Goal: Complete application form: Complete application form

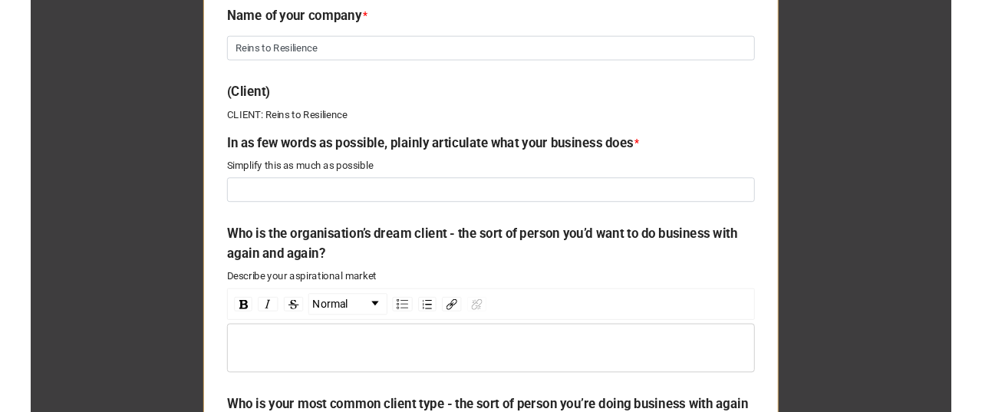
scroll to position [409, 0]
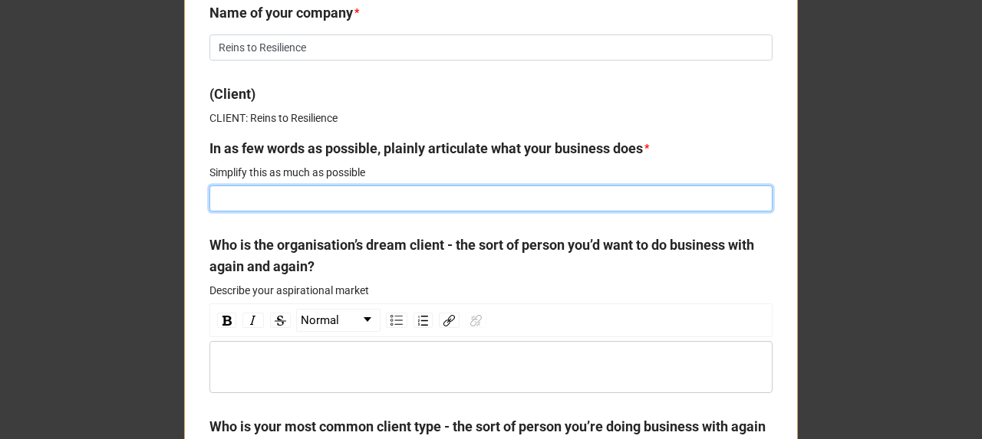
click at [315, 198] on input at bounding box center [490, 199] width 563 height 26
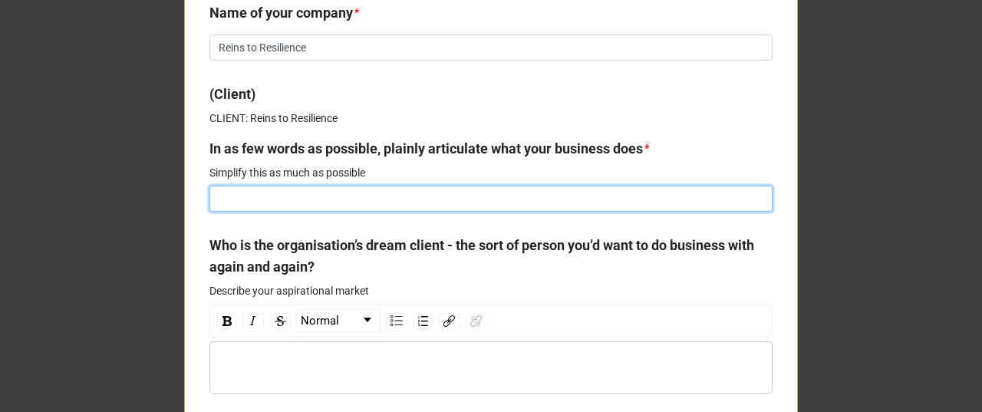
click at [335, 192] on input at bounding box center [490, 199] width 563 height 26
click at [268, 201] on input at bounding box center [490, 199] width 563 height 26
click at [331, 202] on input at bounding box center [490, 199] width 563 height 26
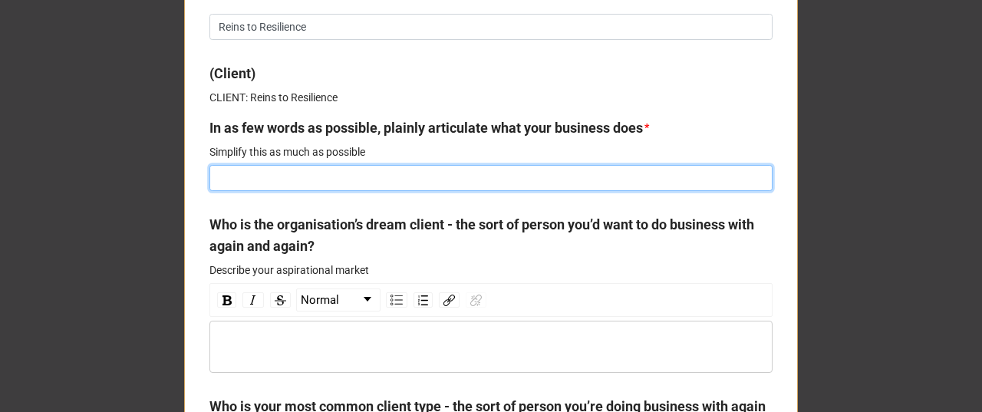
scroll to position [460, 0]
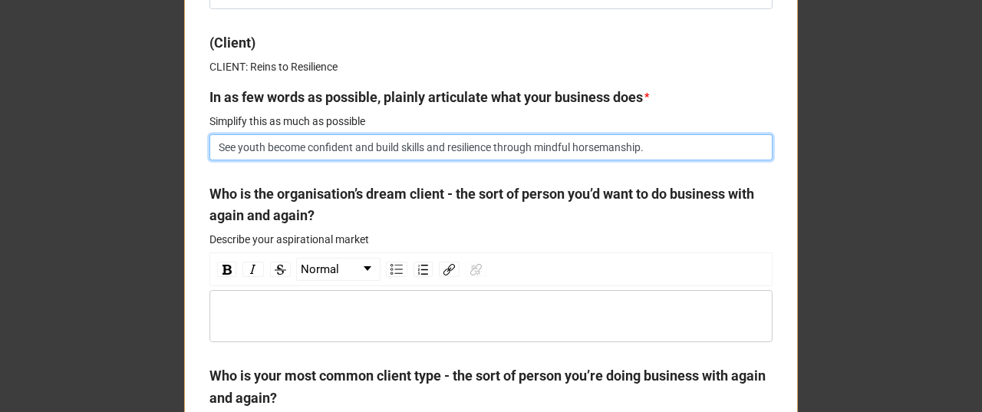
click at [263, 149] on input "See youth become confident and build skills and resilience through mindful hors…" at bounding box center [490, 147] width 563 height 26
drag, startPoint x: 208, startPoint y: 147, endPoint x: 278, endPoint y: 150, distance: 69.8
click at [278, 150] on input "See youth become confident and build skills and resilience through mindful hors…" at bounding box center [490, 147] width 563 height 26
click at [296, 146] on input "See youth become confident and build skills and resilience through mindful hors…" at bounding box center [490, 147] width 563 height 26
drag, startPoint x: 232, startPoint y: 146, endPoint x: 294, endPoint y: 150, distance: 62.2
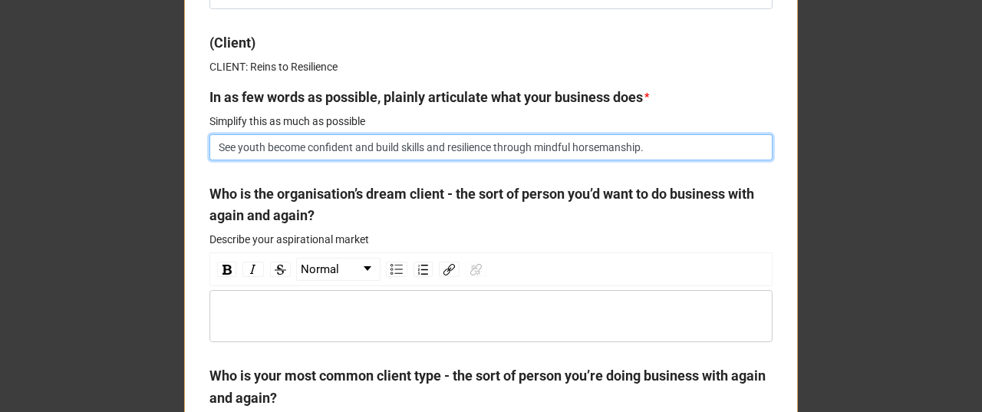
click at [233, 146] on input "See youth become confident and build skills and resilience through mindful hors…" at bounding box center [490, 147] width 563 height 26
click at [374, 147] on input "Seeing youth become confident and build skills and resilience through mindful h…" at bounding box center [490, 147] width 563 height 26
click at [364, 146] on input "Seeing youth become confident and build skills and resilience through mindful h…" at bounding box center [490, 147] width 563 height 26
click at [367, 148] on input "Seeing youth become confident, building skills and resilience through mindful h…" at bounding box center [490, 147] width 563 height 26
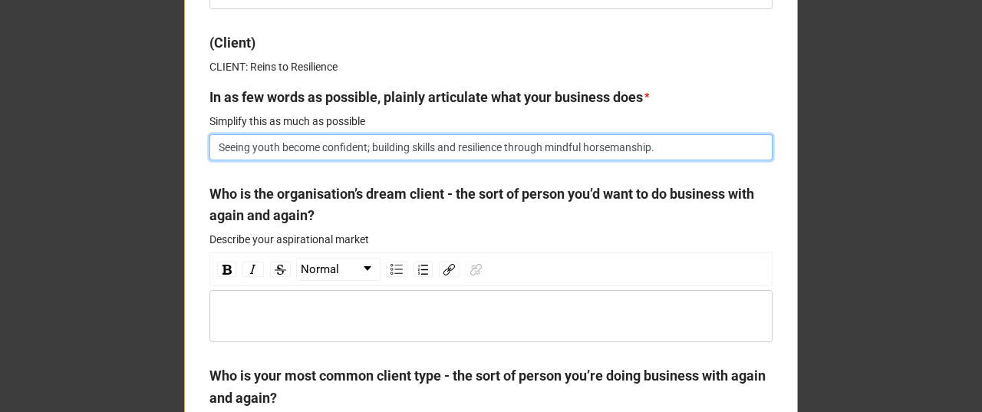
type input "Seeing youth become confident; building skills and resilience through mindful h…"
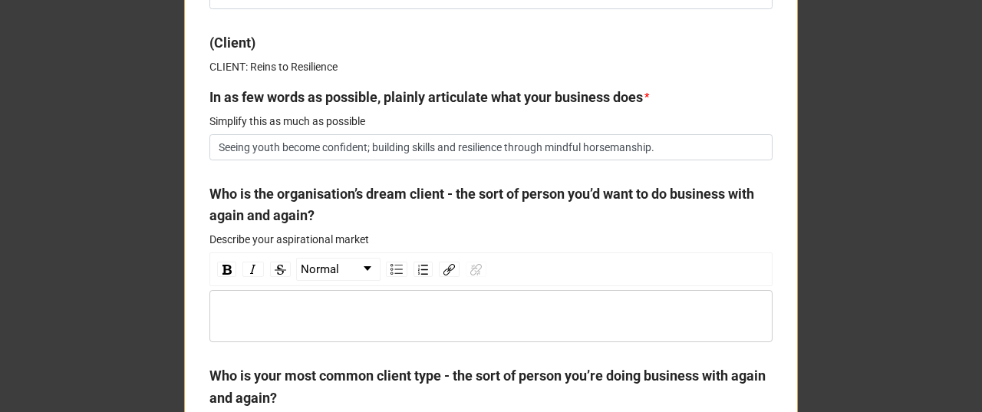
click at [300, 307] on div "rdw-editor" at bounding box center [491, 315] width 548 height 17
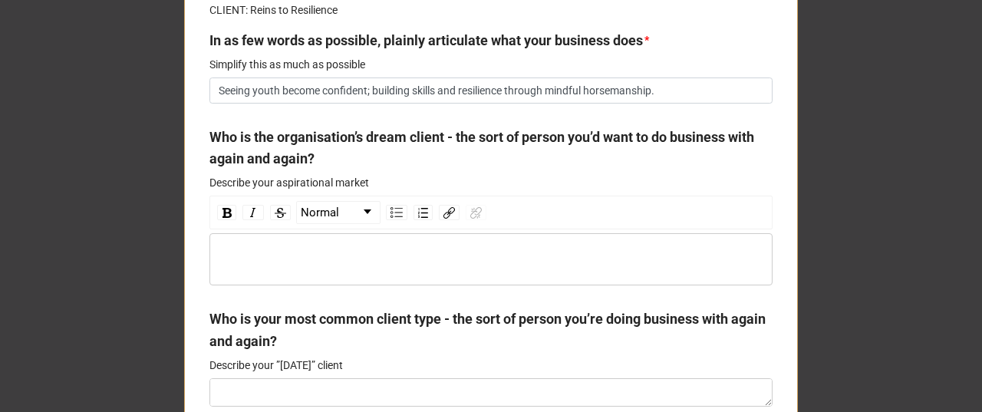
scroll to position [562, 0]
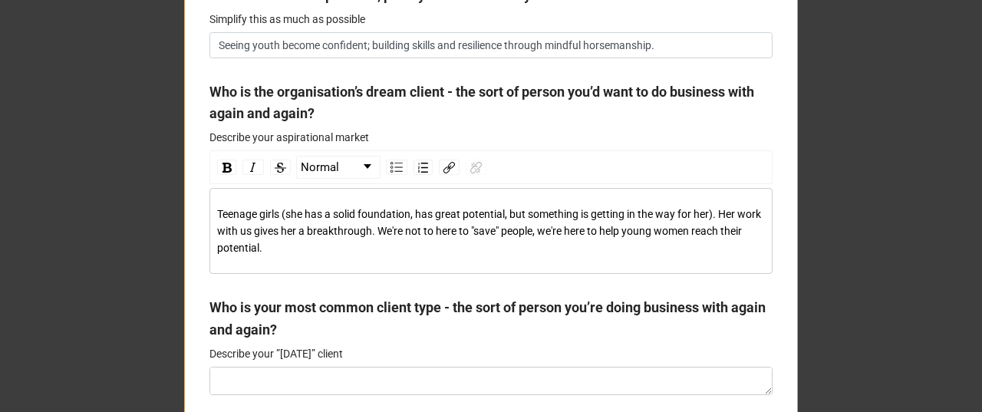
drag, startPoint x: 213, startPoint y: 212, endPoint x: 235, endPoint y: 209, distance: 22.4
click at [217, 211] on span "Teenage girls (she has a solid foundation, has great potential, but something i…" at bounding box center [490, 231] width 546 height 46
click at [425, 244] on div "High Schools in order to help teenage girls (she has a solid foundation, has gr…" at bounding box center [491, 231] width 548 height 51
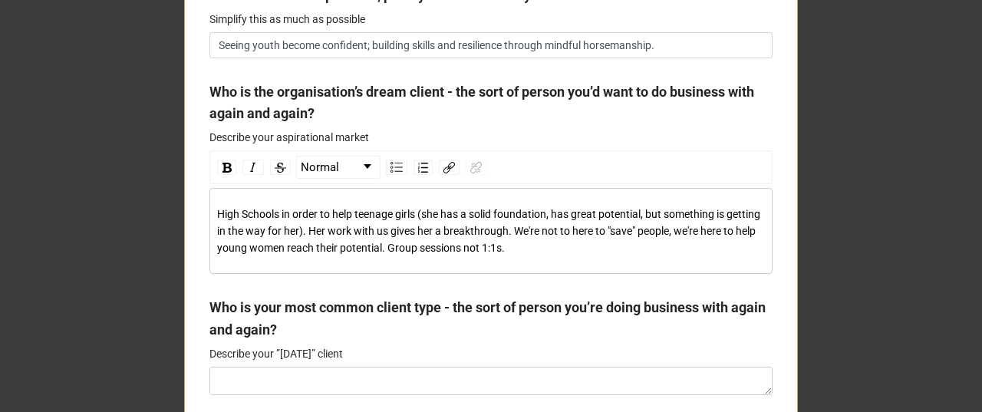
drag, startPoint x: 478, startPoint y: 248, endPoint x: 505, endPoint y: 249, distance: 26.1
click at [478, 248] on span "High Schools in order to help teenage girls (she has a solid foundation, has gr…" at bounding box center [489, 231] width 545 height 46
click at [538, 244] on div "High Schools in order to help teenage girls (she has a solid foundation, has gr…" at bounding box center [491, 231] width 548 height 51
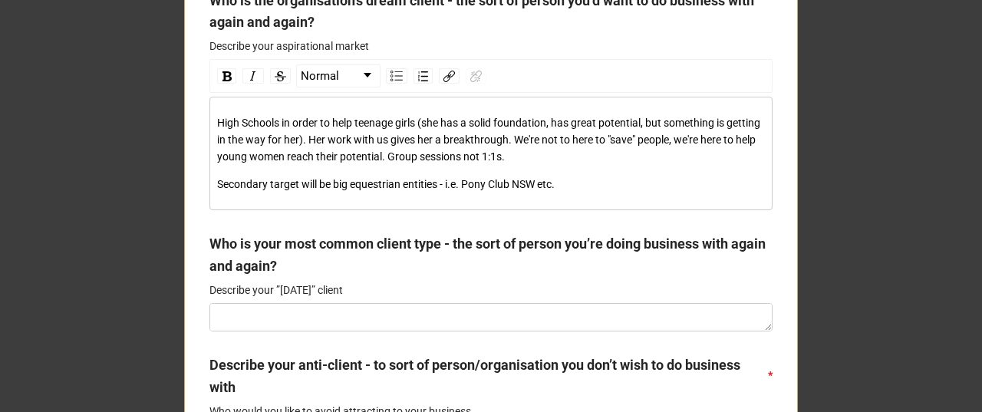
scroll to position [664, 0]
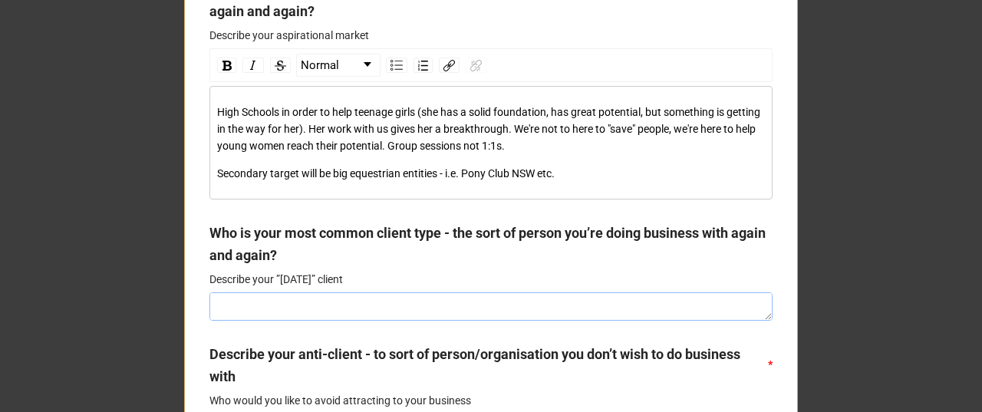
click at [378, 311] on textarea at bounding box center [490, 306] width 563 height 28
type textarea "x"
type textarea "1"
type textarea "x"
type textarea "1:"
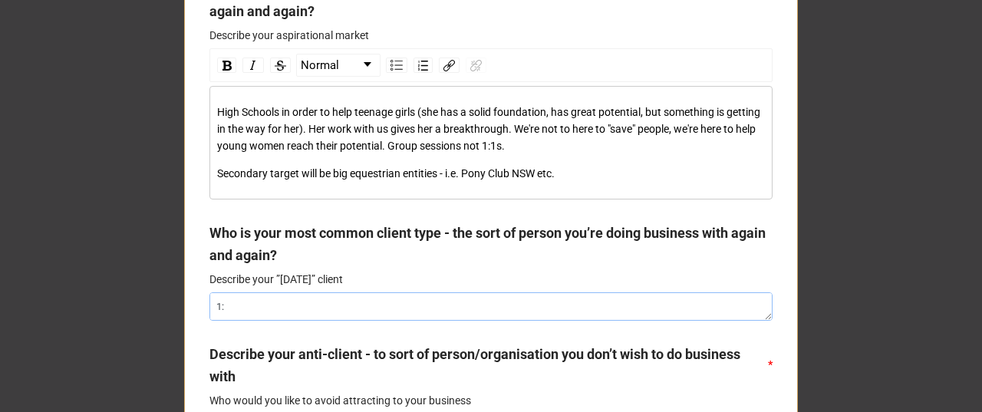
type textarea "x"
type textarea "1:1"
type textarea "x"
type textarea "1:1"
type textarea "x"
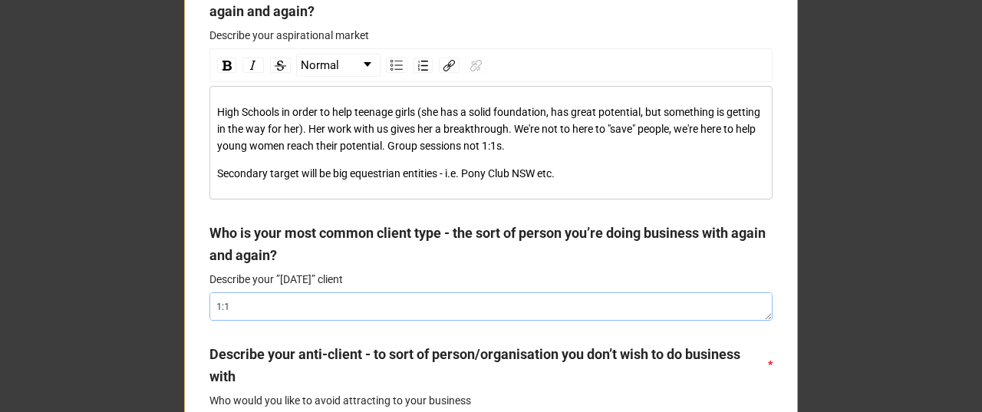
type textarea "1:1 c"
type textarea "x"
type textarea "1:1 cl"
type textarea "x"
type textarea "1:1 cli"
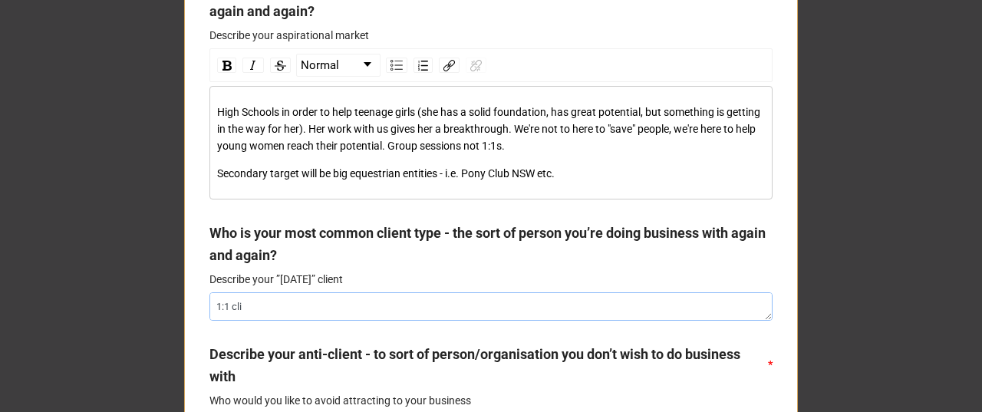
type textarea "x"
type textarea "1:1 clie"
type textarea "x"
type textarea "1:1 client"
type textarea "x"
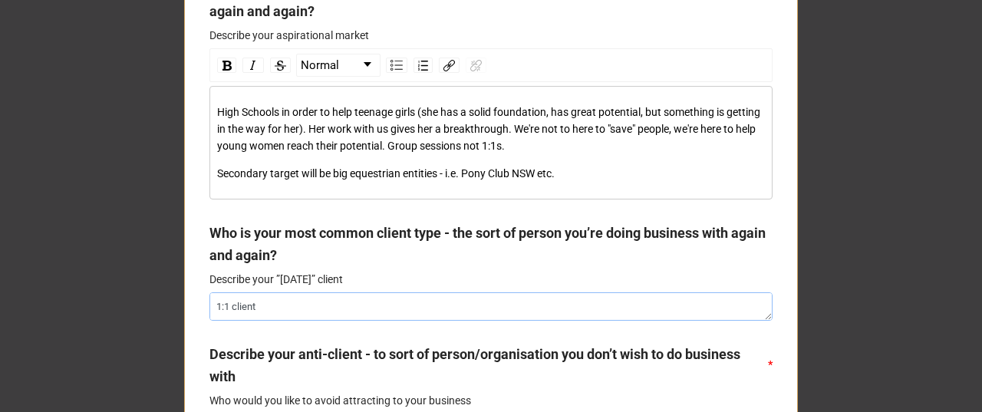
type textarea "1:1 clients"
type textarea "x"
type textarea "1:1 clients"
type textarea "x"
type textarea "1:1 clients -"
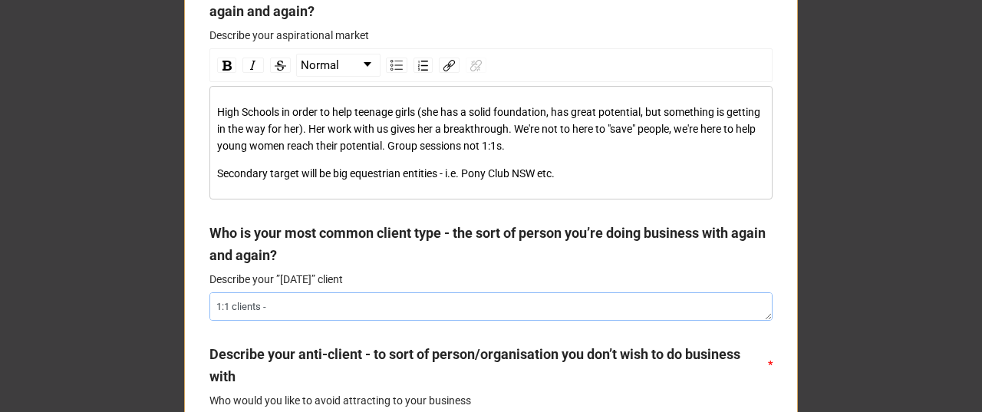
type textarea "x"
type textarea "1:1 clients -"
type textarea "x"
type textarea "1:1 clients - yo"
type textarea "x"
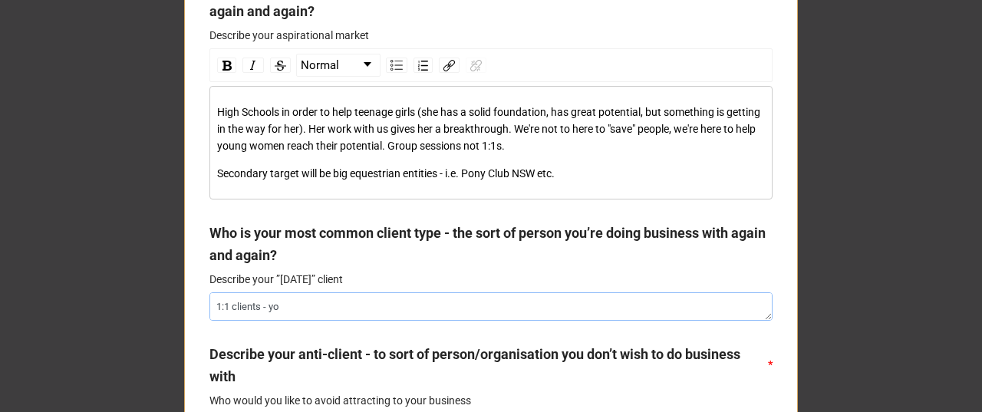
type textarea "1:1 clients - you"
type textarea "x"
type textarea "1:1 clients - youn"
type textarea "x"
type textarea "1:1 clients - young"
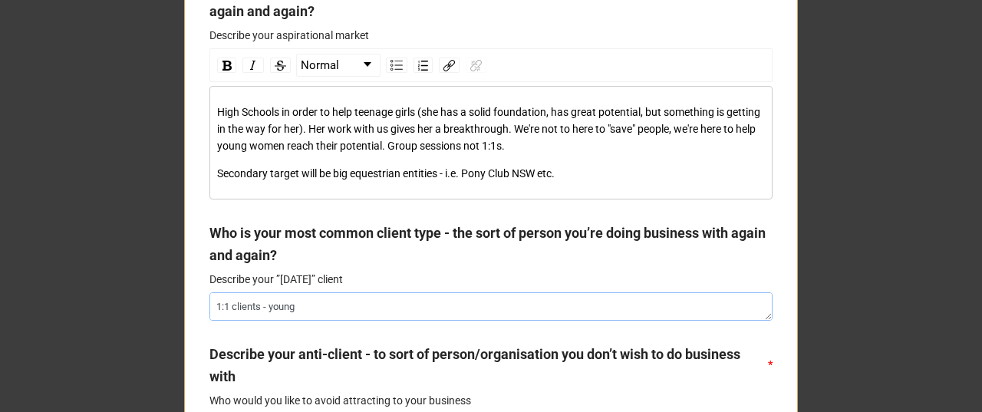
type textarea "x"
type textarea "1:1 clients - young"
type textarea "x"
type textarea "1:1 clients - young b"
type textarea "x"
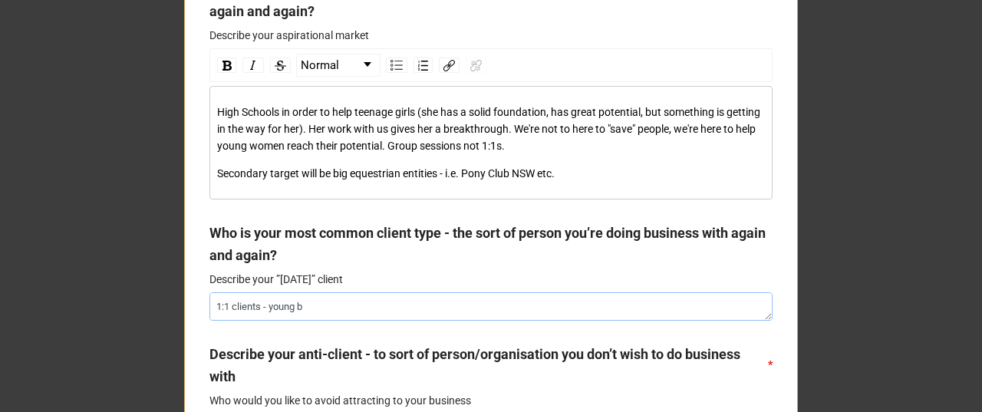
type textarea "1:1 clients - [PERSON_NAME]"
type textarea "x"
type textarea "1:1 clients - young boy"
type textarea "x"
type textarea "1:1 clients - young boys"
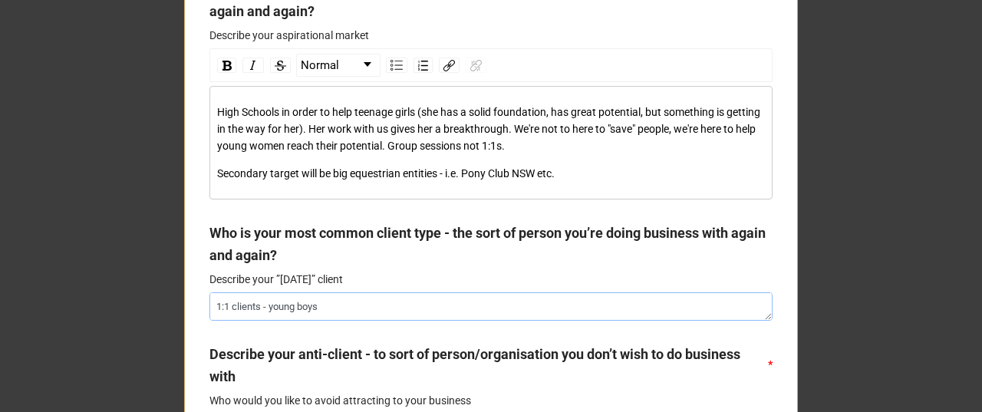
type textarea "x"
type textarea "1:1 clients - young boys"
type textarea "x"
type textarea "1:1 clients - young boys ("
type textarea "x"
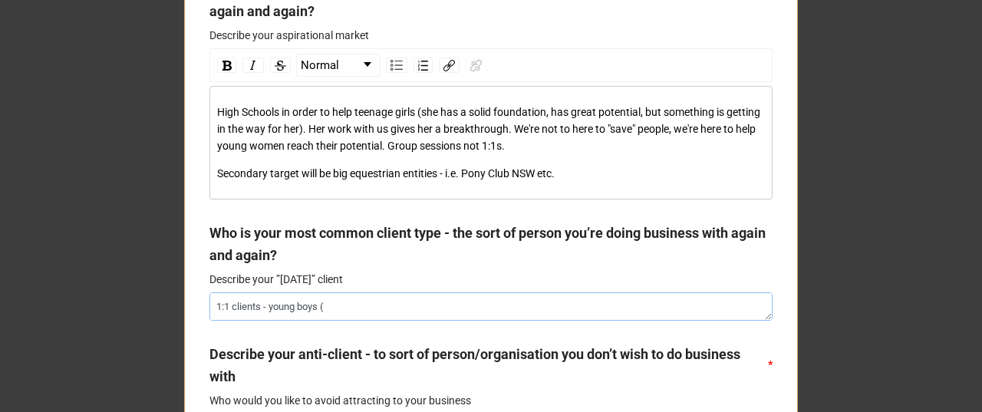
type textarea "1:1 clients - young boys (p"
type textarea "x"
type textarea "1:1 clients - young boys (pr"
type textarea "x"
type textarea "1:1 clients - young boys (pri"
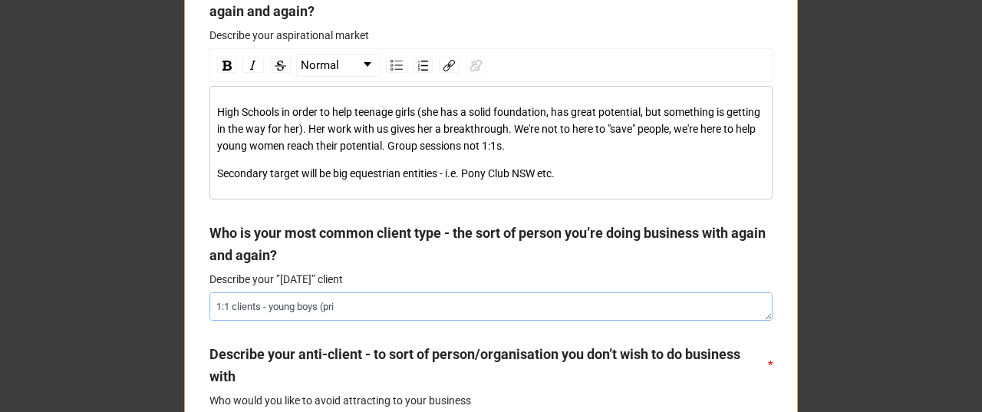
type textarea "x"
type textarea "1:1 clients - young boys (prima"
type textarea "x"
type textarea "1:1 clients - young boys (primary"
type textarea "x"
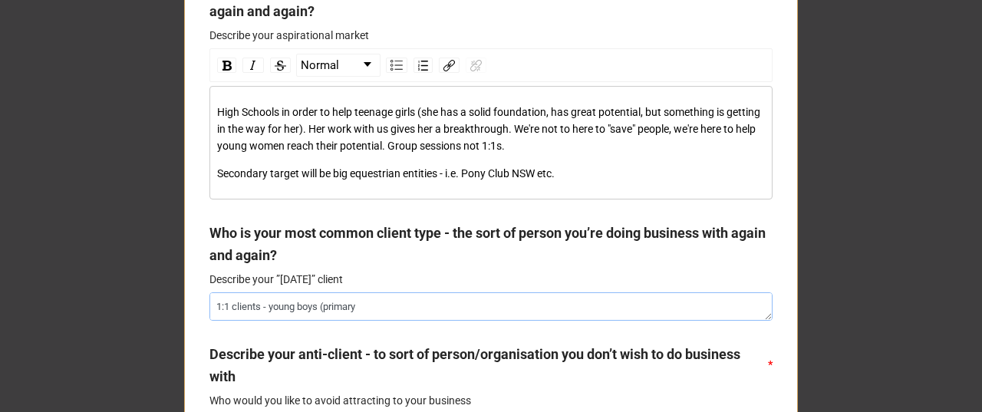
type textarea "1:1 clients - young boys (primary s"
type textarea "x"
type textarea "1:1 clients - young boys (primary sc"
type textarea "x"
type textarea "1:1 clients - young boys (primary sch"
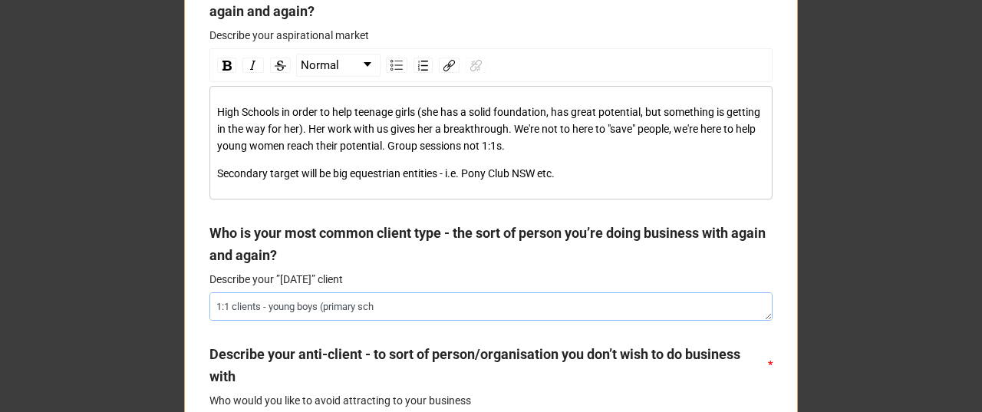
type textarea "x"
type textarea "1:1 clients - young boys (primary scho"
type textarea "x"
type textarea "1:1 clients - young boys (primary schol"
type textarea "x"
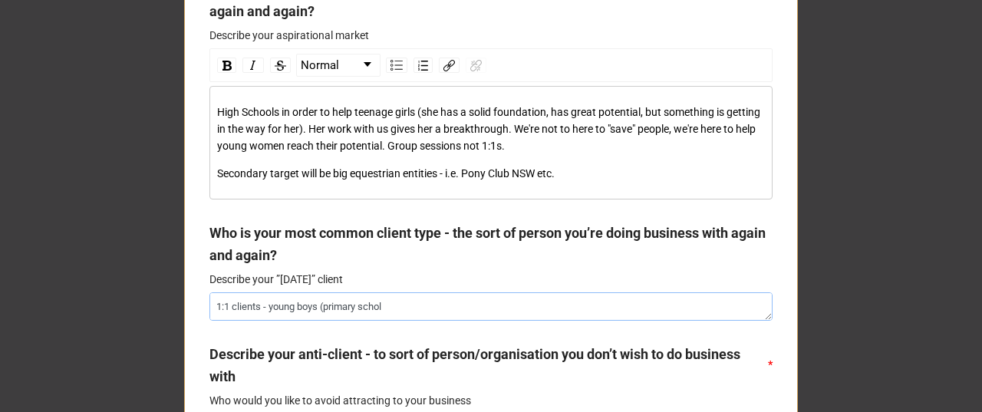
type textarea "1:1 clients - young boys (primary scho"
type textarea "x"
type textarea "1:1 clients - young boys (primary schoo"
type textarea "x"
type textarea "1:1 clients - young boys (primary schooo"
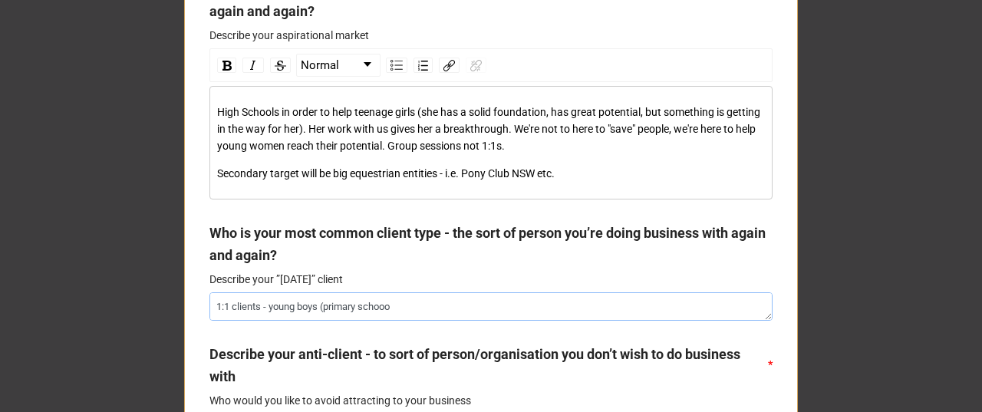
type textarea "x"
type textarea "1:1 clients - young boys (primary schoool"
type textarea "x"
type textarea "1:1 clients - young boys (primary schoool)"
type textarea "x"
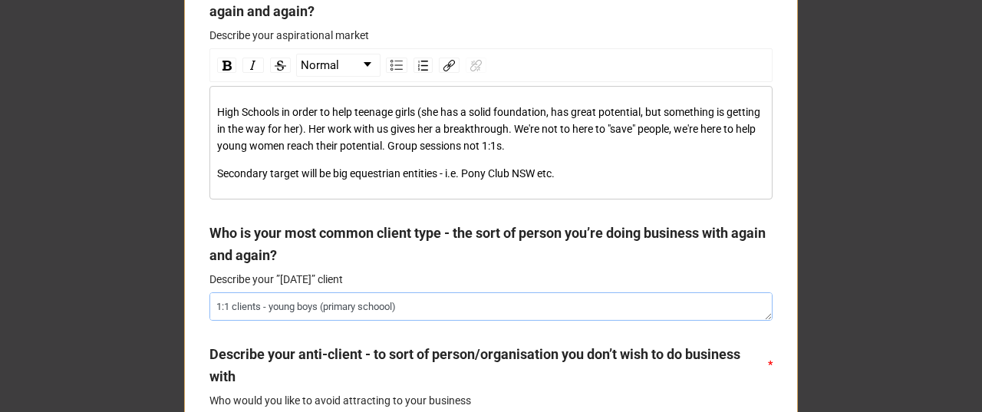
type textarea "1:1 clients - young boys (primary schoool"
type textarea "x"
type textarea "1:1 clients - young boys (primary schooo"
type textarea "x"
type textarea "1:1 clients - young boys (primary schoo"
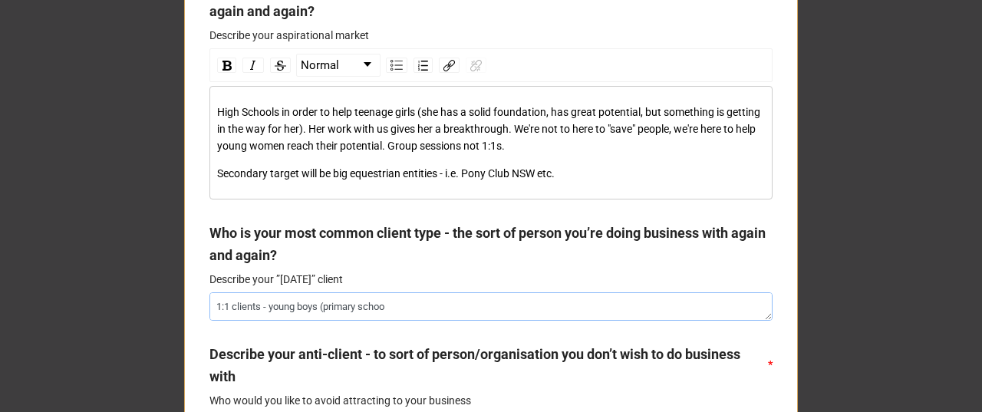
type textarea "x"
type textarea "1:1 clients - young boys (primary school"
type textarea "x"
type textarea "1:1 clients - young boys (primary school)"
click at [489, 143] on span "High Schools in order to help teenage girls (she has a solid foundation, has gr…" at bounding box center [489, 129] width 545 height 46
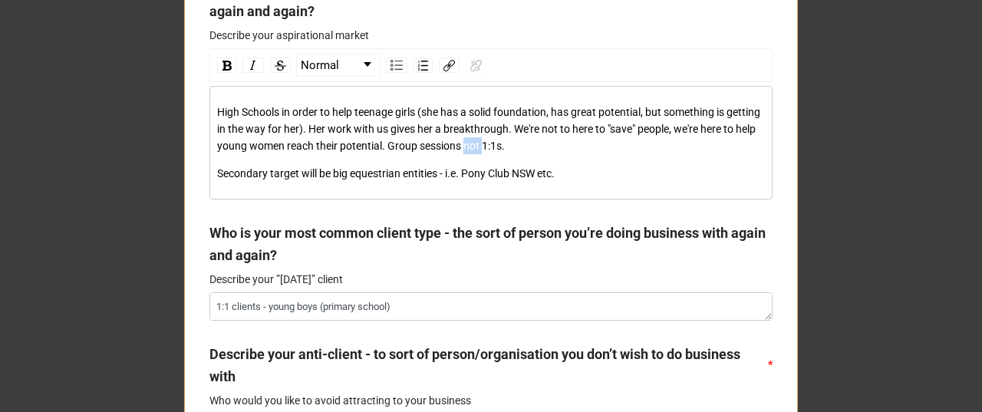
click at [489, 143] on span "High Schools in order to help teenage girls (she has a solid foundation, has gr…" at bounding box center [489, 129] width 545 height 46
click at [411, 301] on textarea "1:1 clients - young boys (primary school)" at bounding box center [490, 306] width 563 height 28
type textarea "x"
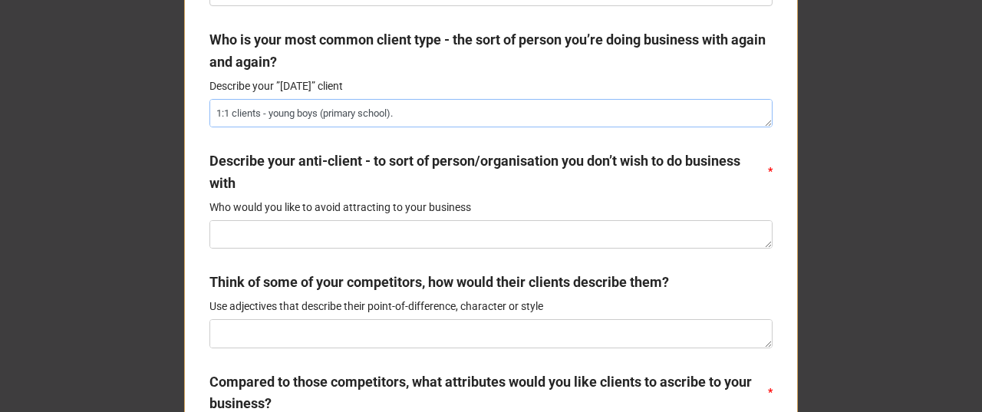
scroll to position [869, 0]
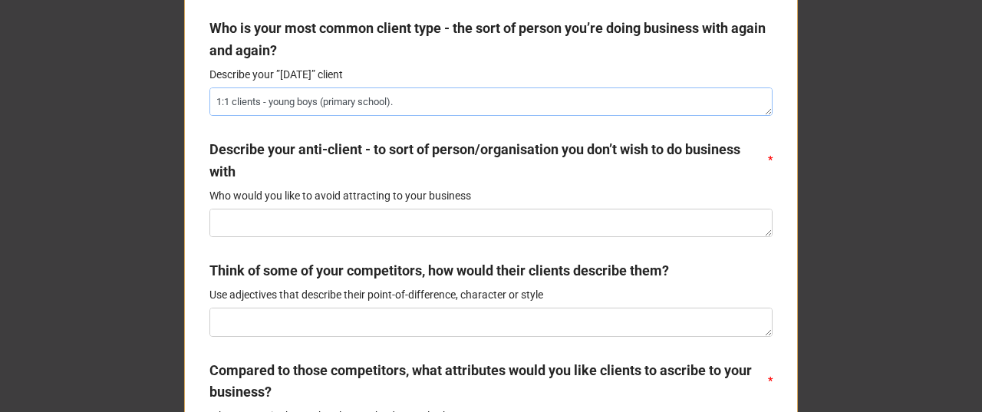
type textarea "1:1 clients - young boys (primary school)."
click at [286, 222] on textarea at bounding box center [490, 223] width 563 height 28
type textarea "x"
type textarea "P"
type textarea "x"
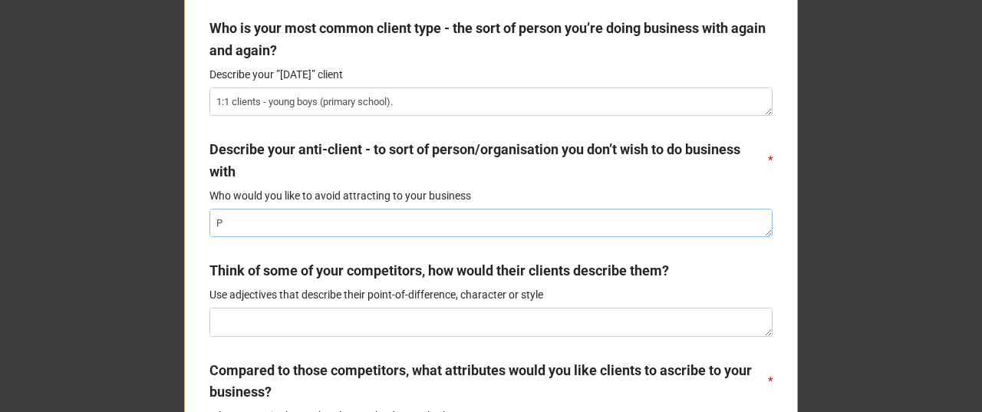
type textarea "Ph"
type textarea "x"
type textarea "Phy"
type textarea "x"
type textarea "Phys"
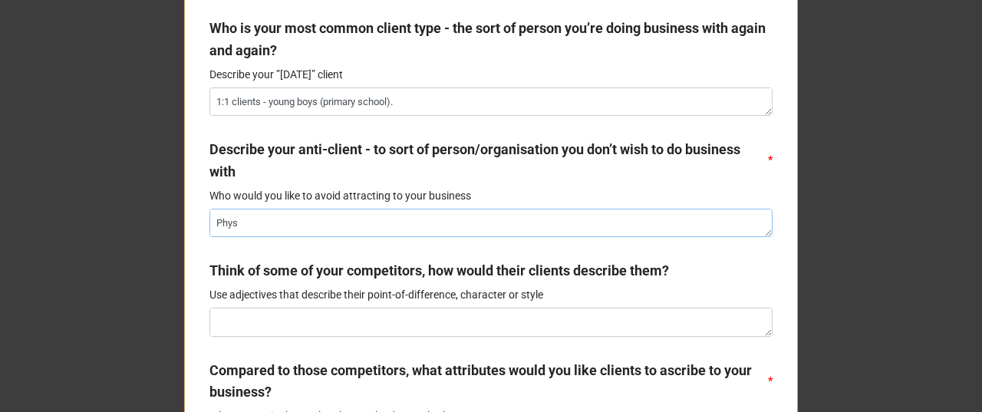
type textarea "x"
type textarea "Physi"
type textarea "x"
type textarea "Physic"
type textarea "x"
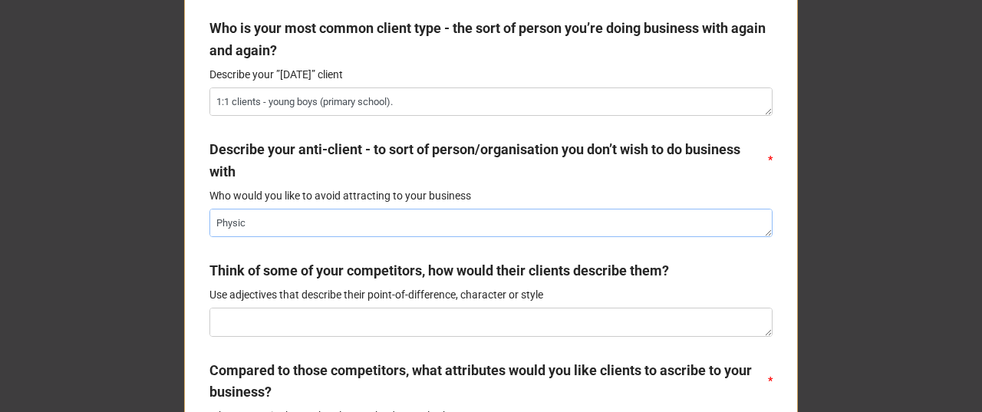
type textarea "Physica"
type textarea "x"
type textarea "Physical"
type textarea "x"
type textarea "Physical"
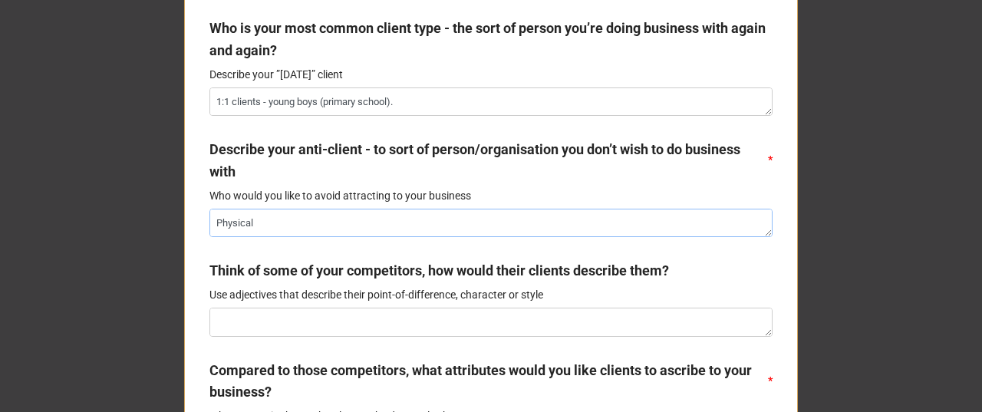
type textarea "x"
type textarea "Physical d"
type textarea "x"
type textarea "Physical di"
type textarea "x"
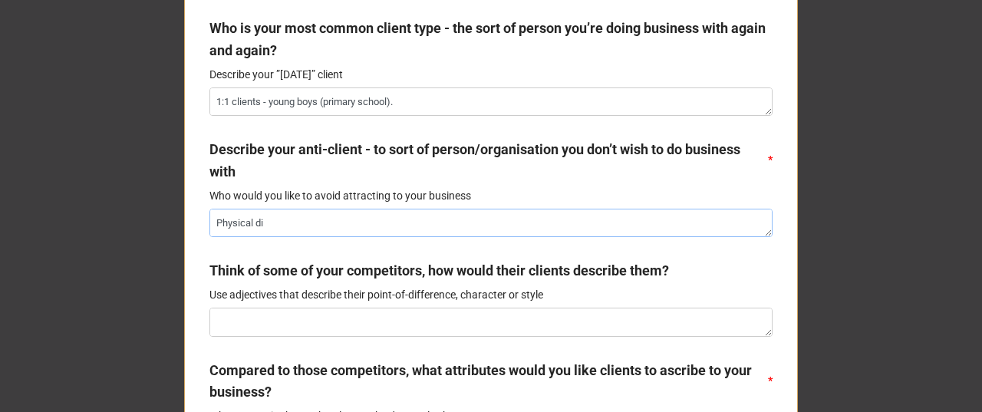
type textarea "Physical dis"
type textarea "x"
type textarea "Physical disa"
type textarea "x"
type textarea "Physical disab"
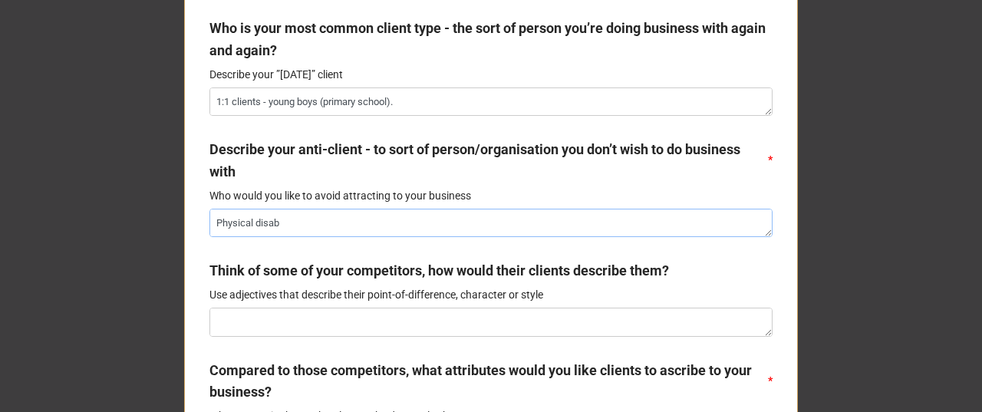
type textarea "x"
type textarea "Physical disabi"
type textarea "x"
type textarea "Physical disabili"
type textarea "x"
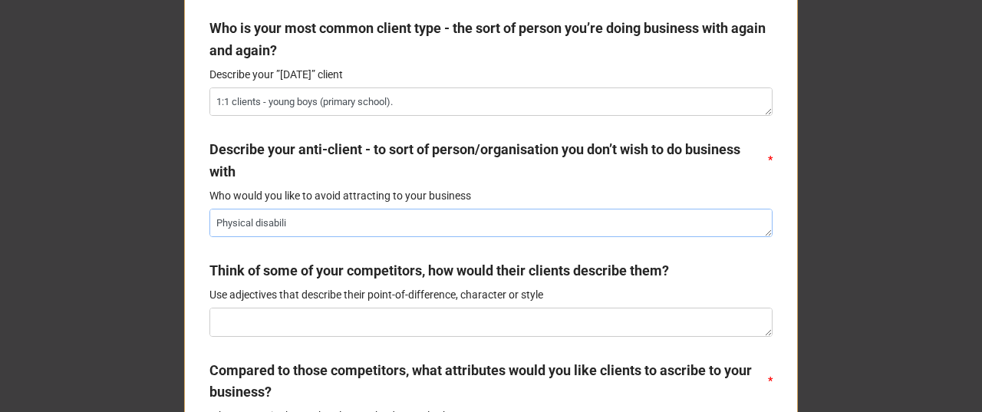
type textarea "Physical disabilit"
type textarea "x"
type textarea "[MEDICAL_DATA]"
type textarea "x"
type textarea "[MEDICAL_DATA]"
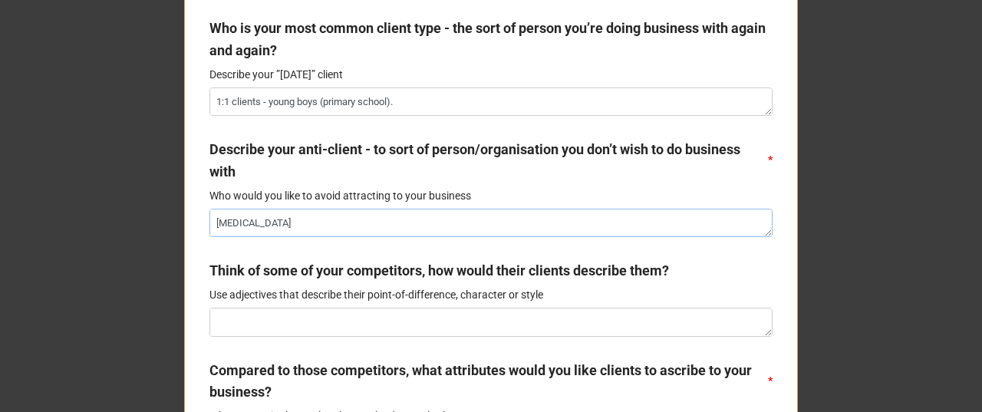
type textarea "x"
type textarea "[MEDICAL_DATA] w"
type textarea "x"
type textarea "[MEDICAL_DATA] wo"
type textarea "x"
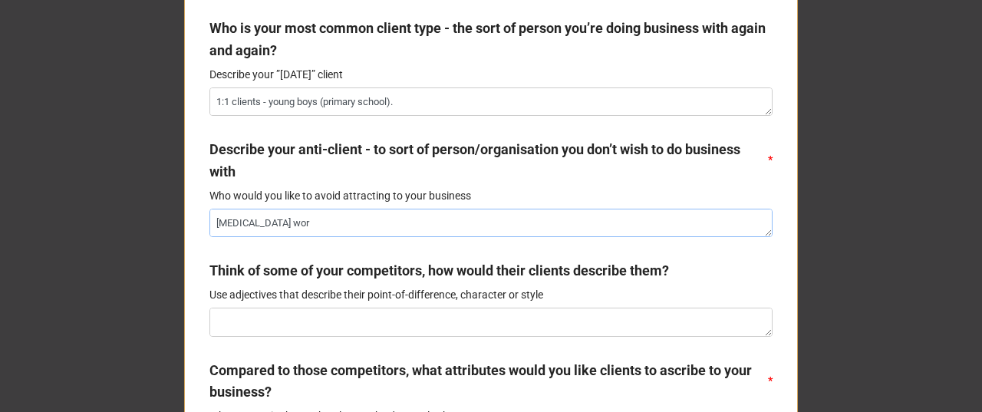
type textarea "[MEDICAL_DATA] work"
type textarea "x"
type textarea "[MEDICAL_DATA] work"
type textarea "x"
type textarea "[MEDICAL_DATA] work i"
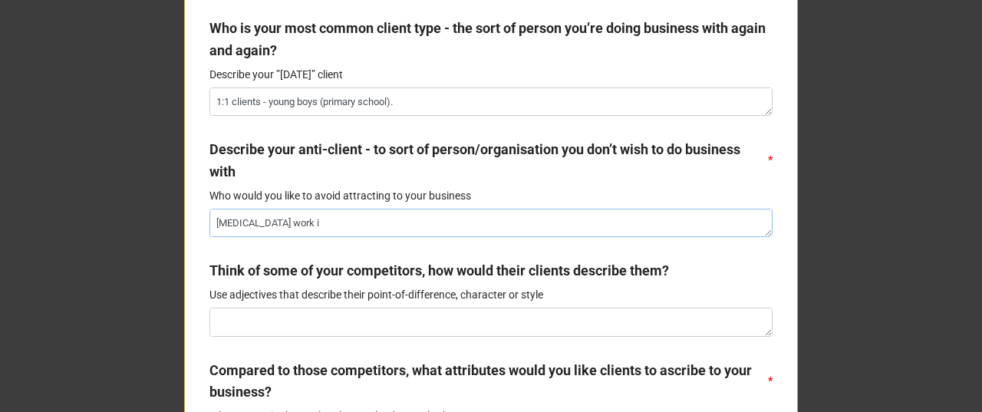
type textarea "x"
type textarea "[MEDICAL_DATA] work is"
type textarea "x"
type textarea "[MEDICAL_DATA] work is"
type textarea "x"
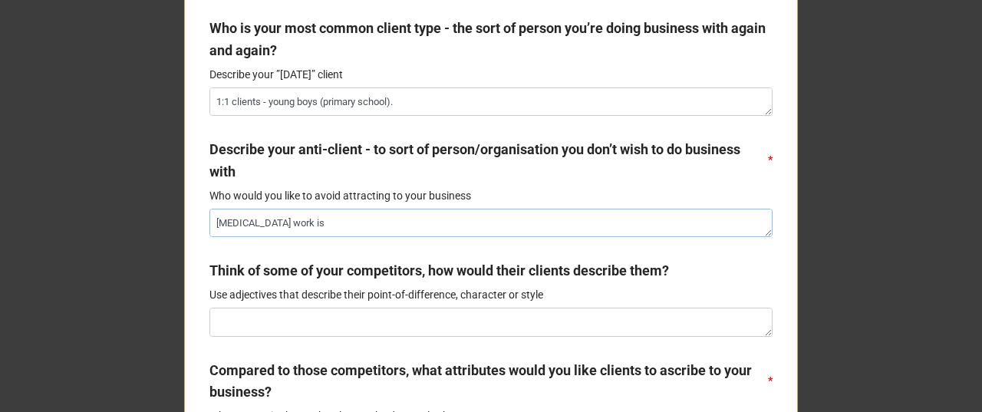
type textarea "[MEDICAL_DATA] work is n"
type textarea "x"
type textarea "[MEDICAL_DATA] work is no"
type textarea "x"
type textarea "[MEDICAL_DATA] work is not"
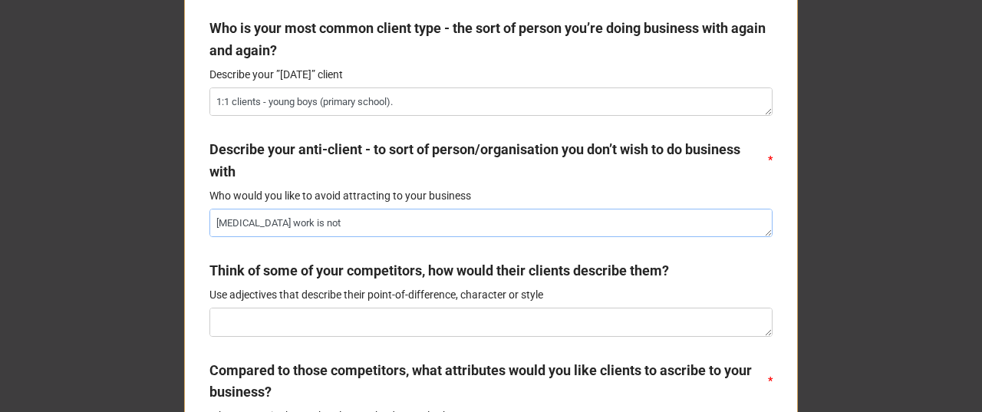
type textarea "x"
type textarea "[MEDICAL_DATA] work is not"
type textarea "x"
type textarea "[MEDICAL_DATA] work is not o"
type textarea "x"
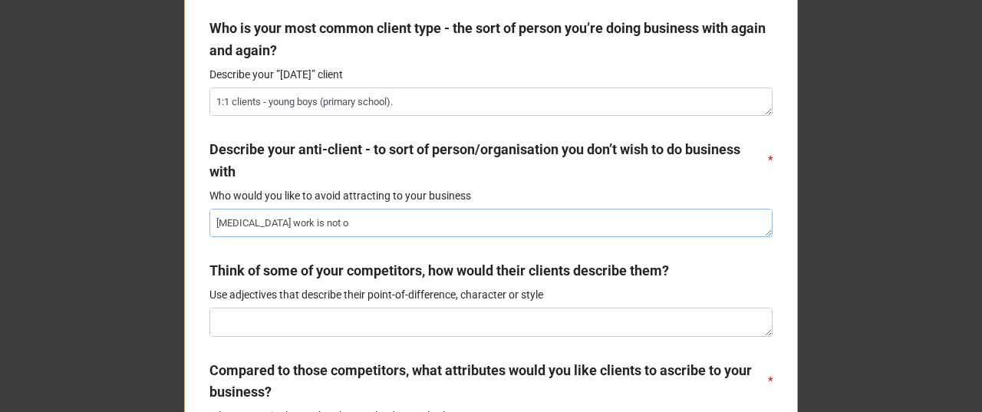
type textarea "[MEDICAL_DATA] work is not ou"
type textarea "x"
type textarea "[MEDICAL_DATA] work is not our"
type textarea "x"
type textarea "[MEDICAL_DATA] work is not our"
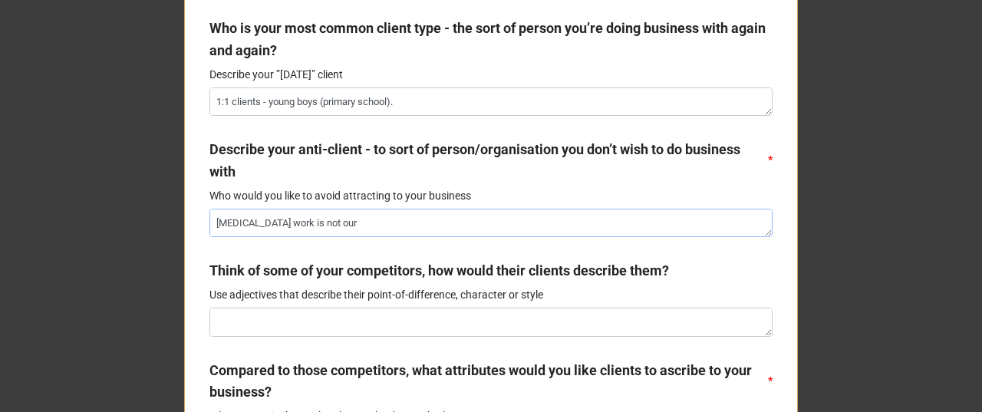
type textarea "x"
type textarea "[MEDICAL_DATA] work is not our f"
type textarea "x"
type textarea "[MEDICAL_DATA] work is not our fo"
type textarea "x"
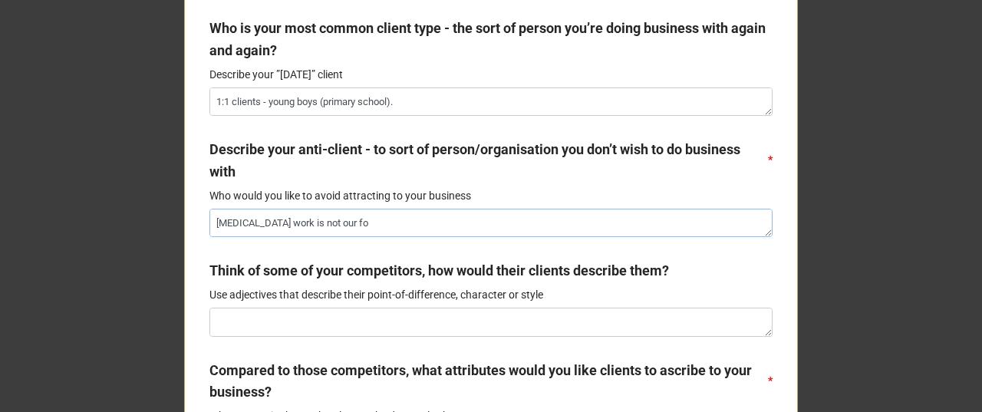
type textarea "[MEDICAL_DATA] work is not our for"
type textarea "x"
type textarea "[MEDICAL_DATA] work is not our fort"
type textarea "x"
type textarea "[MEDICAL_DATA] work is not our forte"
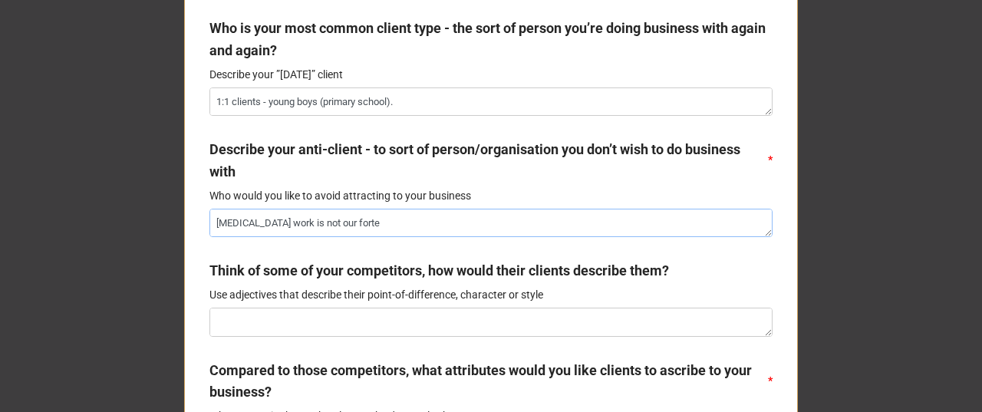
type textarea "x"
type textarea "[MEDICAL_DATA] work is not our forte."
type textarea "x"
type textarea "[MEDICAL_DATA] work is not our forte."
type textarea "x"
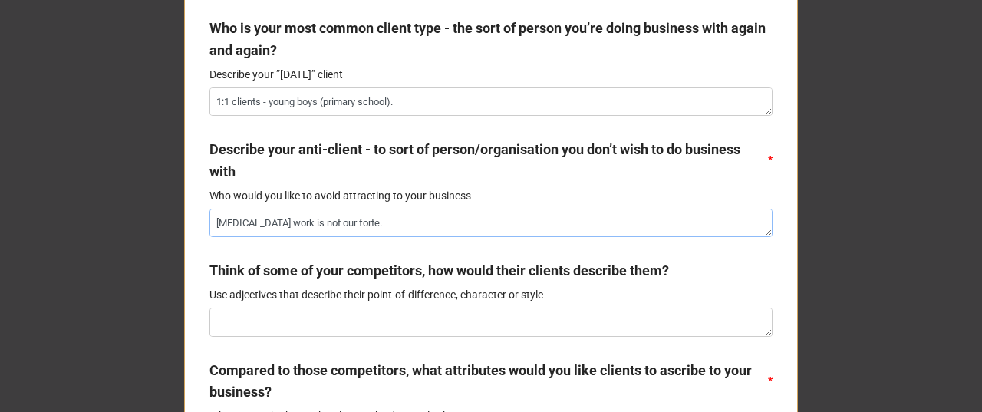
type textarea "[MEDICAL_DATA] work is not our forte. t"
type textarea "x"
type textarea "[MEDICAL_DATA] work is not our forte. th"
type textarea "x"
type textarea "[MEDICAL_DATA] work is not our forte. the"
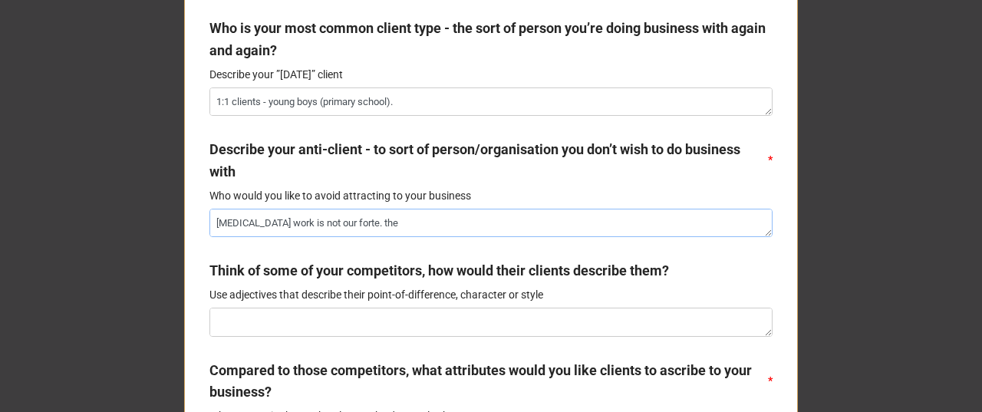
type textarea "x"
type textarea "[MEDICAL_DATA] work is not our forte. the"
type textarea "x"
type textarea "[MEDICAL_DATA] work is not our forte. the r"
type textarea "x"
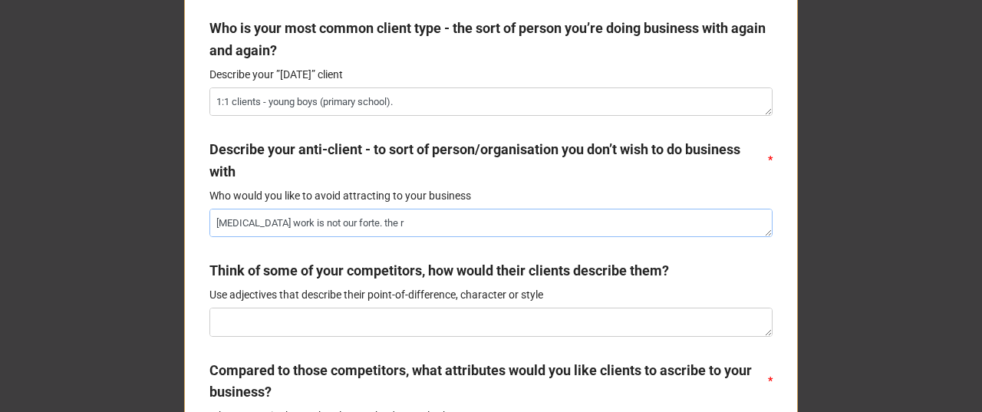
type textarea "[MEDICAL_DATA] work is not our forte. the ri"
type textarea "x"
type textarea "[MEDICAL_DATA] work is not our forte. the rid"
type textarea "x"
type textarea "[MEDICAL_DATA] work is not our forte. the ridi"
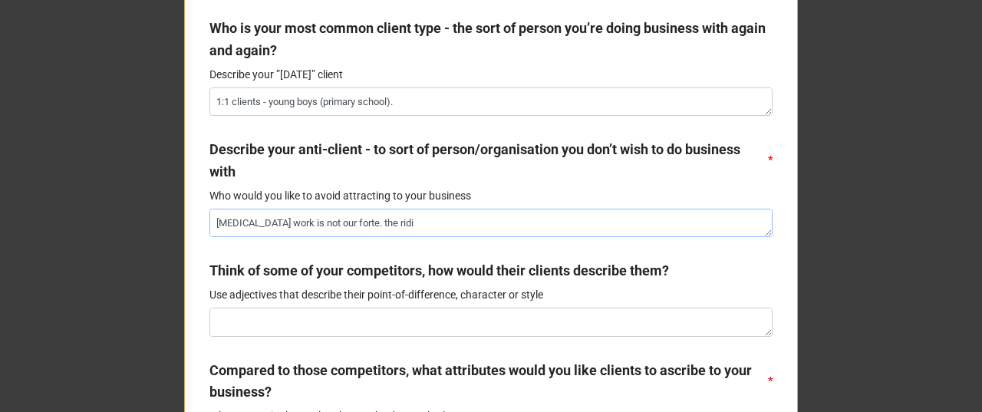
type textarea "x"
type textarea "[MEDICAL_DATA] work is not our forte. the ridin"
type textarea "x"
type textarea "[MEDICAL_DATA] work is not our forte. the riding"
type textarea "x"
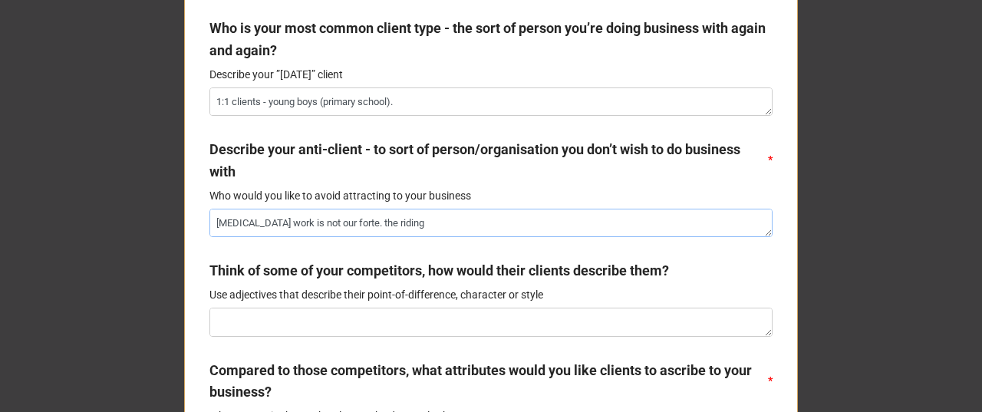
type textarea "[MEDICAL_DATA] work is not our forte. the riding"
type textarea "x"
type textarea "[MEDICAL_DATA] work is not our forte. the riding"
type textarea "x"
type textarea "[MEDICAL_DATA] work is not our forte. the ridi"
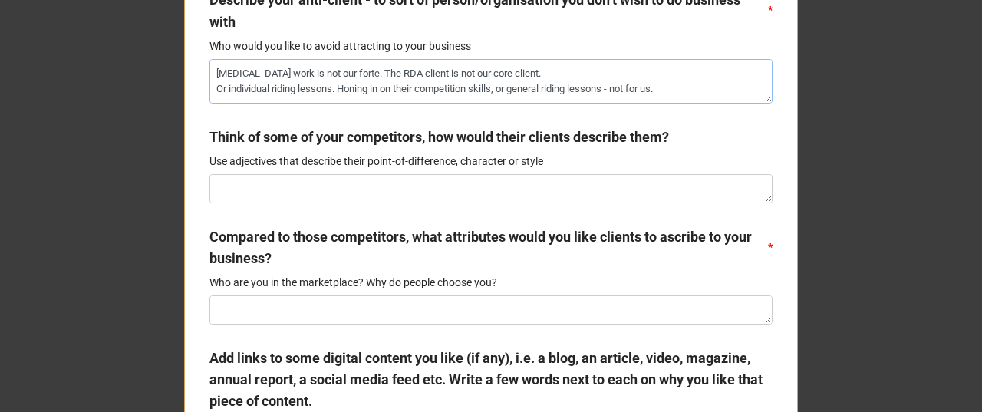
scroll to position [1022, 0]
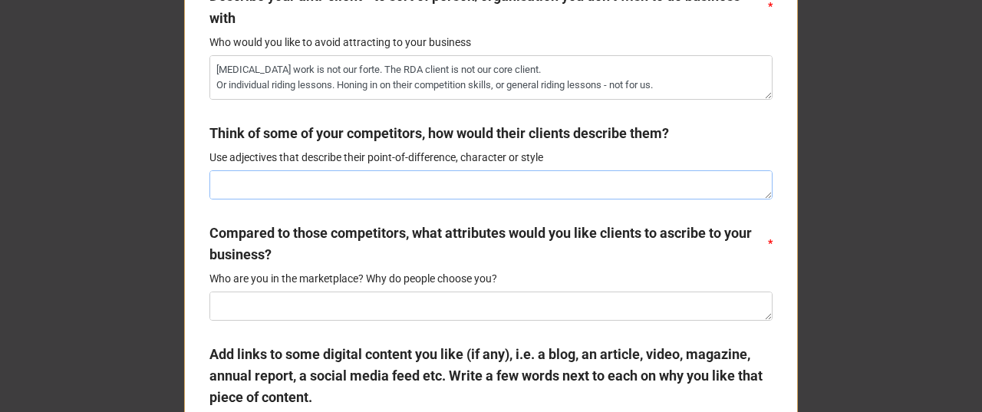
click at [268, 189] on textarea at bounding box center [490, 184] width 563 height 28
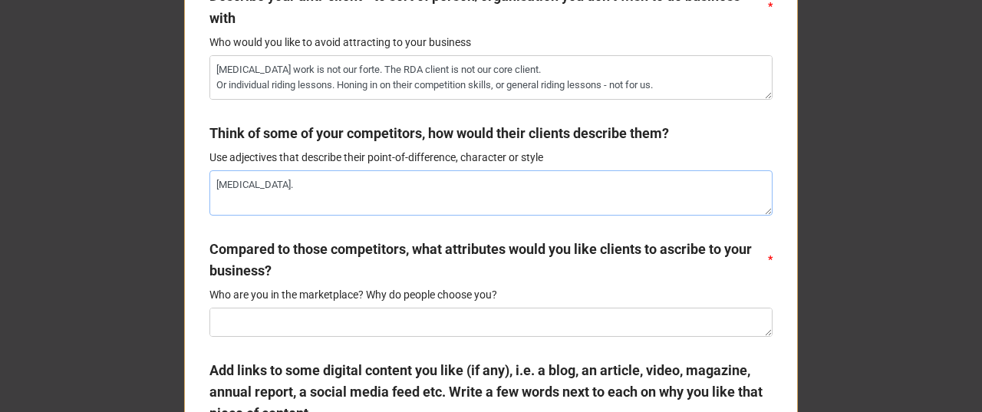
click at [330, 179] on textarea "[MEDICAL_DATA]." at bounding box center [490, 192] width 563 height 44
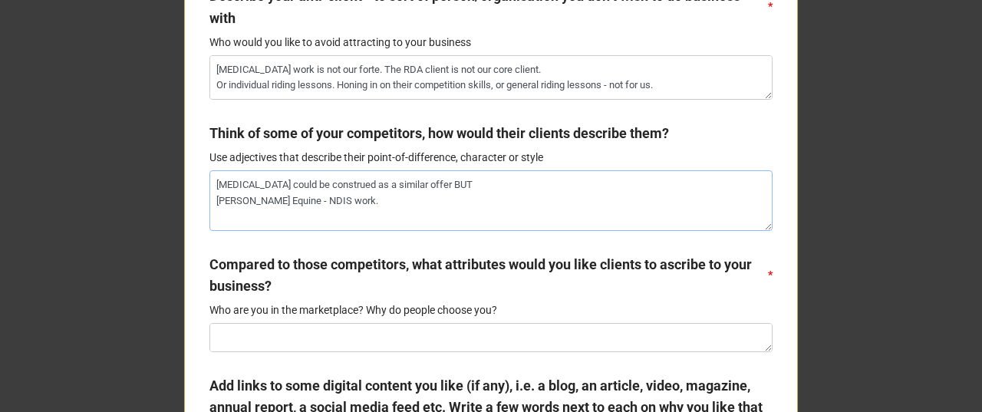
click at [487, 183] on textarea "[MEDICAL_DATA] could be construed as a similar offer BUT [PERSON_NAME] Equine -…" at bounding box center [490, 200] width 563 height 60
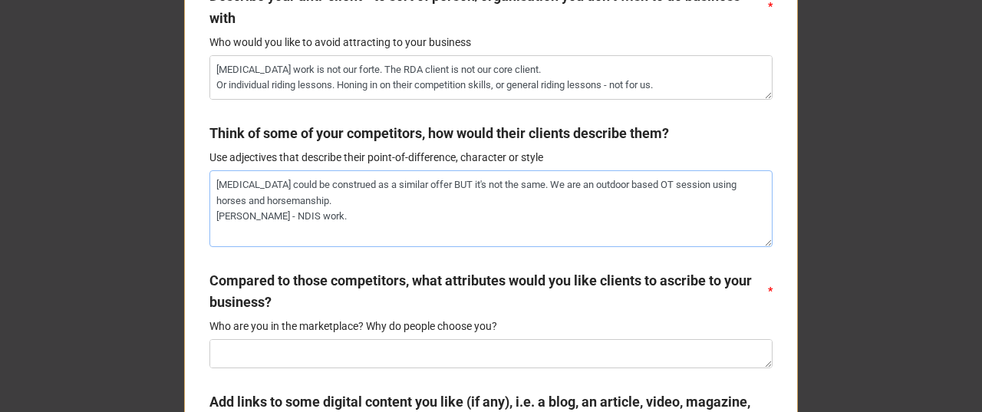
click at [370, 215] on textarea "[MEDICAL_DATA] could be construed as a similar offer BUT it's not the same. We …" at bounding box center [490, 208] width 563 height 76
drag, startPoint x: 346, startPoint y: 213, endPoint x: 196, endPoint y: 183, distance: 152.6
click at [338, 196] on textarea "[MEDICAL_DATA] could be construed as a similar offer BUT it's not the same. We …" at bounding box center [490, 208] width 563 height 76
click at [313, 187] on textarea "[MEDICAL_DATA] could be construed as a similar offer BUT it's not the same. We …" at bounding box center [490, 208] width 563 height 76
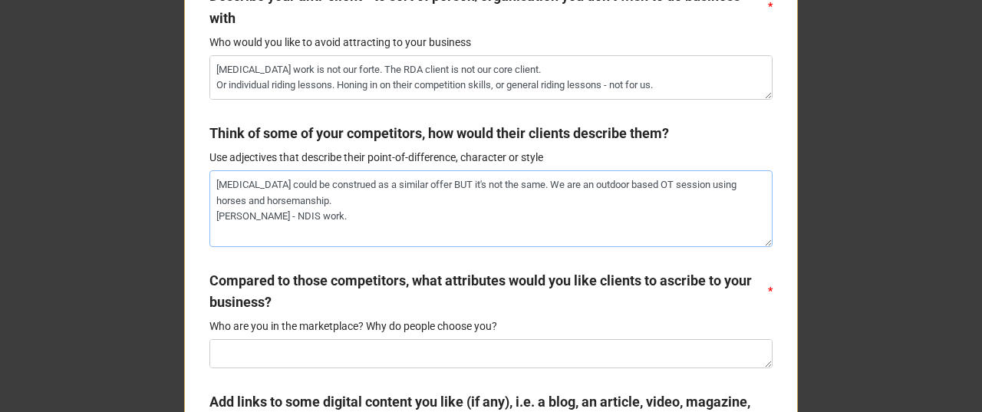
click at [400, 196] on textarea "[MEDICAL_DATA] could be construed as a similar offer BUT it's not the same. We …" at bounding box center [490, 208] width 563 height 76
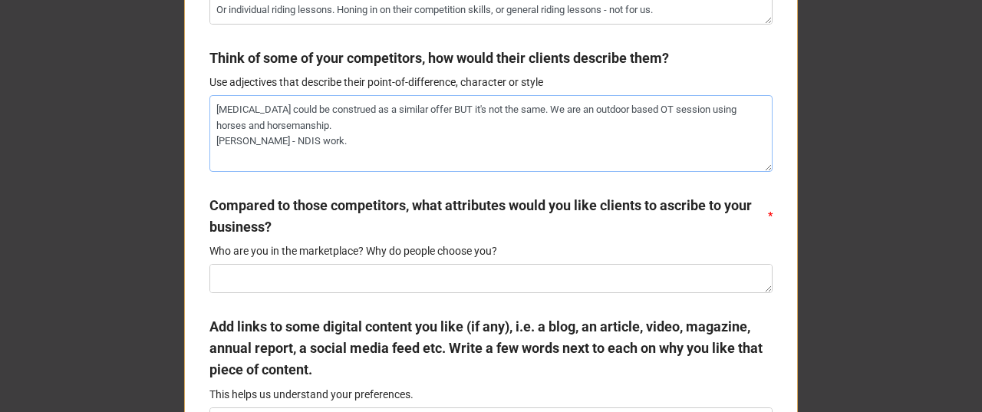
scroll to position [1074, 0]
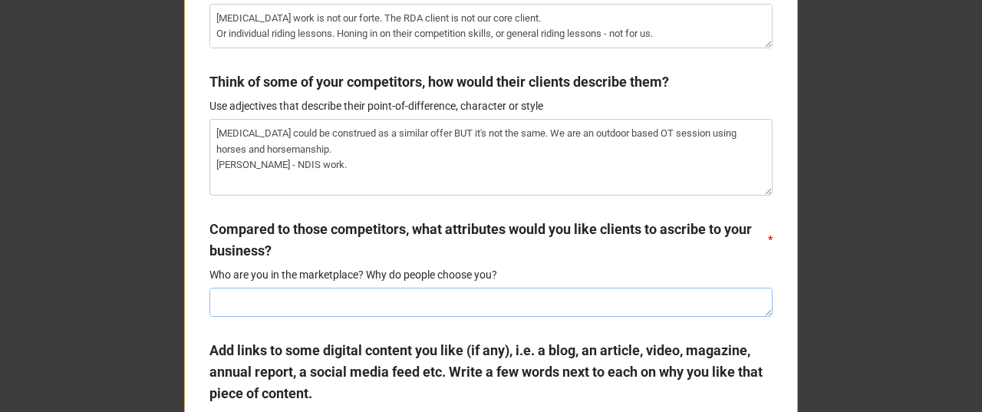
click at [249, 304] on textarea at bounding box center [490, 302] width 563 height 28
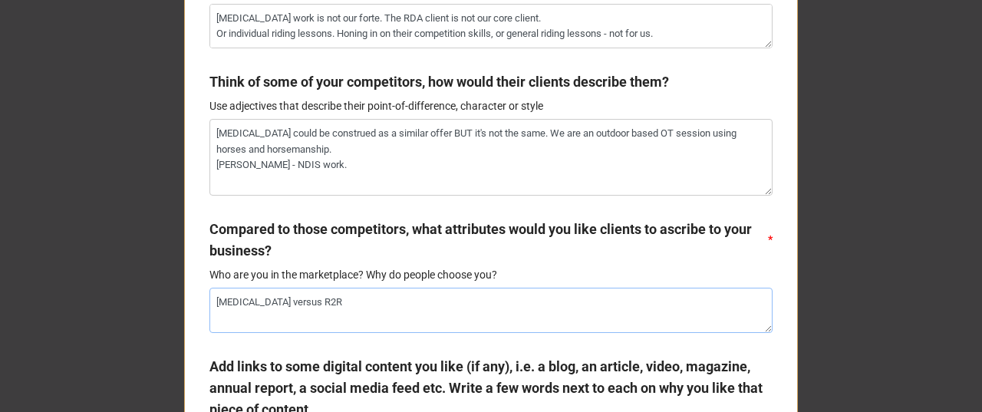
click at [248, 301] on textarea "[MEDICAL_DATA] versus R2R" at bounding box center [490, 310] width 563 height 44
click at [256, 324] on textarea "[MEDICAL_DATA] versus R2R" at bounding box center [490, 310] width 563 height 44
click at [413, 304] on textarea "[MEDICAL_DATA] versus R2R" at bounding box center [490, 310] width 563 height 44
click at [385, 305] on textarea "[MEDICAL_DATA] versus R2R" at bounding box center [490, 310] width 563 height 44
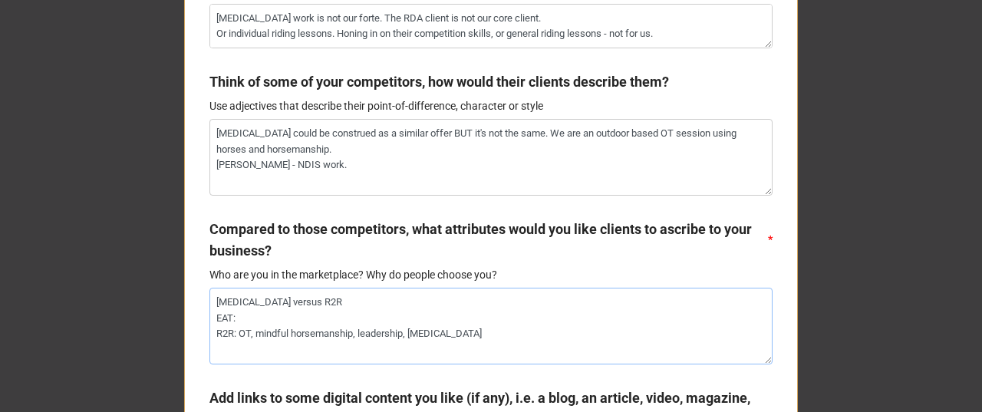
click at [278, 318] on textarea "[MEDICAL_DATA] versus R2R EAT: R2R: OT, mindful horsemanship, leadership, [MEDI…" at bounding box center [490, 326] width 563 height 76
click at [495, 333] on textarea "[MEDICAL_DATA] versus R2R EAT: R2R: OT, mindful horsemanship, leadership, [MEDI…" at bounding box center [490, 326] width 563 height 76
click at [306, 317] on textarea "[MEDICAL_DATA] versus R2R EAT: R2R: OT, mindful horsemanship, leadership, [MEDI…" at bounding box center [490, 326] width 563 height 76
click at [506, 328] on textarea "[MEDICAL_DATA] versus R2R EAT: [MEDICAL_DATA] support, R2R: OT, mindful horsema…" at bounding box center [490, 326] width 563 height 76
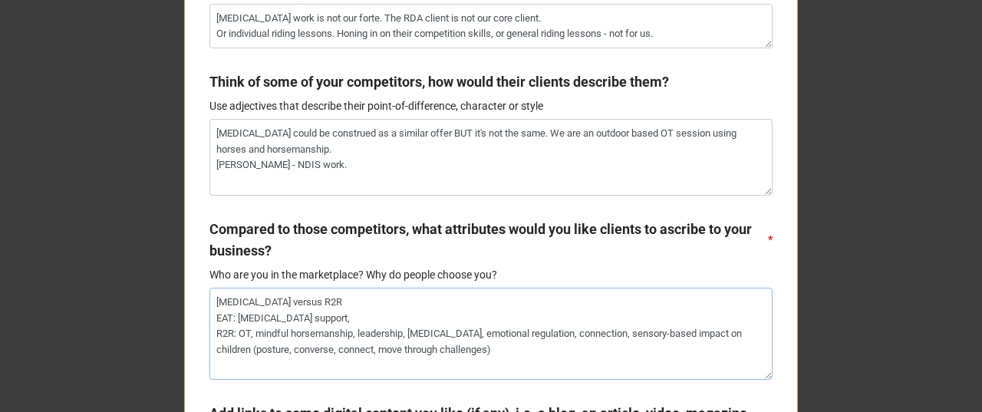
click at [374, 317] on textarea "[MEDICAL_DATA] versus R2R EAT: [MEDICAL_DATA] support, R2R: OT, mindful horsema…" at bounding box center [490, 333] width 563 height 91
click at [531, 355] on textarea "[MEDICAL_DATA] versus R2R EAT: [MEDICAL_DATA] support, psychological therapy, R…" at bounding box center [490, 333] width 563 height 91
click at [474, 321] on textarea "[MEDICAL_DATA] versus R2R EAT: [MEDICAL_DATA] support, psychological therapy, R…" at bounding box center [490, 333] width 563 height 91
drag, startPoint x: 374, startPoint y: 301, endPoint x: 184, endPoint y: 297, distance: 190.2
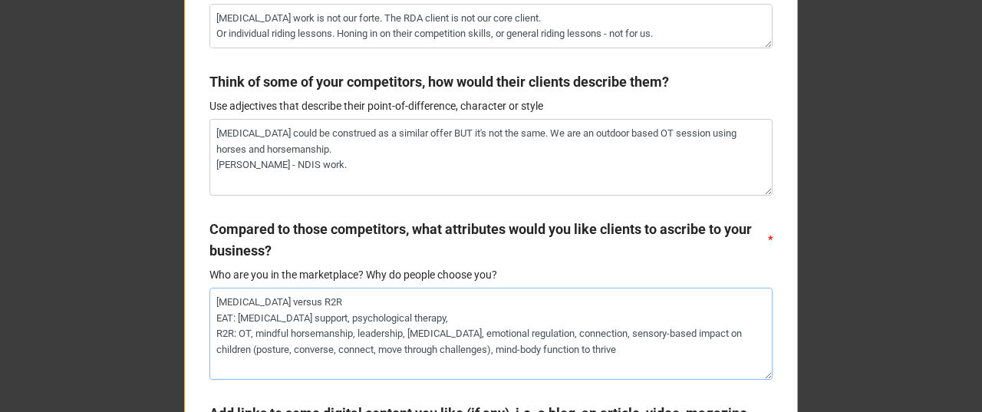
click at [362, 322] on textarea "[MEDICAL_DATA] versus R2R EAT: [MEDICAL_DATA] support, psychological therapy, R…" at bounding box center [490, 333] width 563 height 91
click at [508, 325] on textarea "[MEDICAL_DATA] versus R2R EAT: [MEDICAL_DATA] support, psychological therapy, R…" at bounding box center [490, 333] width 563 height 91
click at [492, 319] on textarea "[MEDICAL_DATA] versus R2R EAT: [MEDICAL_DATA] support, psychological therapy, R…" at bounding box center [490, 333] width 563 height 91
click at [638, 346] on textarea "[MEDICAL_DATA] versus R2R EAT: [MEDICAL_DATA] support, psychological therapy, R…" at bounding box center [490, 333] width 563 height 91
click at [380, 146] on textarea "[MEDICAL_DATA] could be construed as a similar offer BUT it's not the same. We …" at bounding box center [490, 157] width 563 height 76
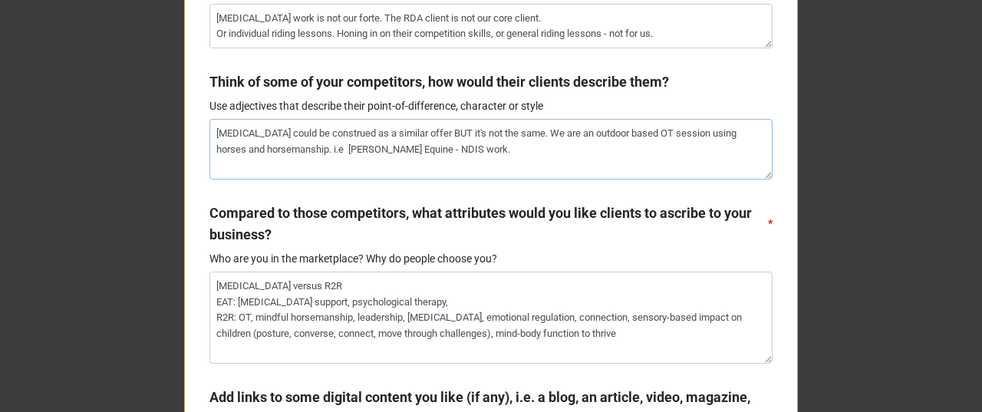
click at [380, 163] on textarea "[MEDICAL_DATA] could be construed as a similar offer BUT it's not the same. We …" at bounding box center [490, 149] width 563 height 60
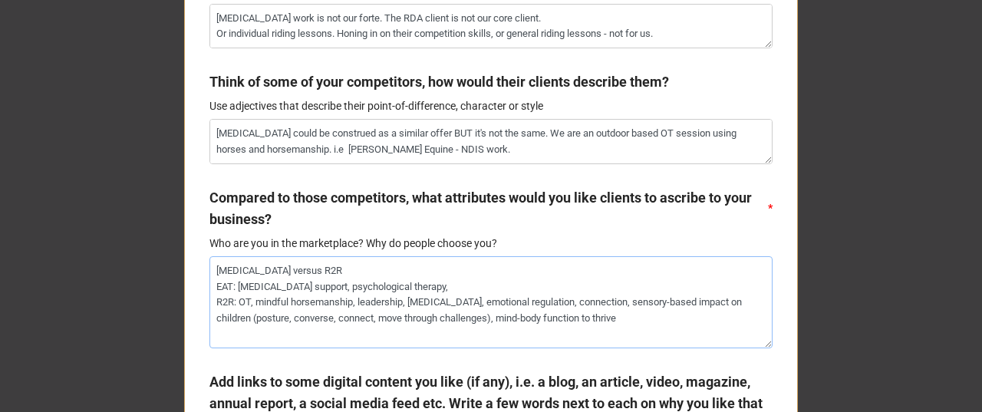
click at [471, 284] on textarea "[MEDICAL_DATA] versus R2R EAT: [MEDICAL_DATA] support, psychological therapy, R…" at bounding box center [490, 301] width 563 height 91
click at [289, 338] on textarea "[MEDICAL_DATA] versus R2R EAT: [MEDICAL_DATA] support, psychological therapy. R…" at bounding box center [490, 301] width 563 height 91
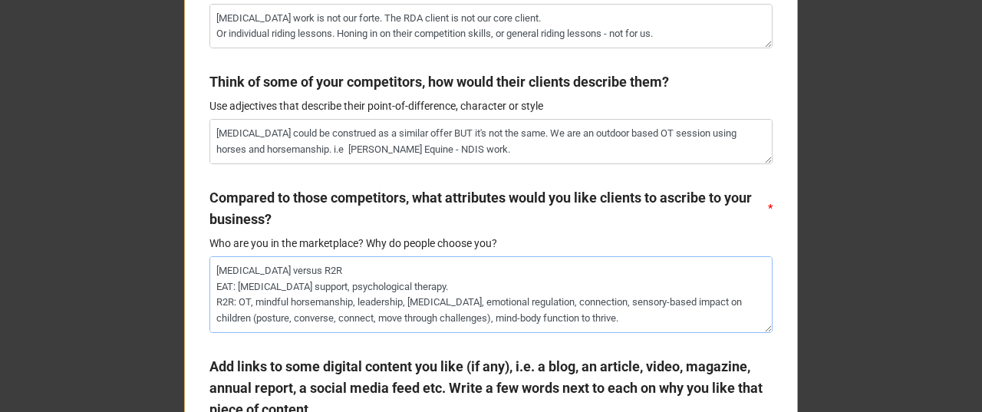
scroll to position [1124, 0]
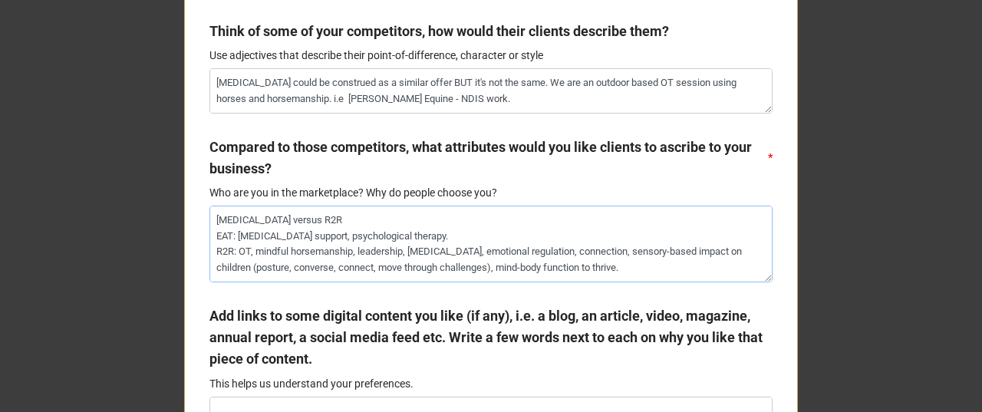
click at [486, 238] on textarea "[MEDICAL_DATA] versus R2R EAT: [MEDICAL_DATA] support, psychological therapy. R…" at bounding box center [490, 244] width 563 height 76
click at [641, 262] on textarea "[MEDICAL_DATA] versus R2R EAT: [MEDICAL_DATA] support, psychological therapy R2…" at bounding box center [490, 244] width 563 height 76
click at [396, 222] on textarea "[MEDICAL_DATA] versus R2R EAT: [MEDICAL_DATA] support, psychological therapy R2…" at bounding box center [490, 244] width 563 height 76
drag, startPoint x: 315, startPoint y: 218, endPoint x: 359, endPoint y: 225, distance: 44.2
click at [317, 218] on textarea "[MEDICAL_DATA] versus R2R EAT: [MEDICAL_DATA] support, psychological therapy R2…" at bounding box center [490, 244] width 563 height 76
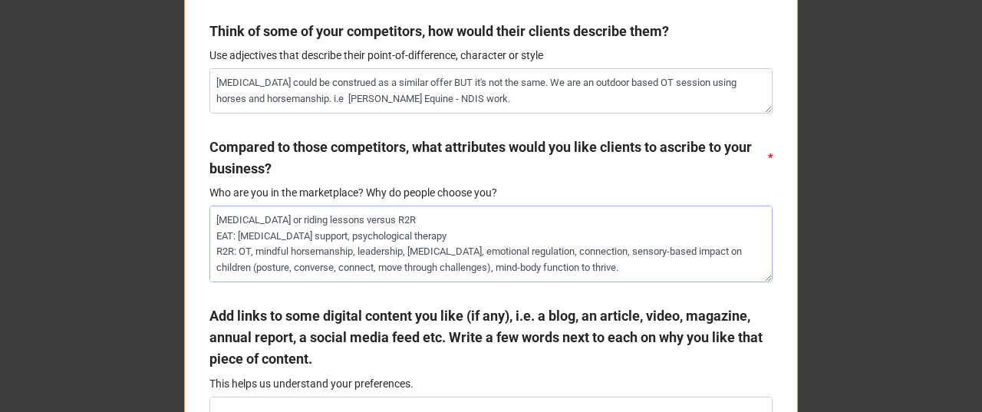
click at [482, 238] on textarea "[MEDICAL_DATA] or riding lessons versus R2R EAT: [MEDICAL_DATA] support, psycho…" at bounding box center [490, 244] width 563 height 76
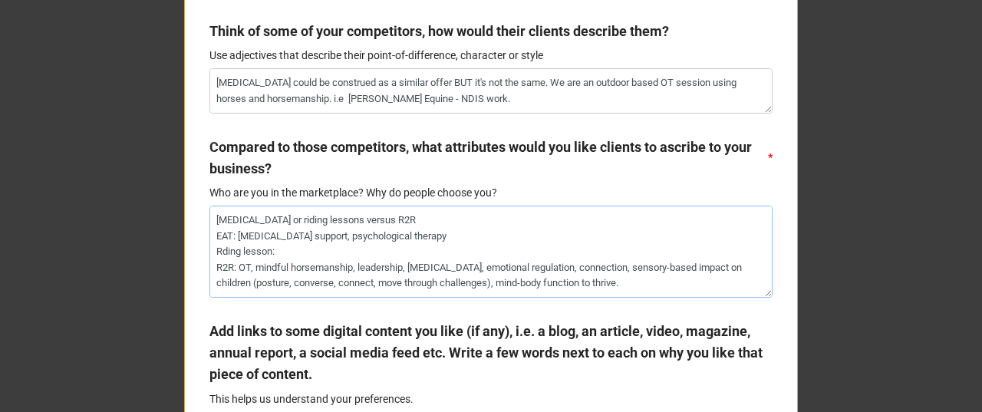
click at [218, 253] on textarea "[MEDICAL_DATA] or riding lessons versus R2R EAT: [MEDICAL_DATA] support, psycho…" at bounding box center [490, 251] width 563 height 91
click at [310, 249] on textarea "[MEDICAL_DATA] or riding lessons versus R2R EAT: [MEDICAL_DATA] support, psycho…" at bounding box center [490, 251] width 563 height 91
drag, startPoint x: 212, startPoint y: 263, endPoint x: 232, endPoint y: 263, distance: 20.7
click at [232, 263] on textarea "[MEDICAL_DATA] or riding lessons versus R2R EAT: [MEDICAL_DATA] support, psycho…" at bounding box center [490, 251] width 563 height 91
click at [477, 228] on textarea "[MEDICAL_DATA] or riding lessons versus R2R EAT: [MEDICAL_DATA] support, psycho…" at bounding box center [490, 251] width 563 height 91
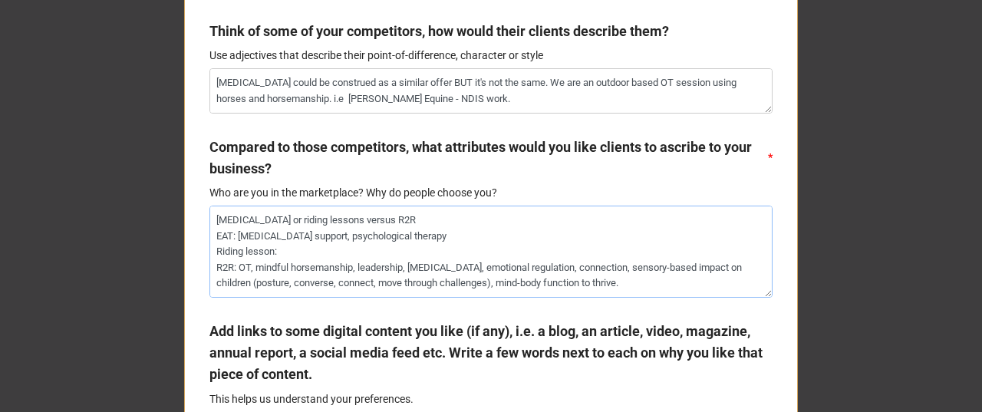
click at [476, 233] on textarea "[MEDICAL_DATA] or riding lessons versus R2R EAT: [MEDICAL_DATA] support, psycho…" at bounding box center [490, 251] width 563 height 91
click at [308, 245] on textarea "[MEDICAL_DATA] or riding lessons versus R2R EAT: [MEDICAL_DATA] support, psycho…" at bounding box center [490, 251] width 563 height 91
click at [521, 101] on textarea "[MEDICAL_DATA] could be construed as a similar offer BUT it's not the same. We …" at bounding box center [490, 90] width 563 height 44
paste textarea "[URL][PERSON_NAME][DOMAIN_NAME]"
click at [340, 249] on textarea "[MEDICAL_DATA] or riding lessons versus R2R EAT: [MEDICAL_DATA] support, psycho…" at bounding box center [490, 251] width 563 height 91
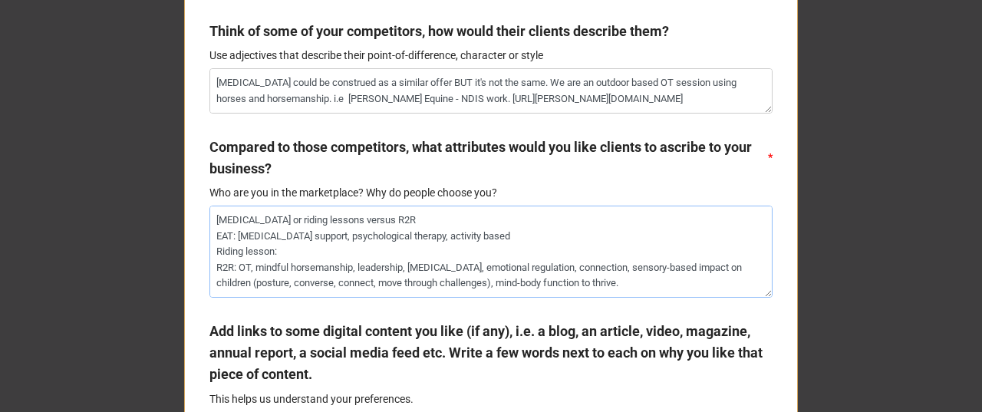
click at [353, 265] on textarea "[MEDICAL_DATA] or riding lessons versus R2R EAT: [MEDICAL_DATA] support, psycho…" at bounding box center [490, 251] width 563 height 91
click at [321, 252] on textarea "[MEDICAL_DATA] or riding lessons versus R2R EAT: [MEDICAL_DATA] support, psycho…" at bounding box center [490, 251] width 563 height 91
click at [679, 284] on textarea "[MEDICAL_DATA] or riding lessons versus R2R EAT: [MEDICAL_DATA] support, psycho…" at bounding box center [490, 251] width 563 height 91
click at [590, 252] on textarea "[MEDICAL_DATA] or riding lessons versus R2R EAT: [MEDICAL_DATA] support, psycho…" at bounding box center [490, 251] width 563 height 91
click at [703, 278] on textarea "[MEDICAL_DATA] or riding lessons versus R2R EAT: [MEDICAL_DATA] support, psycho…" at bounding box center [490, 251] width 563 height 91
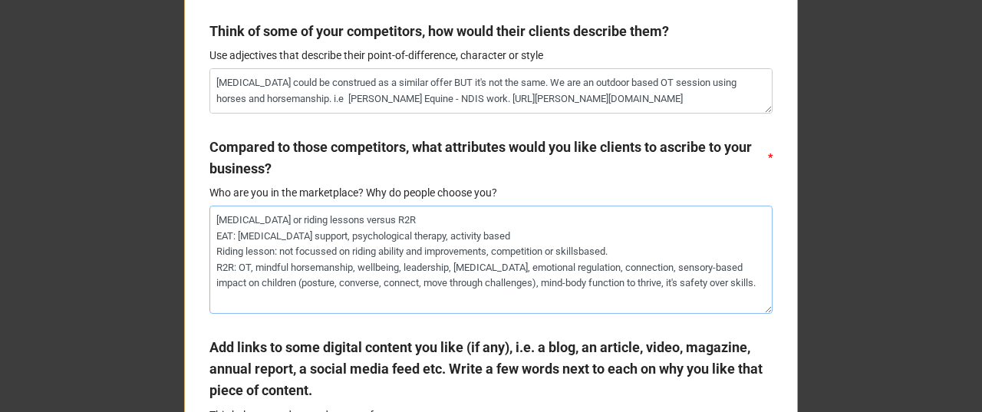
click at [564, 251] on textarea "[MEDICAL_DATA] or riding lessons versus R2R EAT: [MEDICAL_DATA] support, psycho…" at bounding box center [490, 259] width 563 height 107
click at [558, 250] on textarea "[MEDICAL_DATA] or riding lessons versus R2R EAT: [MEDICAL_DATA] support, psycho…" at bounding box center [490, 259] width 563 height 107
click at [627, 250] on textarea "[MEDICAL_DATA] or riding lessons versus R2R EAT: [MEDICAL_DATA] support, psycho…" at bounding box center [490, 259] width 563 height 107
click at [210, 299] on textarea "[MEDICAL_DATA] or riding lessons versus R2R EAT: [MEDICAL_DATA] support, psycho…" at bounding box center [490, 259] width 563 height 107
click at [495, 302] on textarea "[MEDICAL_DATA] or riding lessons versus R2R EAT: [MEDICAL_DATA] support, psycho…" at bounding box center [490, 259] width 563 height 107
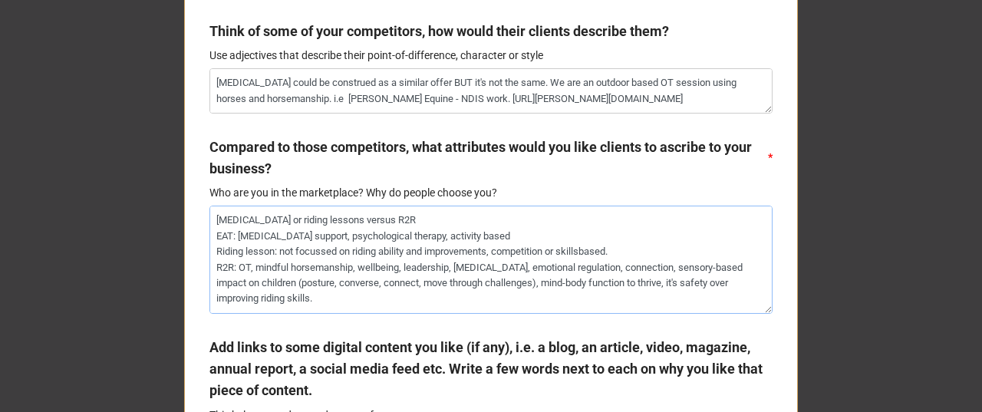
click at [339, 298] on textarea "[MEDICAL_DATA] or riding lessons versus R2R EAT: [MEDICAL_DATA] support, psycho…" at bounding box center [490, 259] width 563 height 107
click at [583, 247] on textarea "[MEDICAL_DATA] or riding lessons versus R2R EAT: [MEDICAL_DATA] support, psycho…" at bounding box center [490, 259] width 563 height 107
click at [280, 253] on textarea "[MEDICAL_DATA] or riding lessons versus R2R EAT: [MEDICAL_DATA] support, psycho…" at bounding box center [490, 259] width 563 height 107
click at [441, 296] on textarea "[MEDICAL_DATA] or riding lessons versus R2R EAT: [MEDICAL_DATA] support, psycho…" at bounding box center [490, 259] width 563 height 107
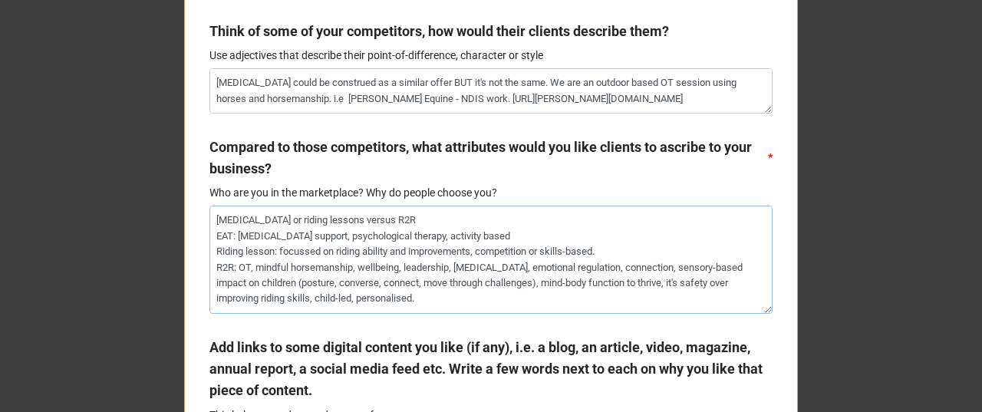
drag, startPoint x: 439, startPoint y: 291, endPoint x: 212, endPoint y: 222, distance: 238.0
click at [212, 222] on textarea "[MEDICAL_DATA] or riding lessons versus R2R EAT: [MEDICAL_DATA] support, psycho…" at bounding box center [490, 259] width 563 height 107
drag, startPoint x: 269, startPoint y: 219, endPoint x: 308, endPoint y: 219, distance: 39.1
click at [270, 219] on textarea "[MEDICAL_DATA] or riding lessons versus R2R EAT: [MEDICAL_DATA] support, psycho…" at bounding box center [490, 259] width 563 height 107
click at [392, 215] on textarea "[MEDICAL_DATA] or riding lessons versus R2R EAT: [MEDICAL_DATA] support, psycho…" at bounding box center [490, 259] width 563 height 107
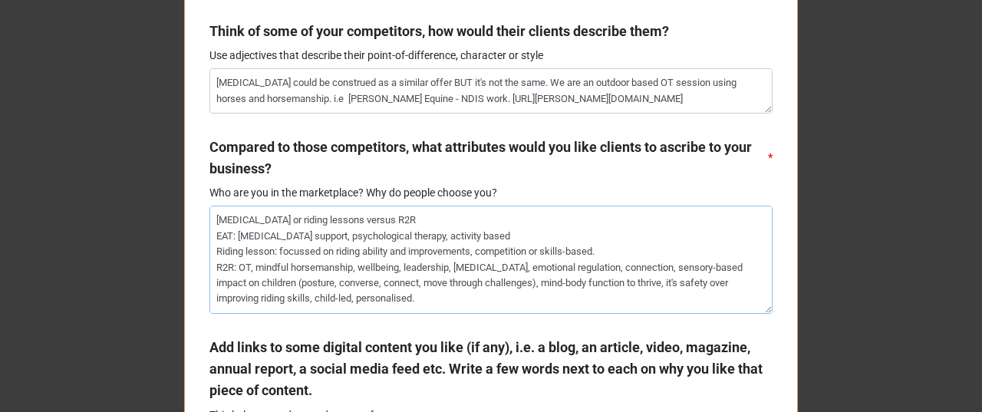
click at [603, 250] on textarea "[MEDICAL_DATA] or riding lessons versus R2R EAT: [MEDICAL_DATA] support, psycho…" at bounding box center [490, 259] width 563 height 107
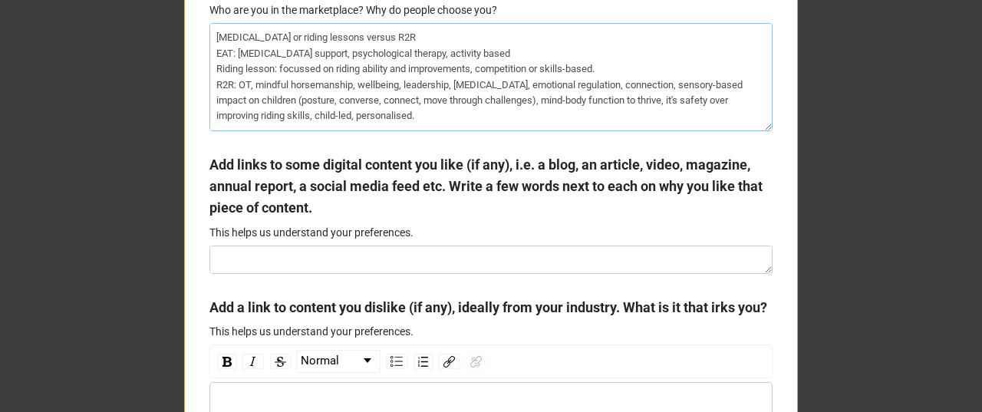
scroll to position [1329, 0]
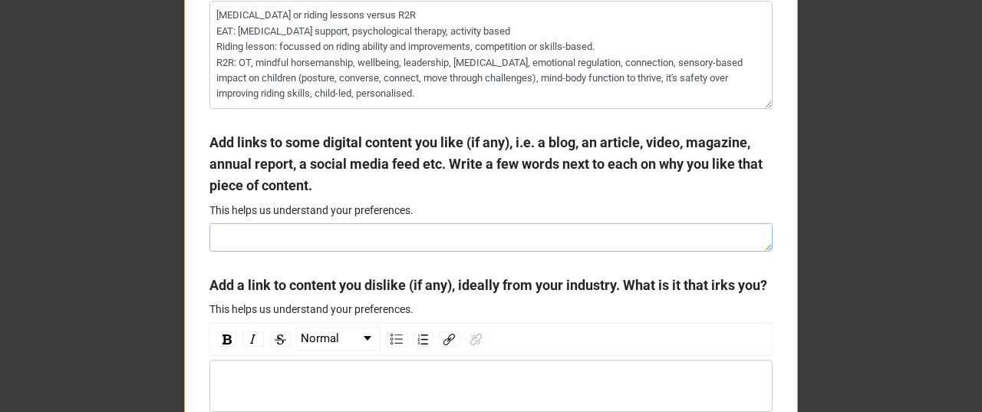
click at [413, 237] on textarea at bounding box center [490, 237] width 563 height 28
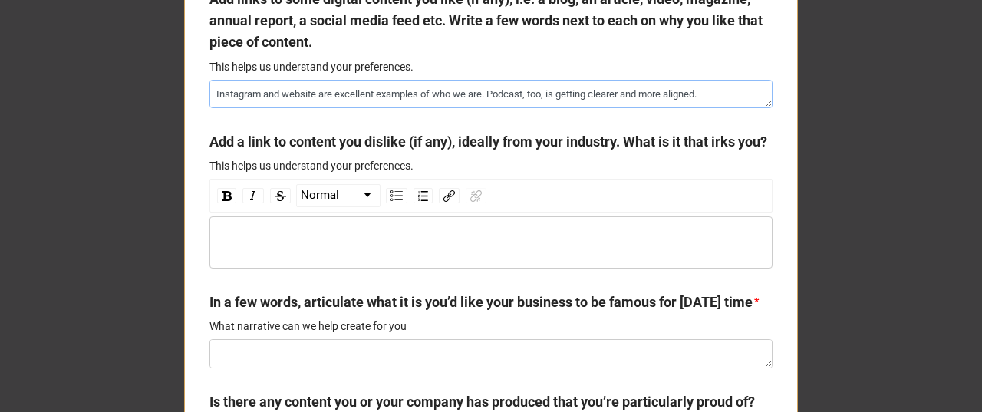
scroll to position [1534, 0]
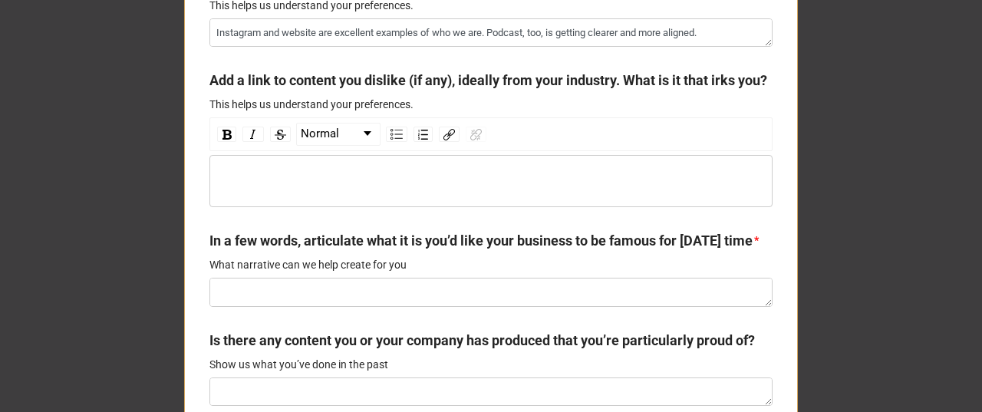
click at [250, 192] on div "rdw-wrapper" at bounding box center [490, 181] width 563 height 52
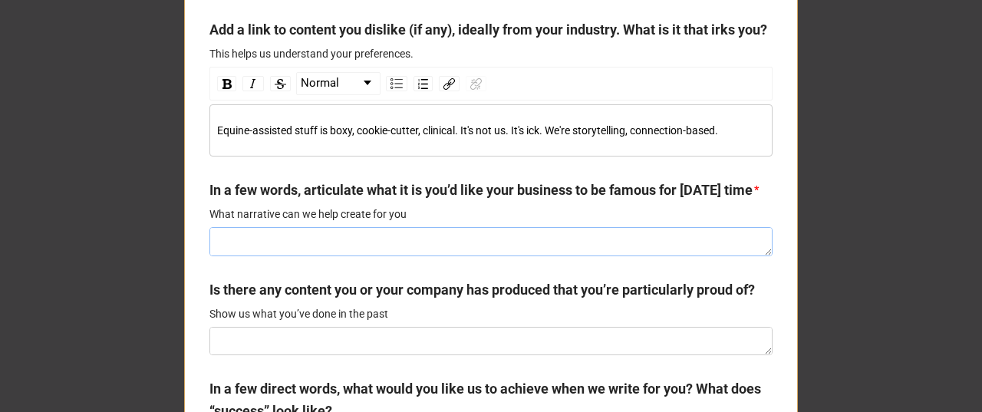
click at [273, 255] on textarea at bounding box center [490, 241] width 563 height 28
click at [479, 255] on textarea "Sparking change in confidence in the ability of young rural women." at bounding box center [490, 241] width 563 height 28
click at [480, 255] on textarea "Sparking change in confidence in the ability of young rural women." at bounding box center [490, 241] width 563 height 28
click at [501, 255] on textarea "Sparking change in confidence in the ability of young rural girls." at bounding box center [490, 241] width 563 height 28
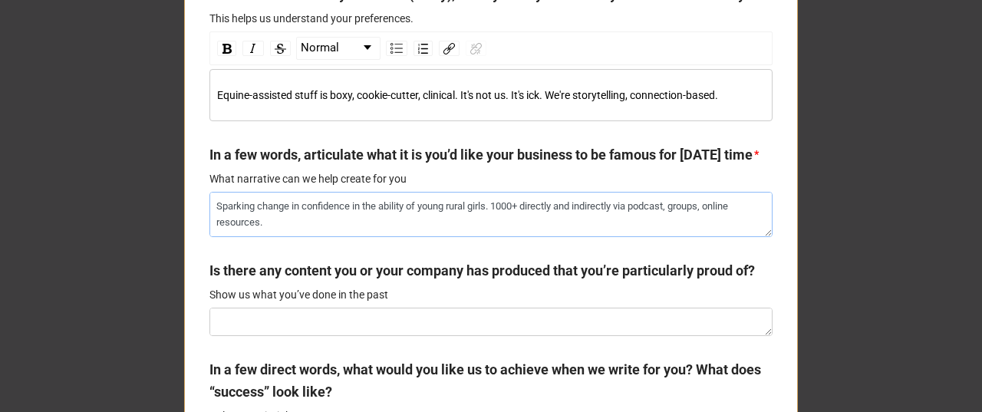
scroll to position [1636, 0]
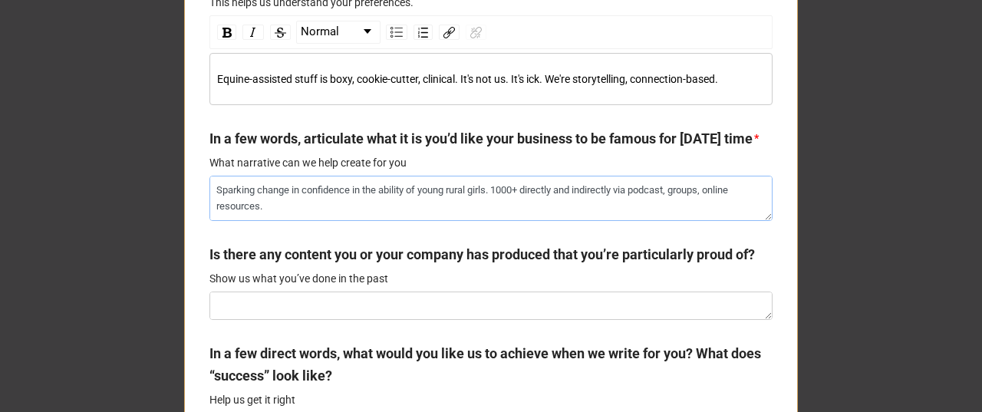
click at [524, 220] on textarea "Sparking change in confidence in the ability of young rural girls. 1000+ direct…" at bounding box center [490, 198] width 563 height 44
click at [658, 220] on textarea "Sparking change in confidence in the ability of young rural girls. 1000+ people…" at bounding box center [490, 198] width 563 height 44
click at [403, 220] on textarea "Sparking change in confidence in the ability of young rural girls. 1000+ people…" at bounding box center [490, 198] width 563 height 44
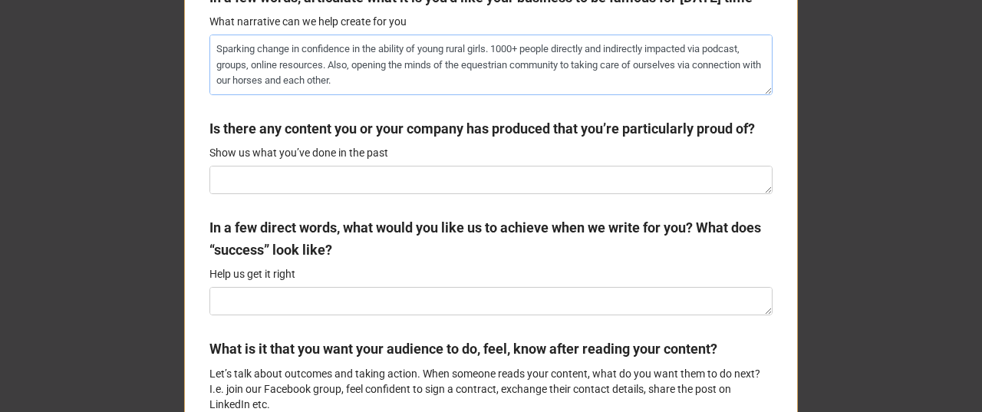
scroll to position [1840, 0]
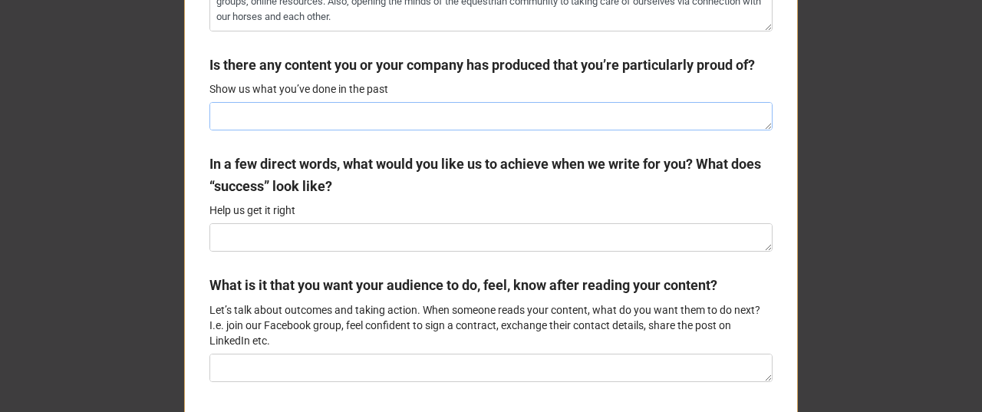
click at [462, 130] on textarea at bounding box center [490, 116] width 563 height 28
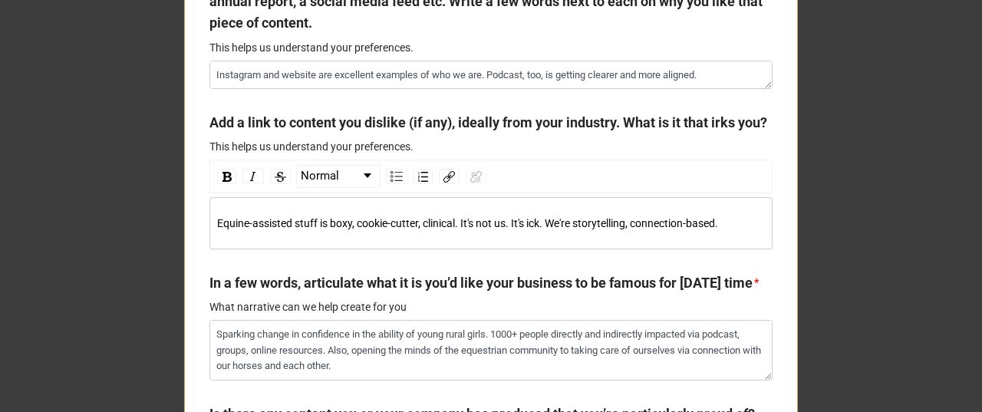
scroll to position [1431, 0]
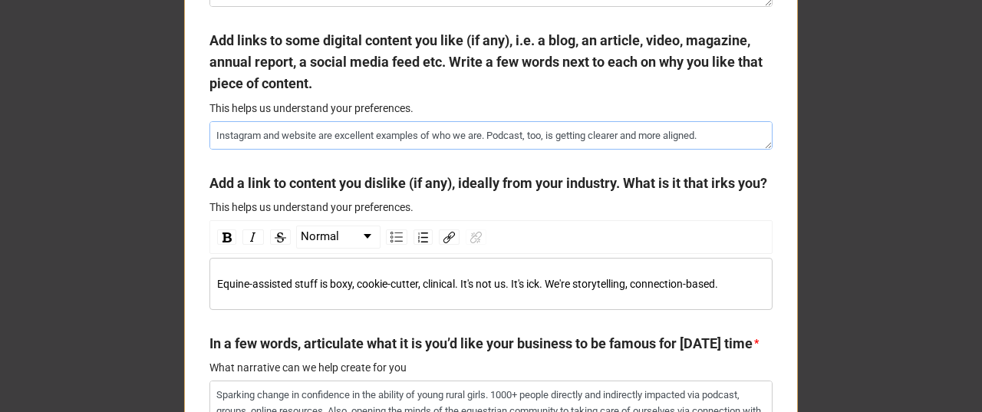
drag, startPoint x: 207, startPoint y: 132, endPoint x: 313, endPoint y: 134, distance: 105.8
click at [313, 134] on textarea "Instagram and website are excellent examples of who we are. Podcast, too, is ge…" at bounding box center [490, 135] width 563 height 28
click at [663, 127] on textarea "Instagram and website are excellent examples of who we are. Podcast, too, is ge…" at bounding box center [490, 135] width 563 height 28
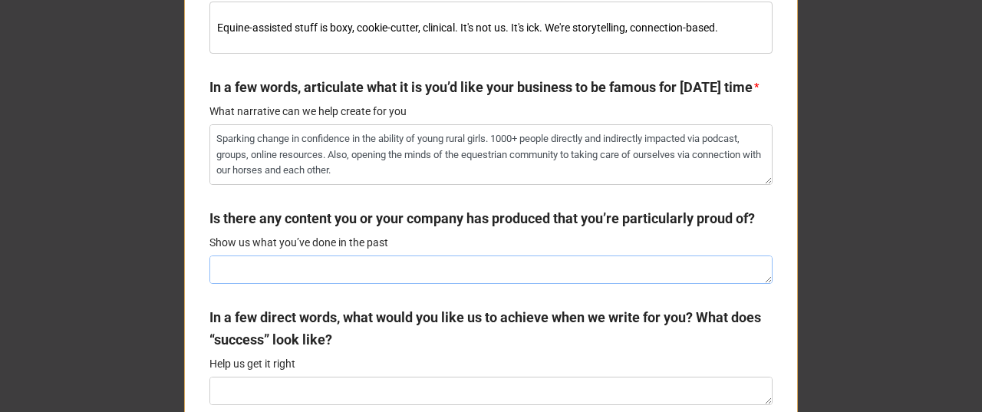
click at [293, 284] on textarea at bounding box center [490, 269] width 563 height 28
paste textarea "Instagram and website are excellent examples of who we are. Podcast, too, is ge…"
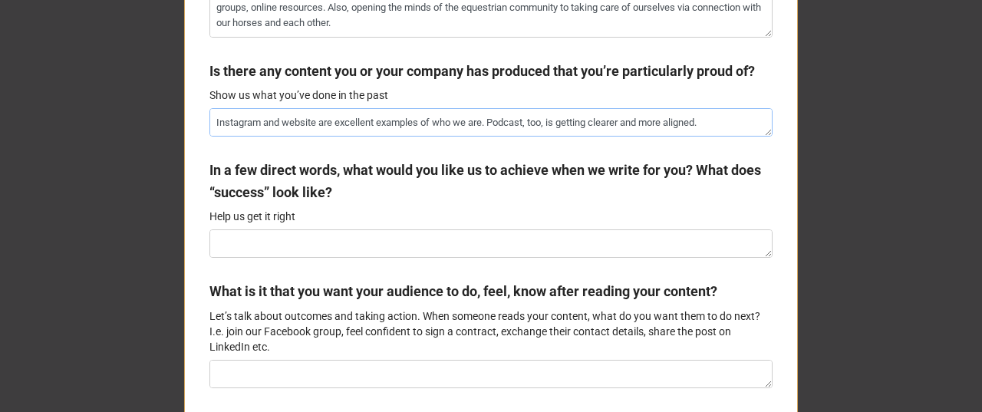
scroll to position [1891, 0]
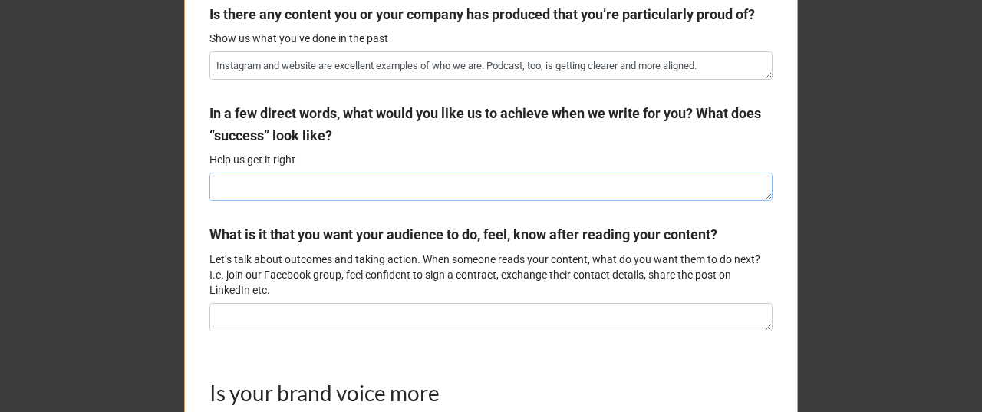
click at [294, 201] on textarea at bounding box center [490, 187] width 563 height 28
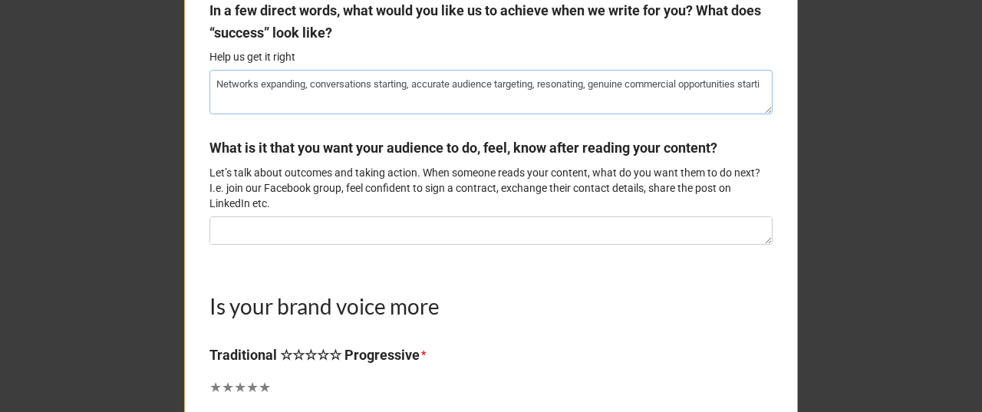
scroll to position [0, 0]
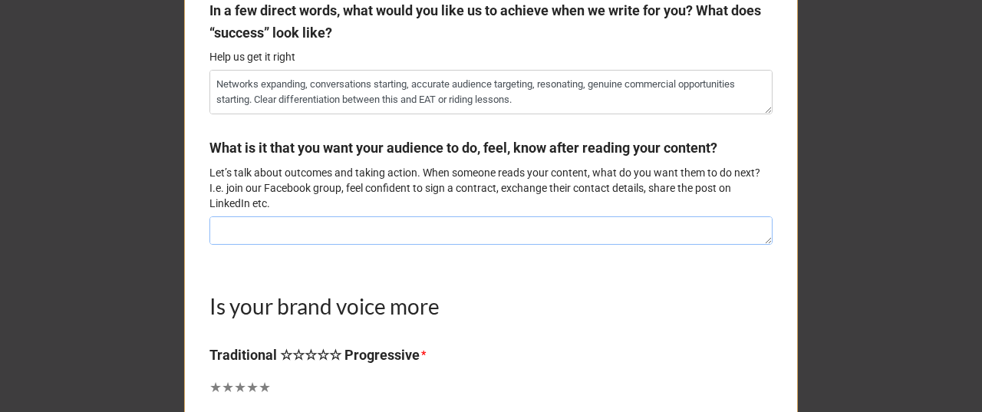
click at [260, 245] on textarea at bounding box center [490, 230] width 563 height 28
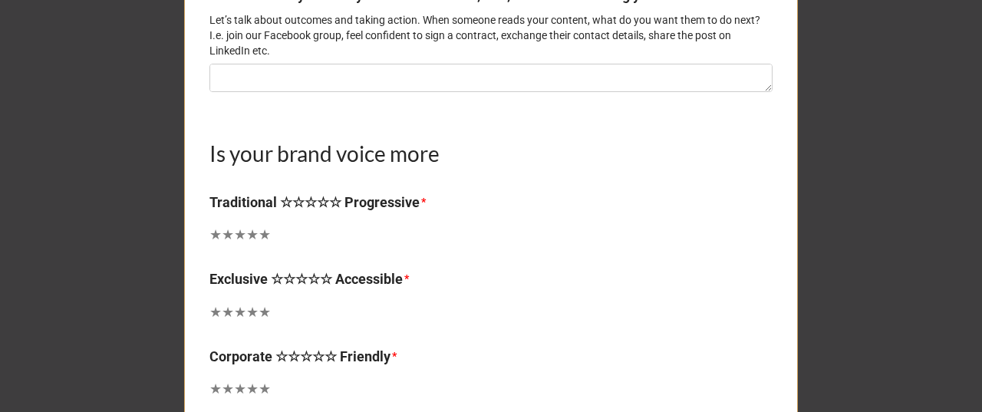
scroll to position [2147, 0]
click at [237, 91] on textarea at bounding box center [490, 77] width 563 height 28
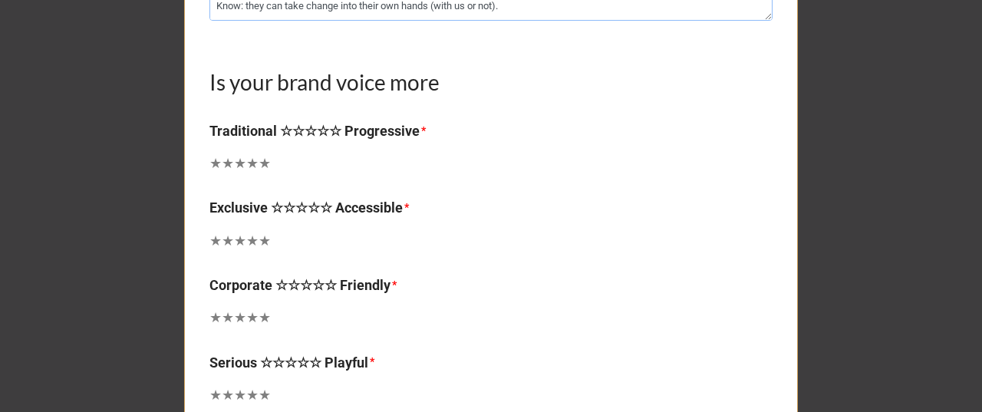
scroll to position [2300, 0]
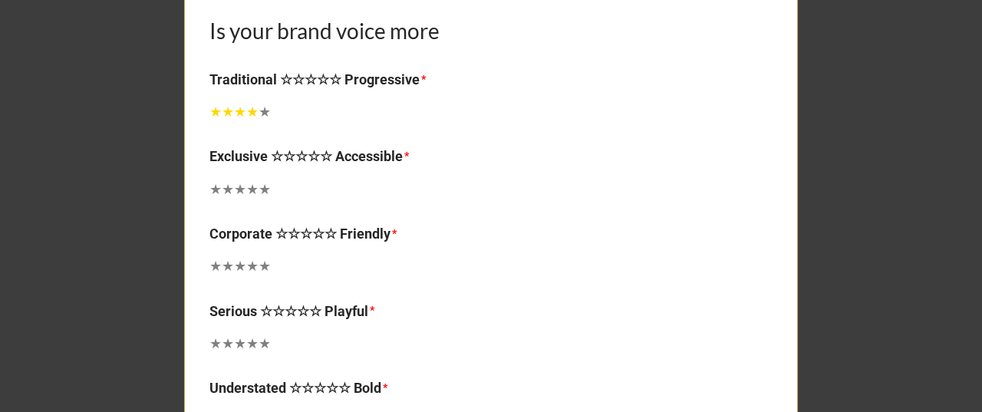
click at [247, 123] on span "★" at bounding box center [252, 111] width 12 height 21
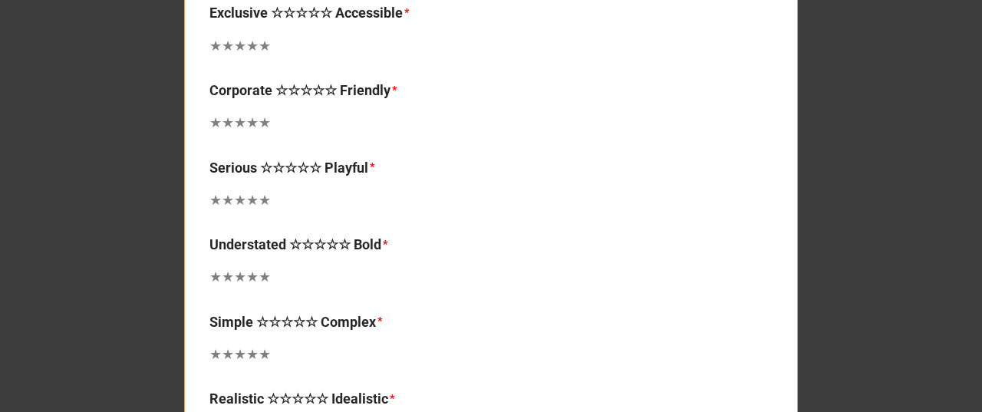
scroll to position [2454, 0]
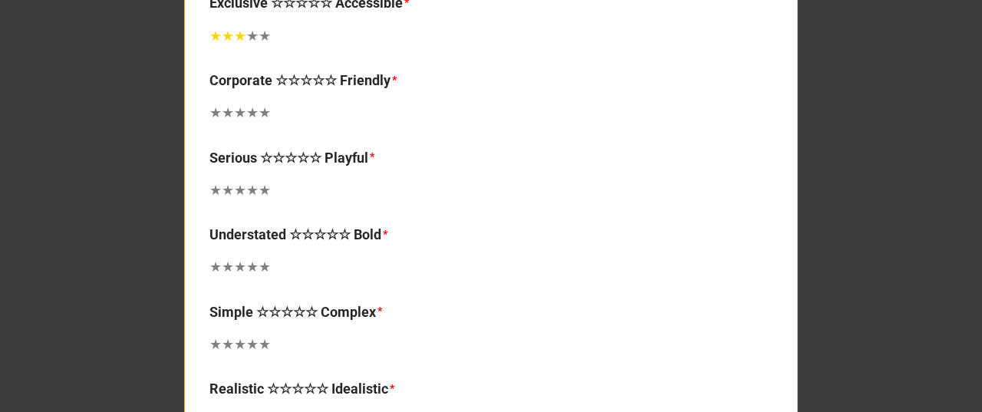
click at [234, 47] on span "★" at bounding box center [240, 35] width 12 height 21
click at [259, 123] on span "★" at bounding box center [264, 112] width 12 height 21
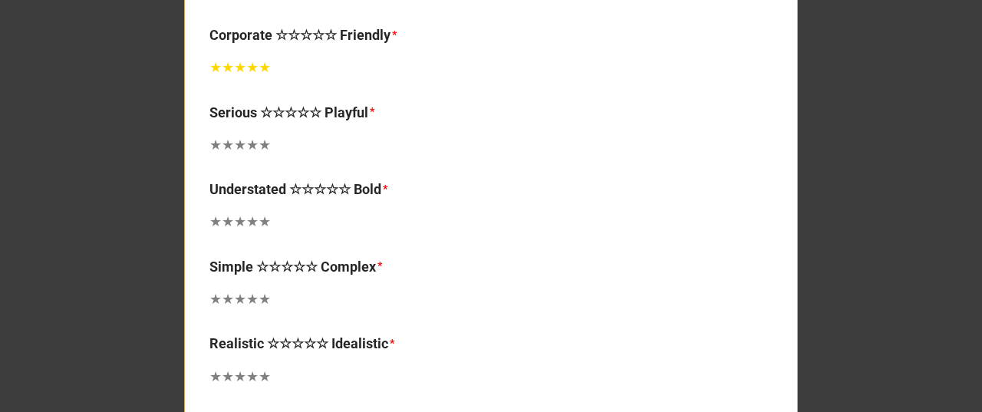
scroll to position [2504, 0]
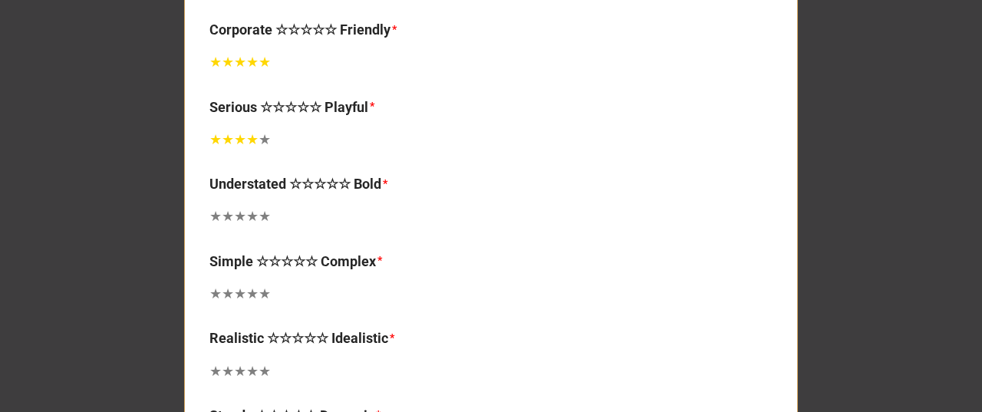
click at [246, 150] on span "★" at bounding box center [252, 139] width 12 height 21
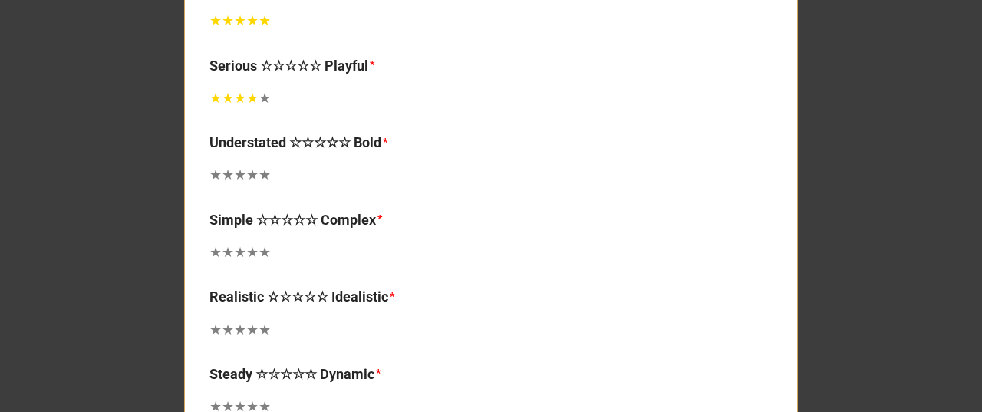
scroll to position [2556, 0]
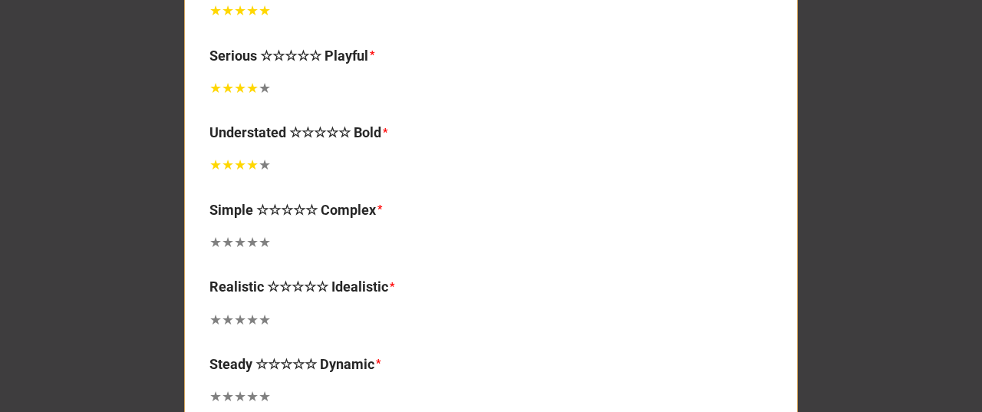
click at [248, 176] on span "★" at bounding box center [252, 164] width 12 height 21
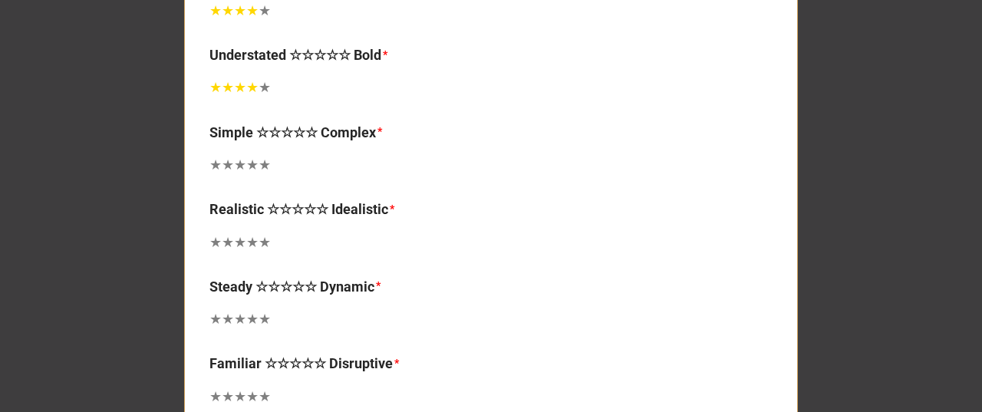
scroll to position [2658, 0]
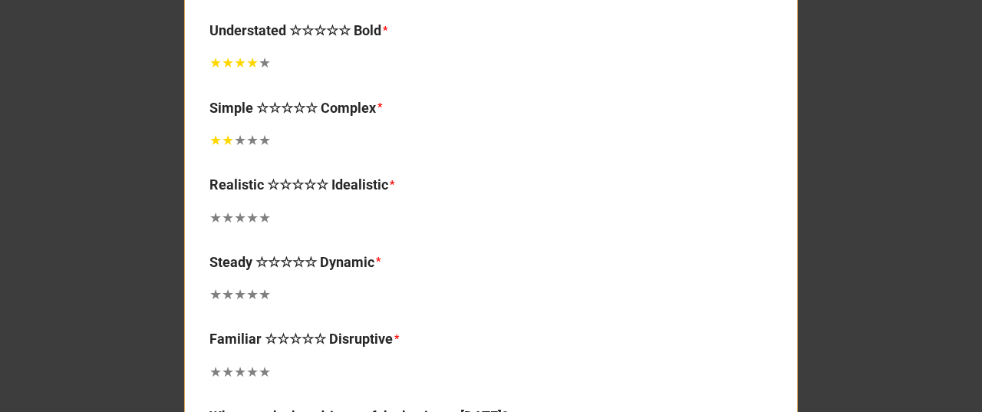
click at [225, 151] on span "★" at bounding box center [228, 140] width 12 height 21
click at [270, 163] on div "Simple ☆☆☆☆☆ Complex * ★ ★ ★ ★ ★ 2" at bounding box center [490, 129] width 563 height 65
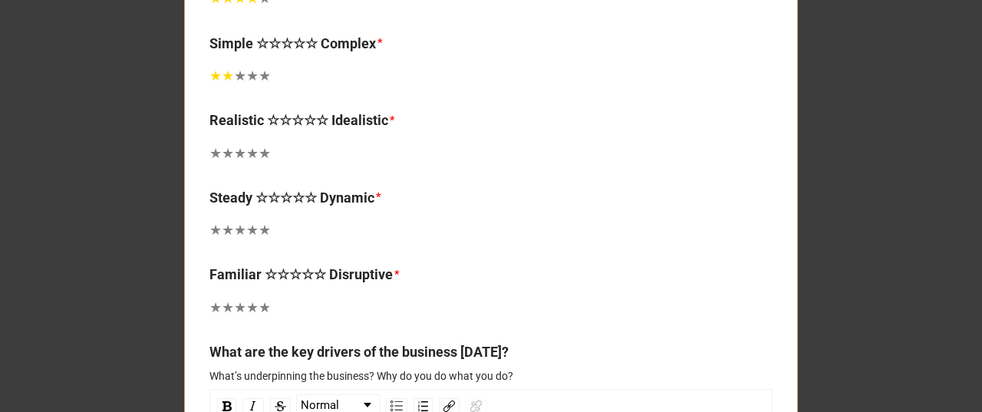
scroll to position [2761, 0]
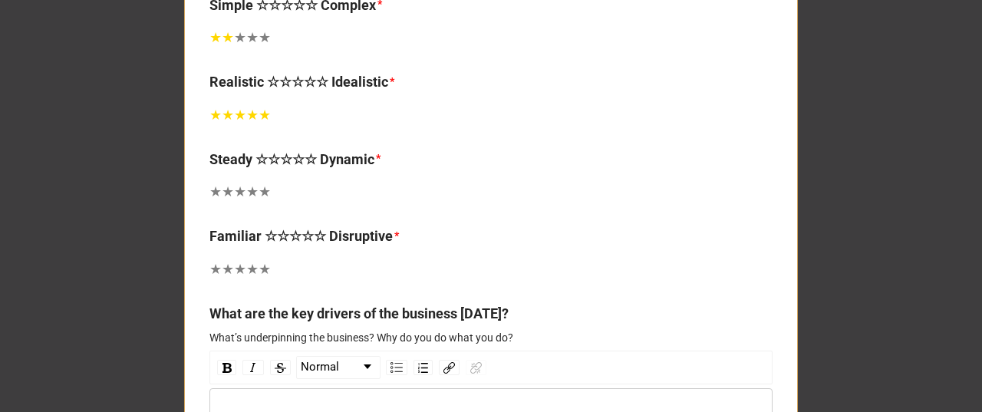
click at [260, 126] on span "★" at bounding box center [264, 114] width 12 height 21
click at [246, 126] on span "★" at bounding box center [252, 114] width 12 height 21
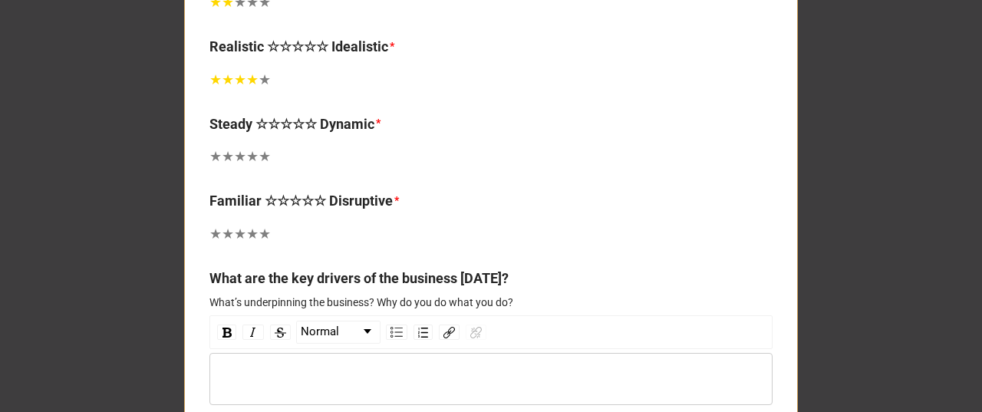
scroll to position [2811, 0]
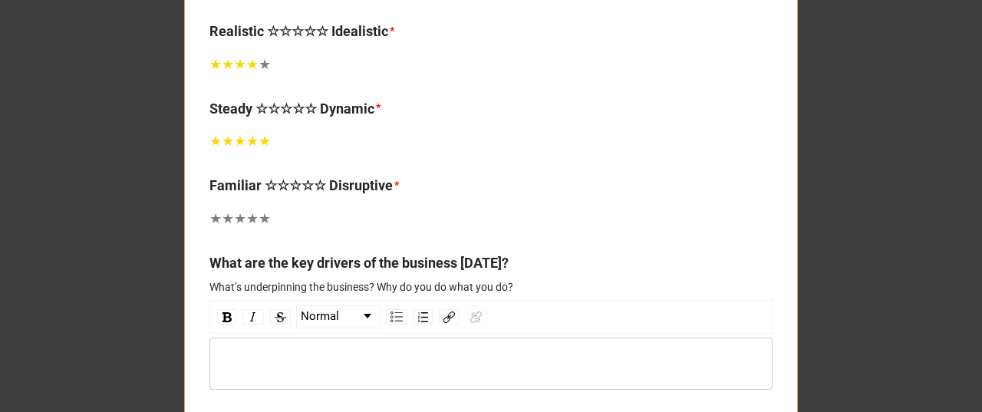
click at [258, 152] on span "★" at bounding box center [264, 140] width 12 height 21
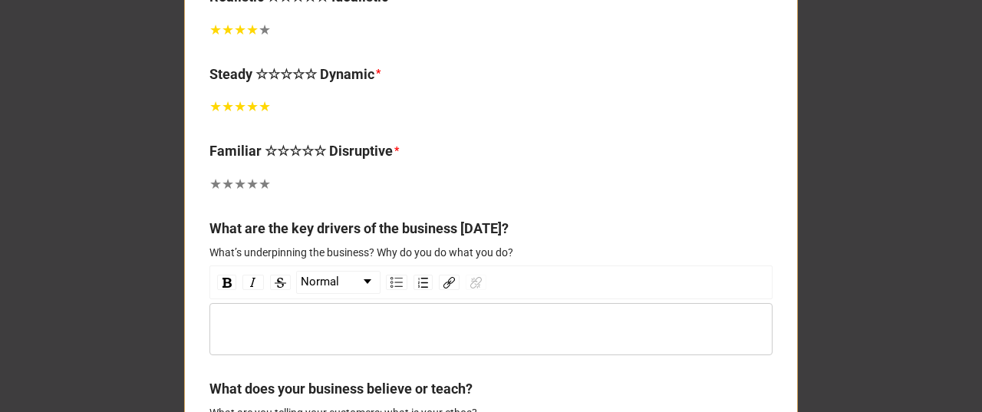
scroll to position [2863, 0]
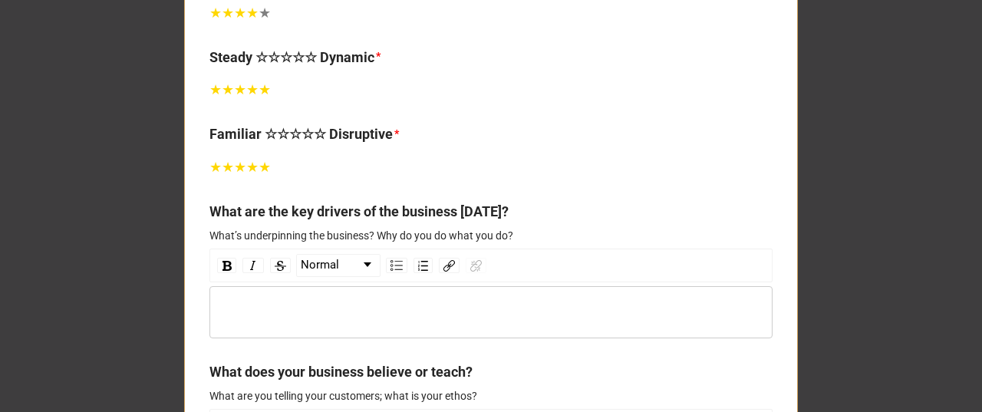
click at [258, 178] on span "★" at bounding box center [264, 166] width 12 height 21
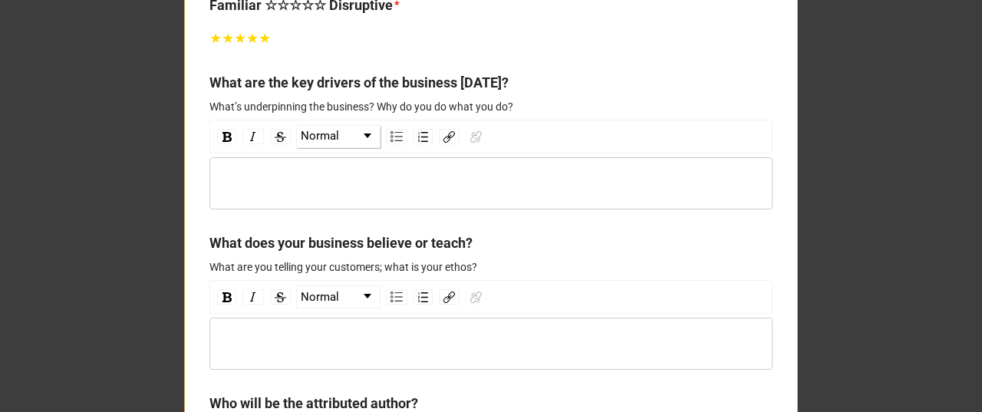
scroll to position [3016, 0]
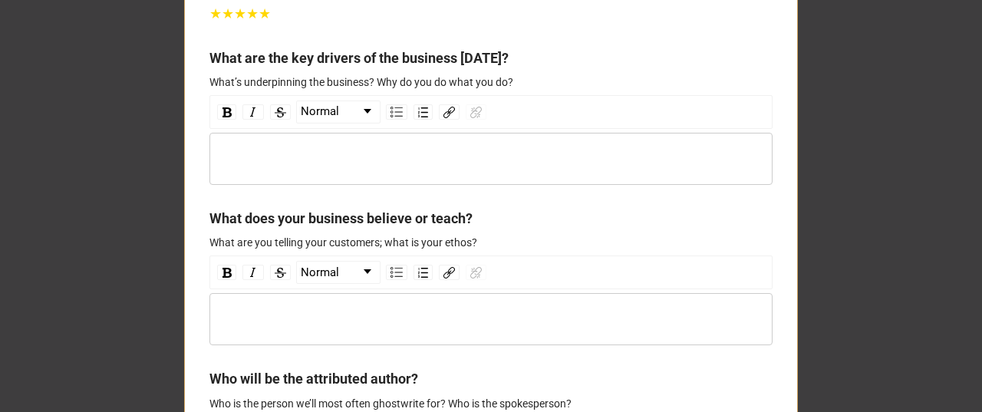
click at [333, 167] on div "rdw-editor" at bounding box center [491, 158] width 548 height 17
click at [390, 117] on img "rdw-list-control" at bounding box center [396, 112] width 12 height 11
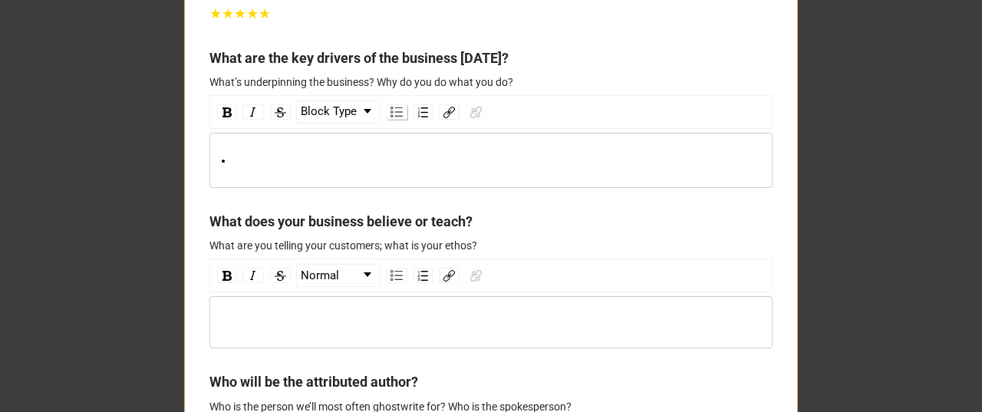
scroll to position [3017, 0]
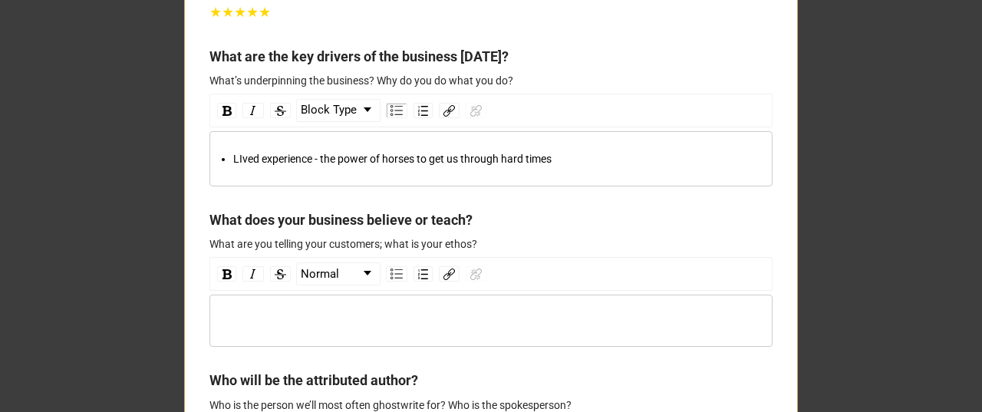
click at [238, 165] on span "LIved experience - the power of horses to get us through hard times" at bounding box center [392, 159] width 318 height 12
click at [591, 167] on div "Lived experience - the power of horses to get us through hard times" at bounding box center [499, 158] width 532 height 17
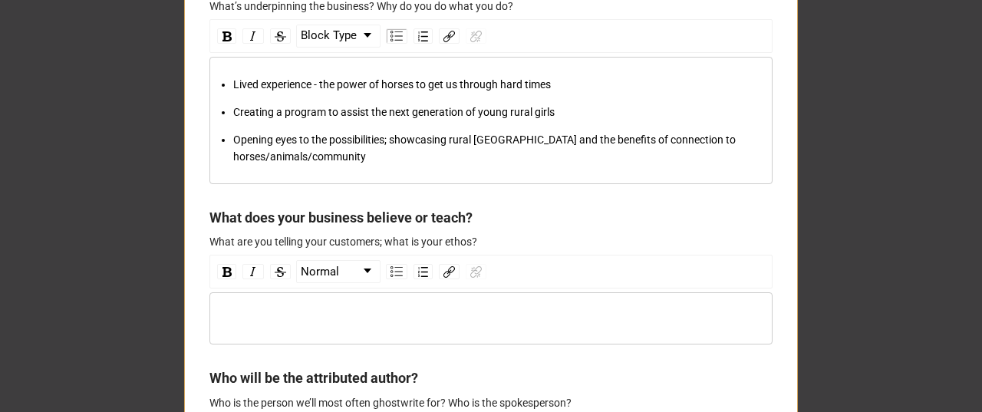
scroll to position [3119, 0]
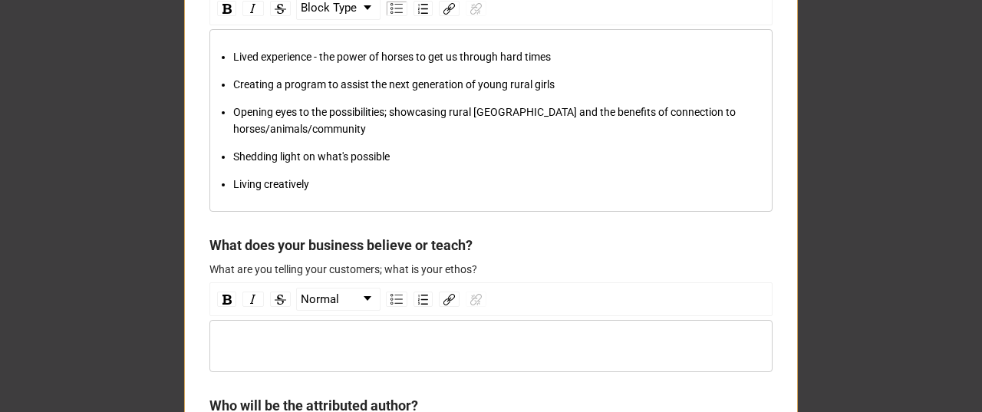
click at [278, 190] on span "Living creatively" at bounding box center [271, 184] width 76 height 12
copy span "creatively"
click at [334, 192] on ul "Lived experience - the power of horses to get us through hard times Creating a …" at bounding box center [491, 120] width 548 height 144
drag, startPoint x: 401, startPoint y: 255, endPoint x: 391, endPoint y: 255, distance: 10.0
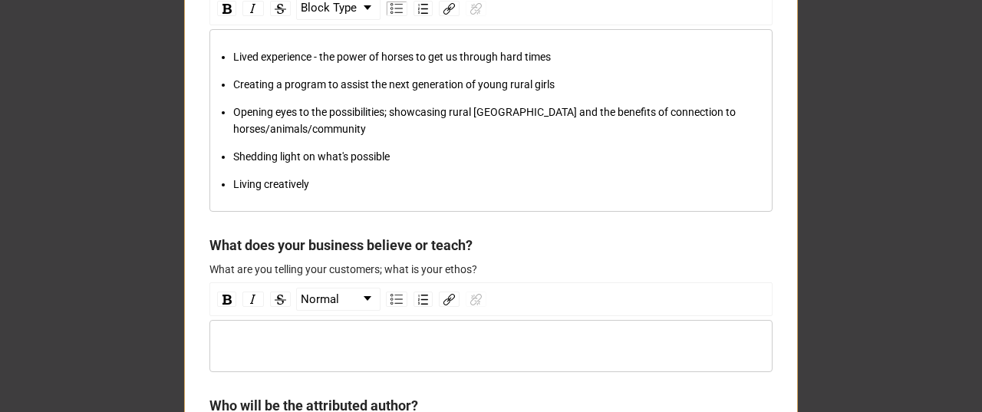
click at [401, 212] on div "Lived experience - the power of horses to get us through hard times Creating a …" at bounding box center [490, 120] width 563 height 183
click at [388, 192] on div "Living creatively" at bounding box center [499, 184] width 532 height 17
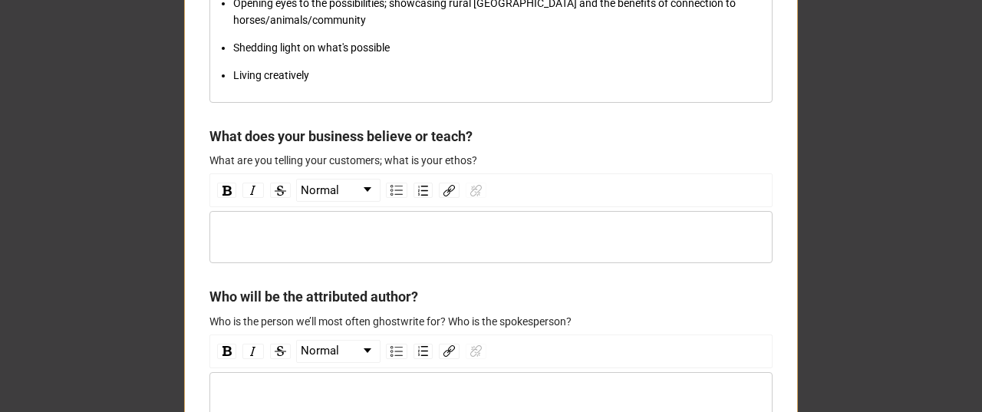
scroll to position [3171, 0]
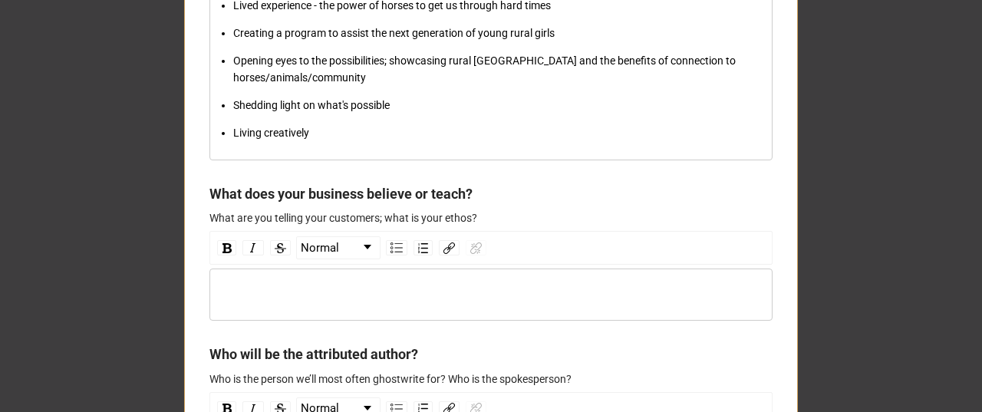
click at [310, 141] on div "Living creatively" at bounding box center [499, 132] width 532 height 17
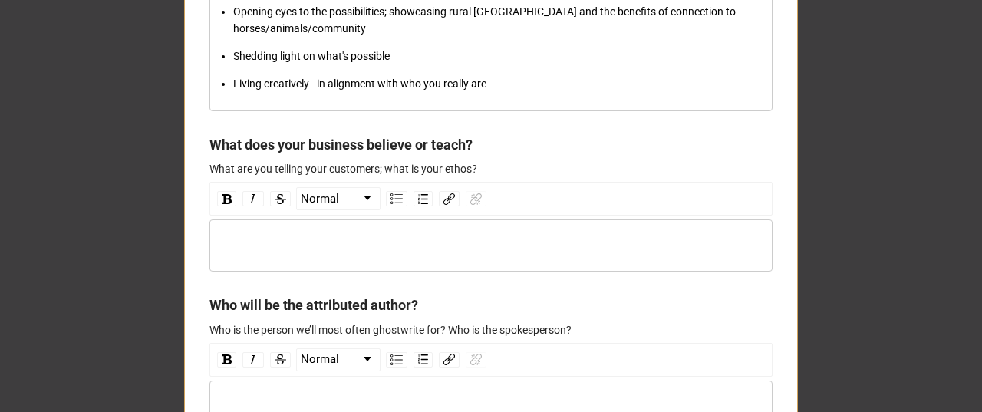
scroll to position [3222, 0]
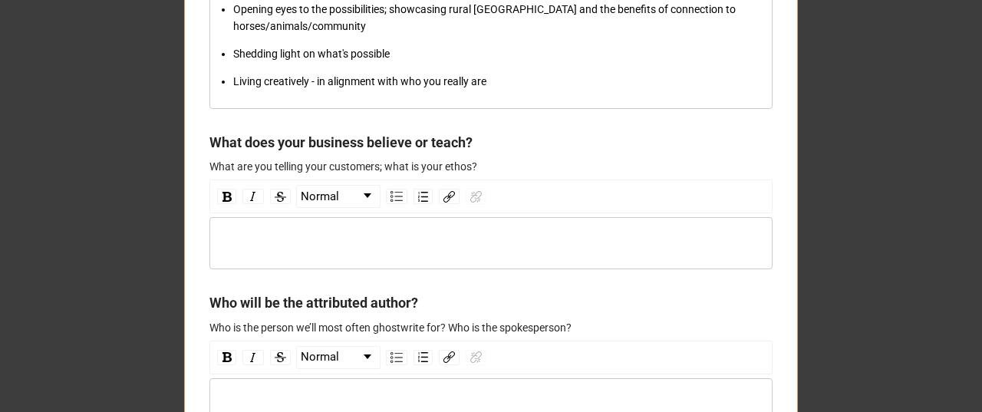
click at [315, 252] on div "rdw-editor" at bounding box center [491, 243] width 548 height 17
click at [236, 252] on div "rdw-editor" at bounding box center [491, 243] width 548 height 17
click at [276, 249] on span ""Resilience is found, not taught. We help people" at bounding box center [328, 243] width 222 height 12
click at [503, 252] on div ""Resilience is forced and found, not taught. We help people" at bounding box center [491, 243] width 548 height 17
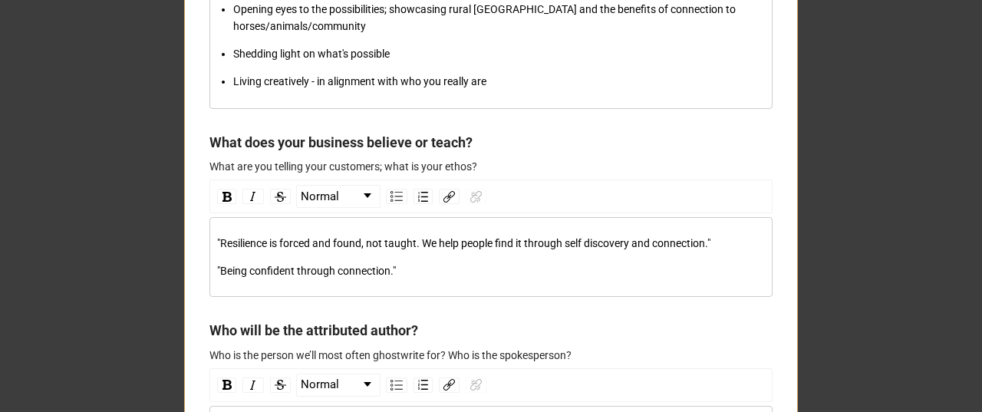
click at [235, 277] on span ""Being confident through connection."" at bounding box center [306, 271] width 179 height 12
drag, startPoint x: 301, startPoint y: 334, endPoint x: 331, endPoint y: 342, distance: 31.6
click at [301, 277] on span ""Finding confident through connection."" at bounding box center [310, 271] width 187 height 12
click at [437, 279] on div ""Finding confidence through connection."" at bounding box center [491, 270] width 548 height 17
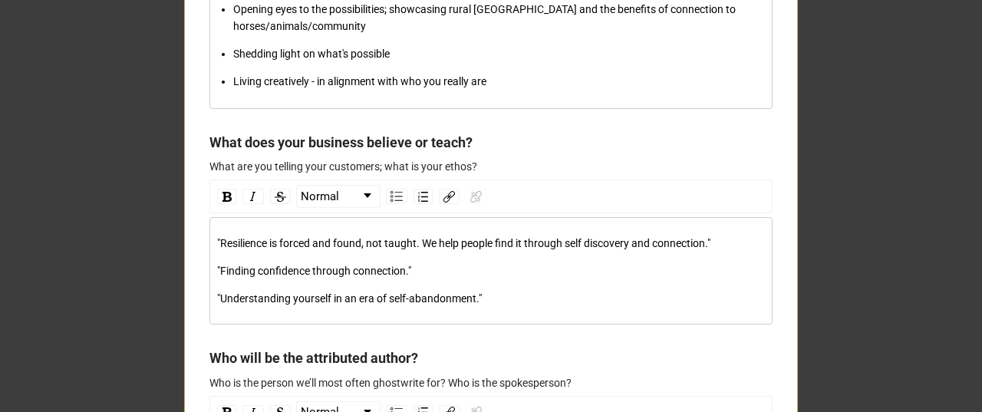
click at [288, 304] on span ""Understanding yourself in an era of self-abandonment."" at bounding box center [349, 298] width 265 height 12
click at [597, 307] on div ""Understanding and bravely being yourself in an era of self-abandonment."" at bounding box center [491, 298] width 548 height 17
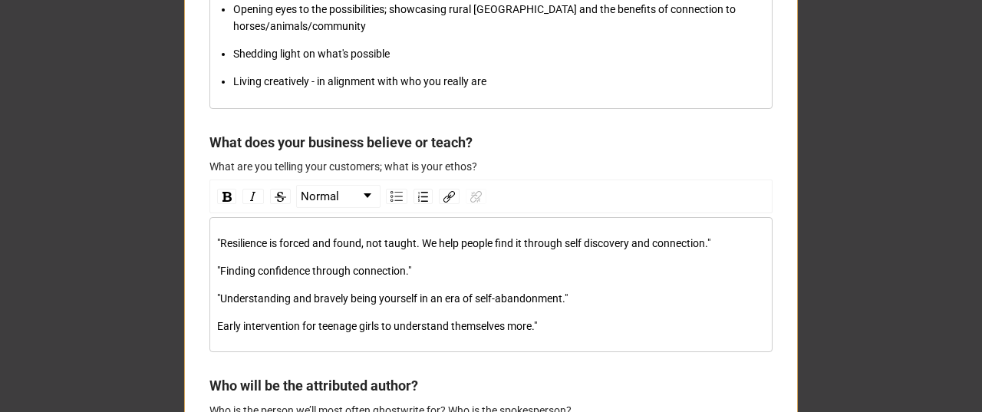
click at [217, 332] on span "Early intervention for teenage girls to understand themselves more."" at bounding box center [377, 326] width 320 height 12
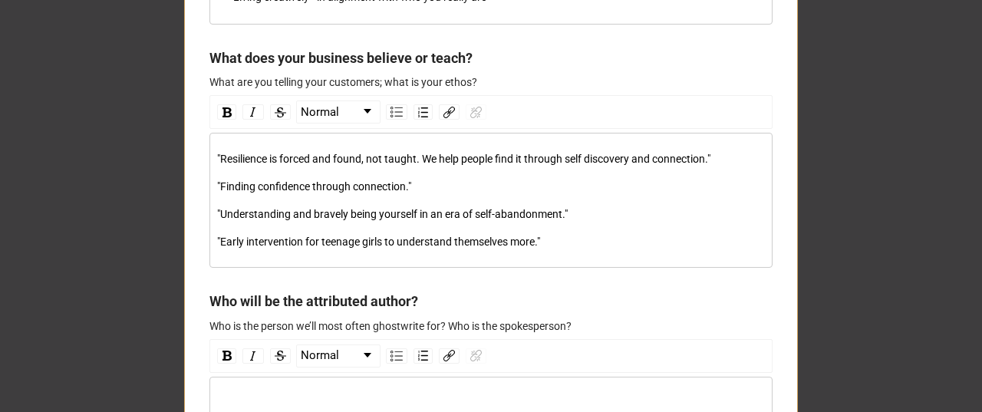
scroll to position [3324, 0]
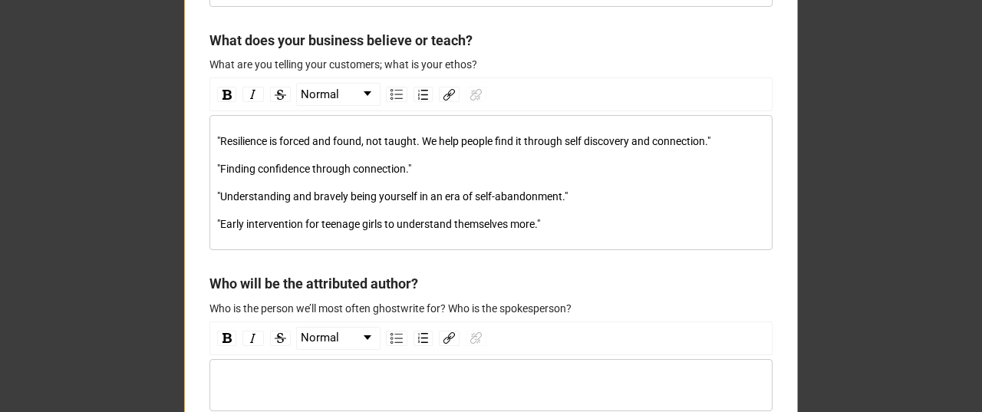
click at [367, 230] on span ""Early intervention for teenage girls to understand themselves more."" at bounding box center [378, 224] width 323 height 12
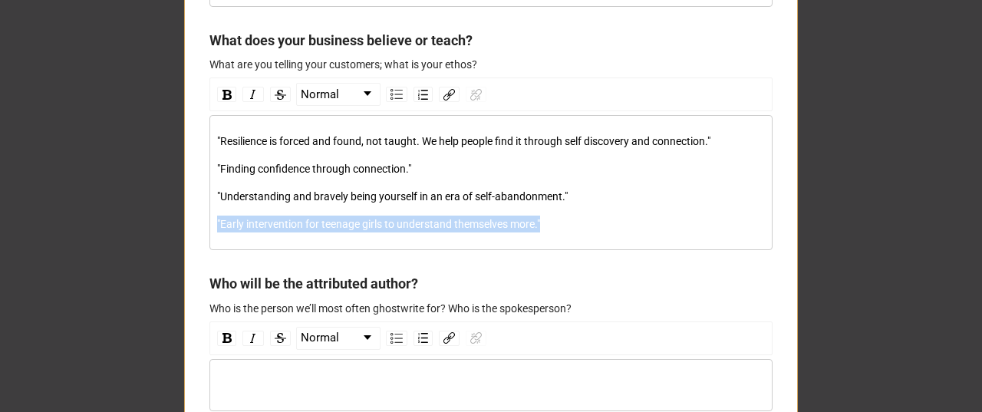
drag, startPoint x: 564, startPoint y: 281, endPoint x: 207, endPoint y: 278, distance: 356.6
click at [209, 250] on div ""Resilience is forced and found, not taught. We help people find it through sel…" at bounding box center [490, 182] width 563 height 135
click at [266, 230] on span ""Early intervention for teenage girls to understand themselves more."" at bounding box center [378, 224] width 323 height 12
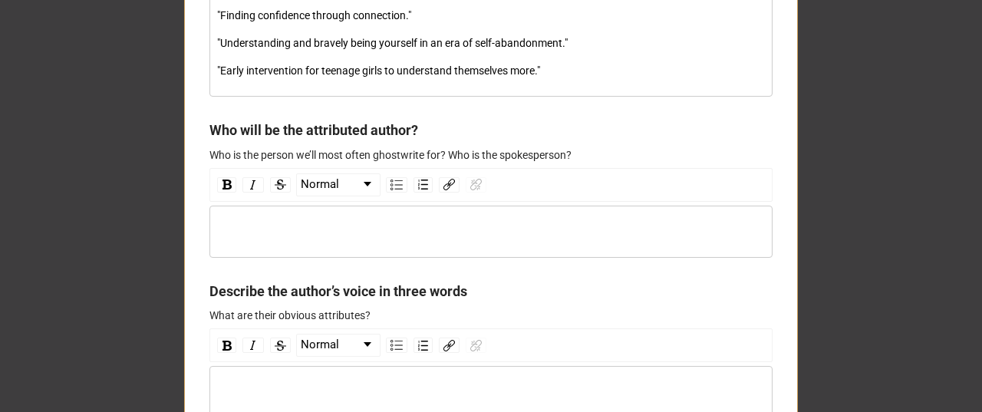
scroll to position [3529, 0]
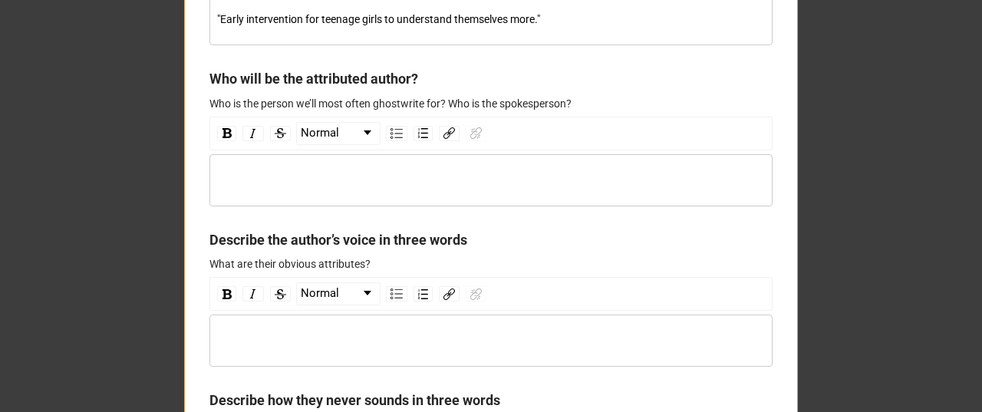
click at [317, 189] on div "rdw-editor" at bounding box center [491, 180] width 548 height 17
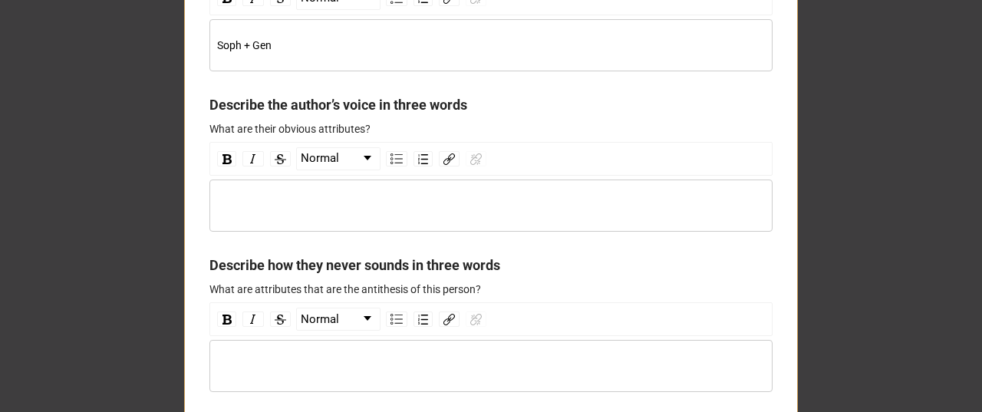
scroll to position [3682, 0]
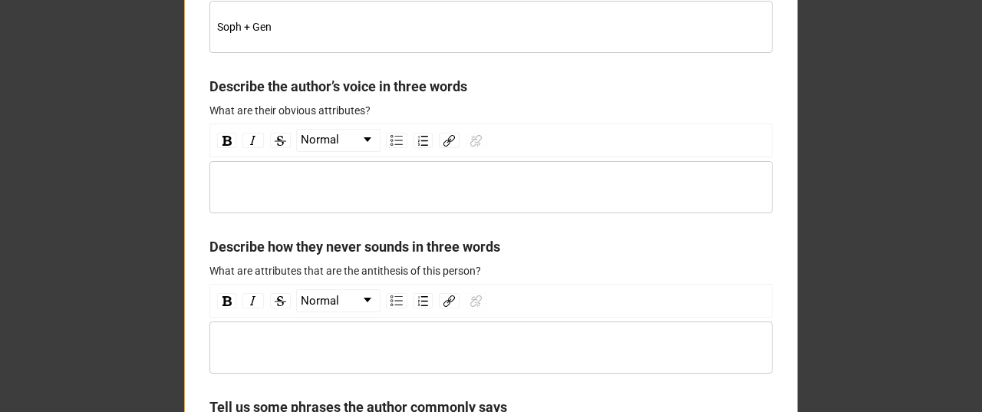
click at [301, 196] on div "rdw-editor" at bounding box center [491, 187] width 548 height 17
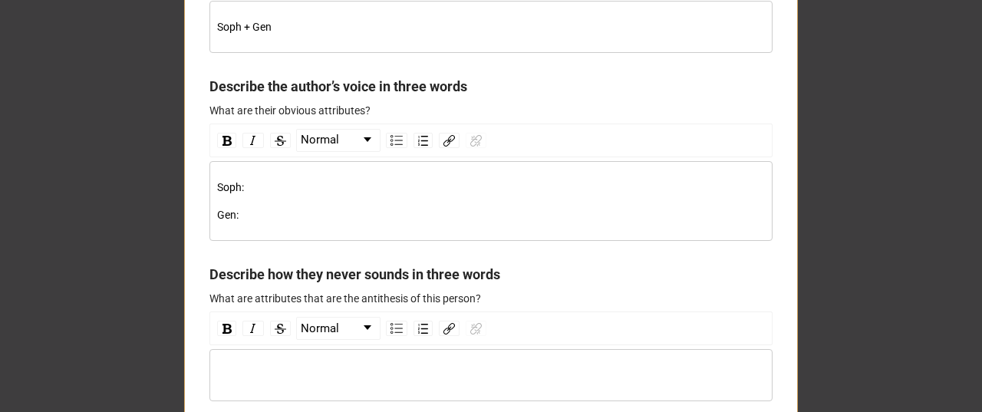
click at [245, 223] on div "Soph: Gen:" at bounding box center [491, 201] width 548 height 44
click at [252, 196] on div "Soph:" at bounding box center [491, 187] width 548 height 17
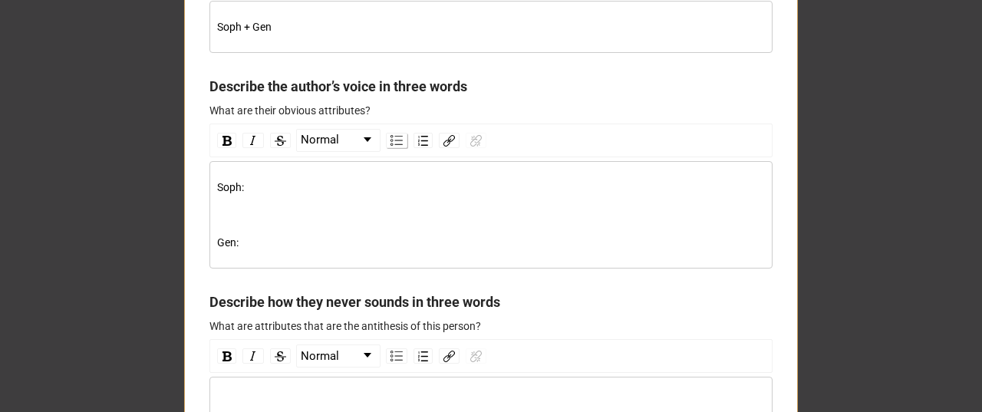
click at [390, 146] on img "rdw-list-control" at bounding box center [396, 140] width 12 height 11
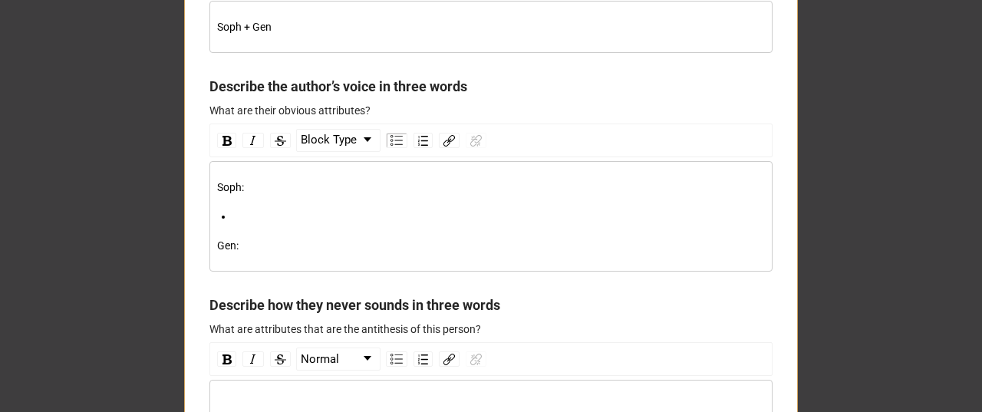
click at [291, 225] on div "rdw-editor" at bounding box center [499, 216] width 532 height 17
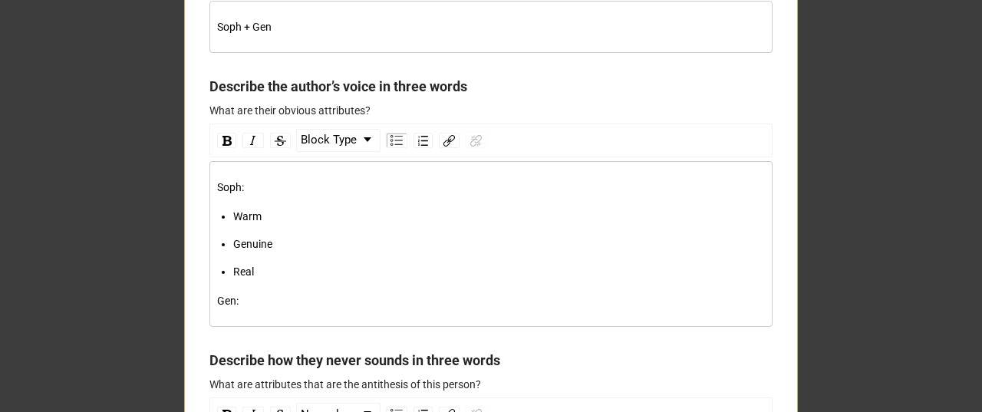
scroll to position [3784, 0]
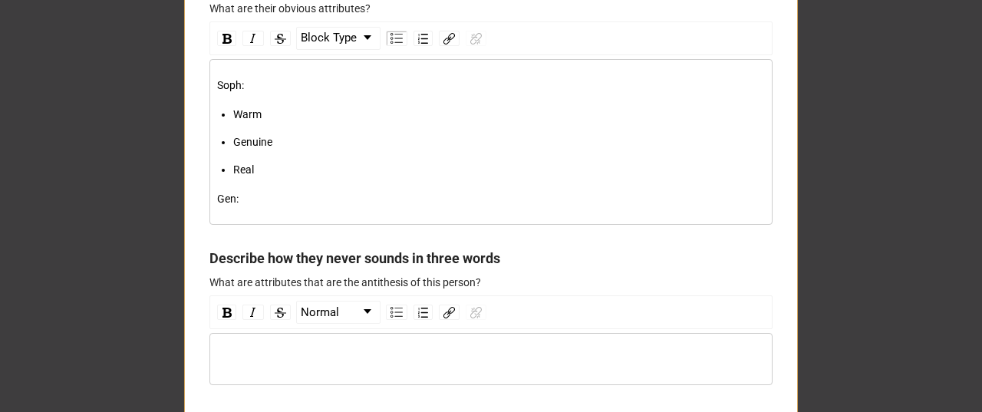
click at [255, 207] on div "Gen:" at bounding box center [491, 198] width 548 height 17
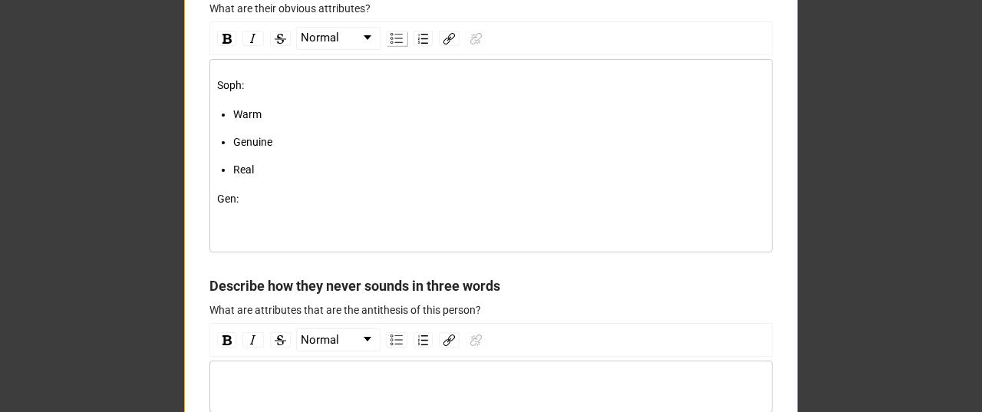
click at [390, 44] on img "rdw-list-control" at bounding box center [396, 38] width 12 height 11
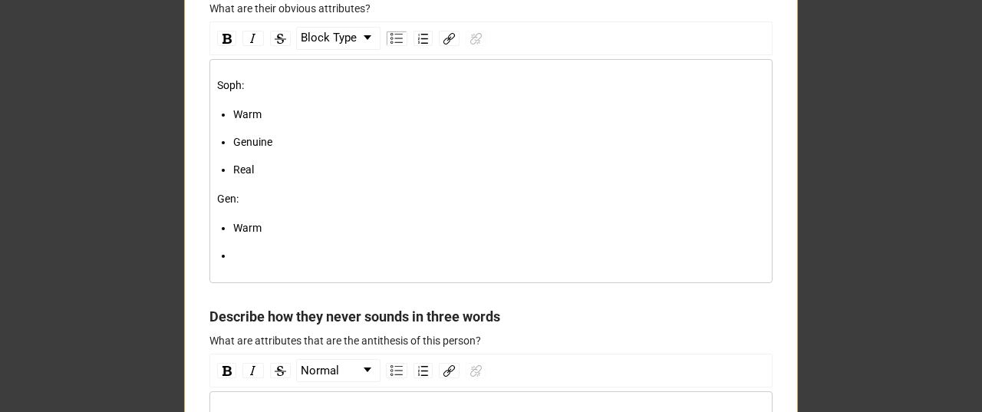
click at [308, 264] on ul "Warm" at bounding box center [491, 241] width 548 height 44
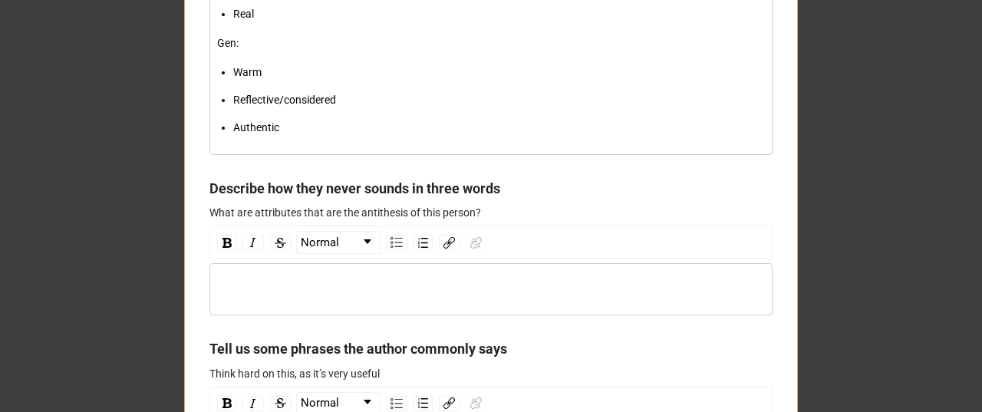
scroll to position [3989, 0]
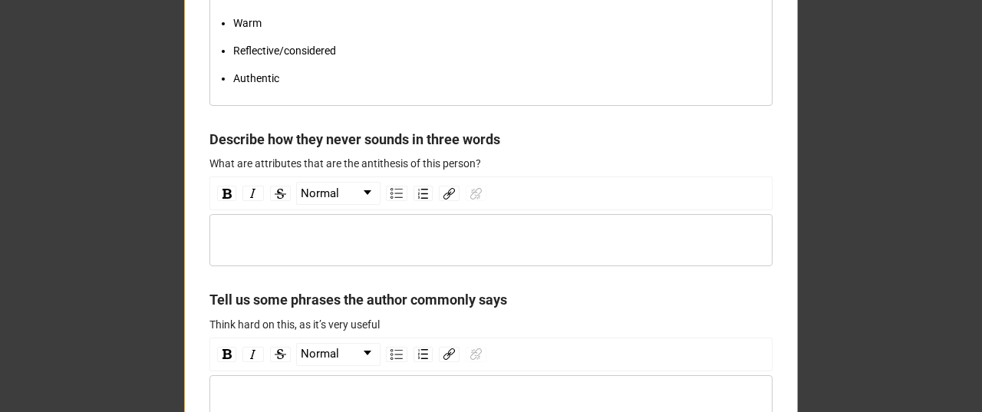
click at [268, 248] on div "rdw-editor" at bounding box center [491, 240] width 548 height 17
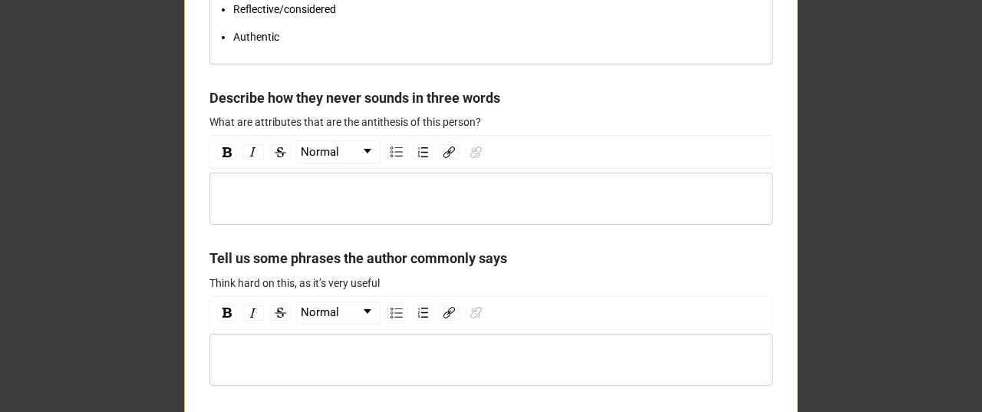
scroll to position [4040, 0]
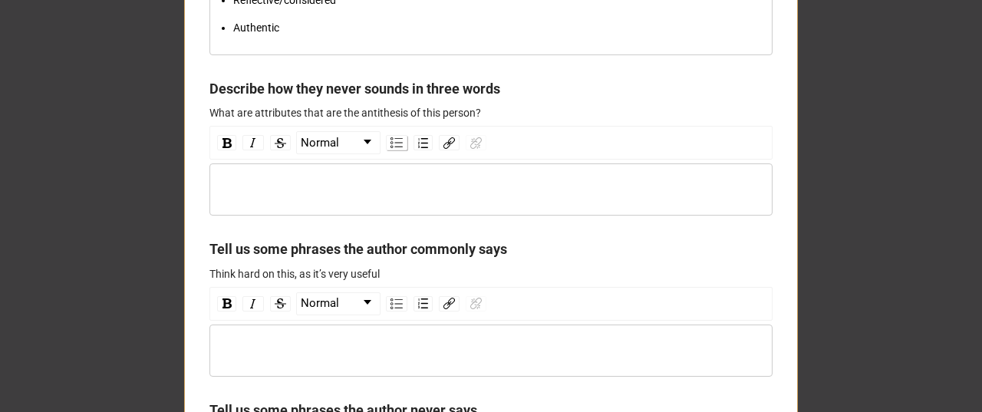
click at [391, 148] on img "rdw-list-control" at bounding box center [396, 142] width 12 height 11
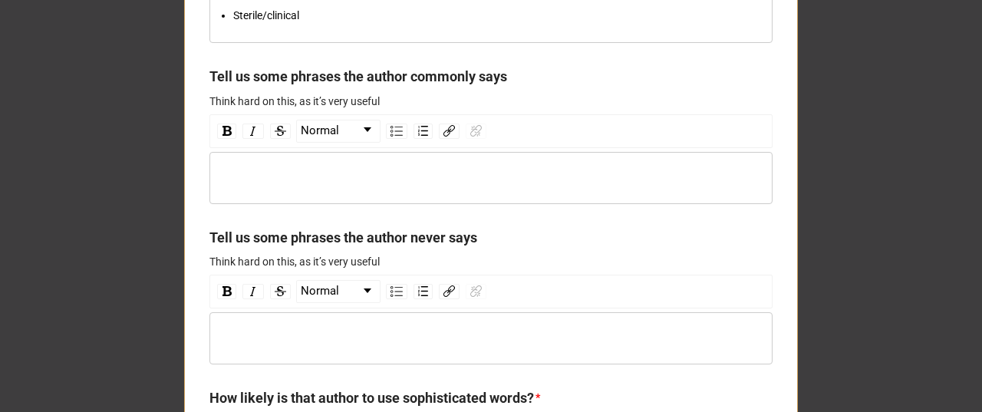
scroll to position [4246, 0]
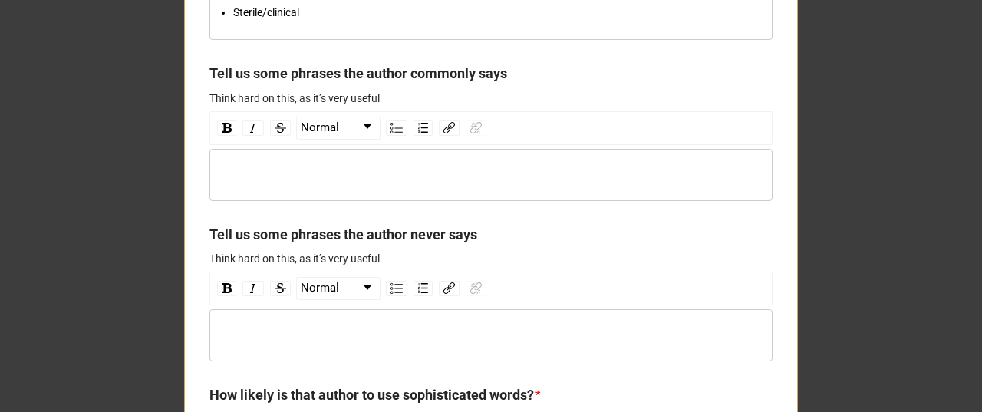
click at [270, 183] on div "rdw-editor" at bounding box center [491, 174] width 548 height 17
click at [397, 136] on div "rdw-list-control" at bounding box center [396, 127] width 21 height 15
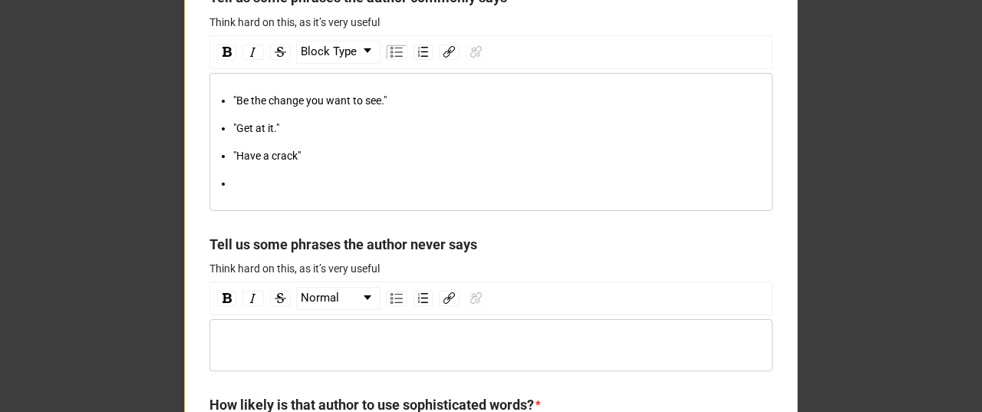
scroll to position [4349, 0]
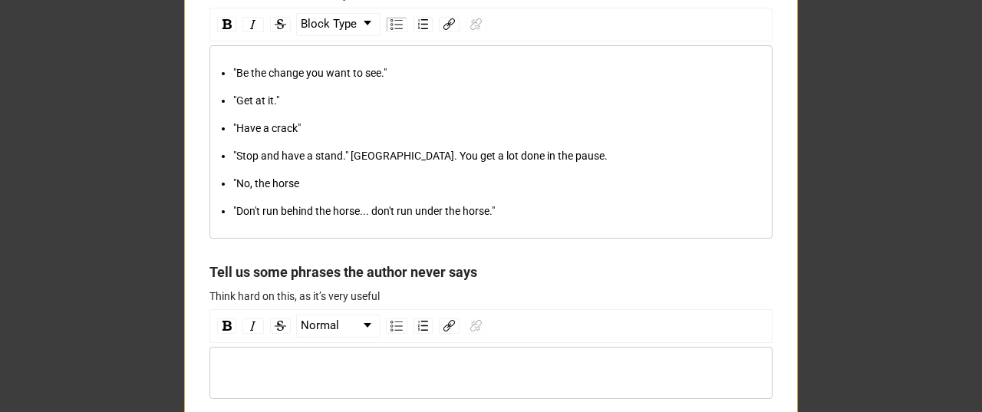
click at [359, 192] on div ""No, the horse" at bounding box center [499, 183] width 532 height 17
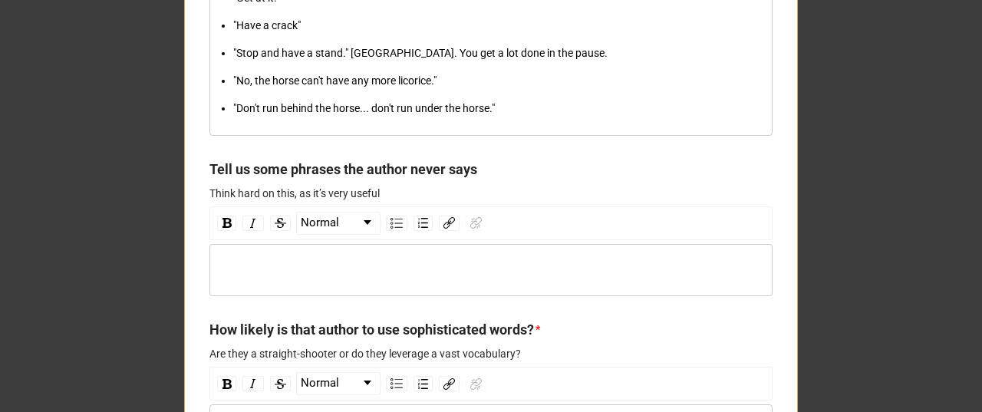
scroll to position [4503, 0]
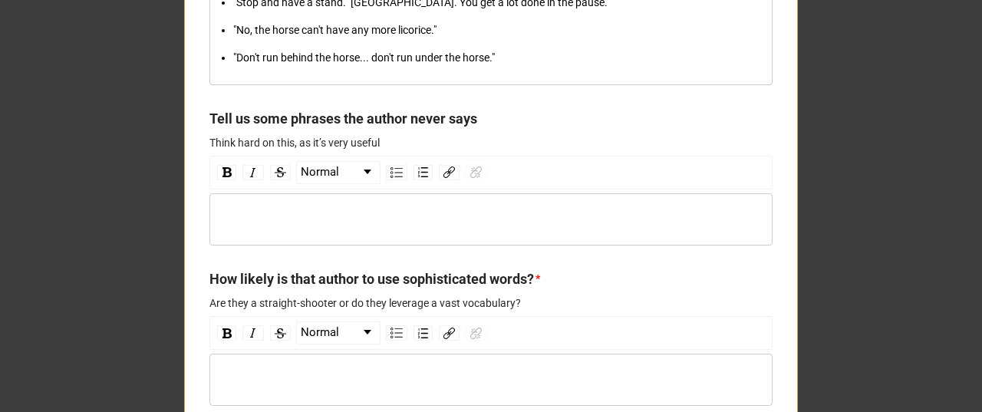
click at [239, 245] on div "rdw-wrapper" at bounding box center [490, 219] width 563 height 52
click at [390, 178] on img "rdw-list-control" at bounding box center [396, 172] width 12 height 11
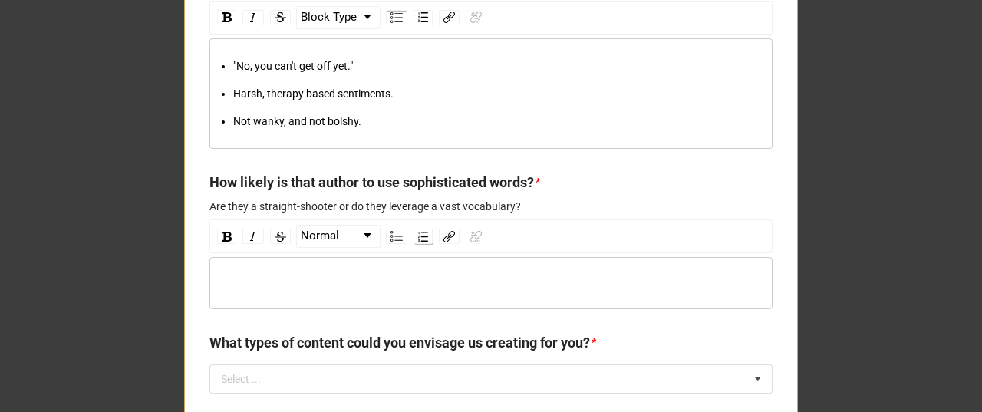
scroll to position [4760, 0]
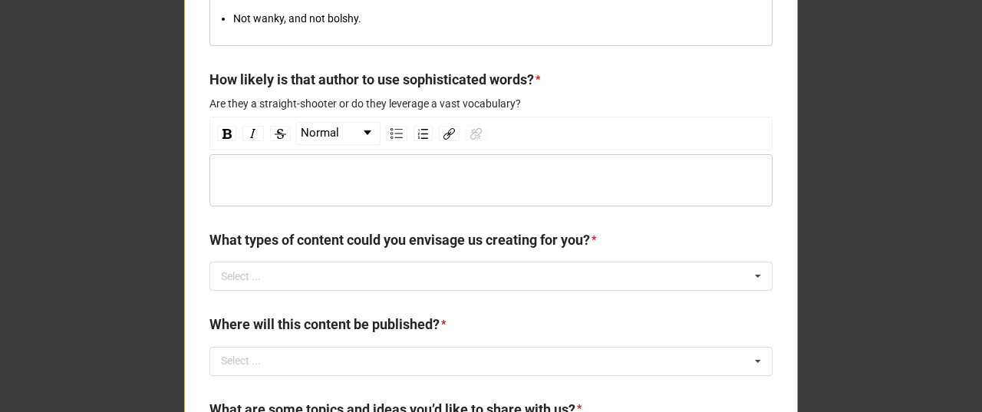
click at [268, 189] on div "rdw-editor" at bounding box center [491, 180] width 548 height 17
click at [390, 139] on img "rdw-list-control" at bounding box center [396, 133] width 12 height 11
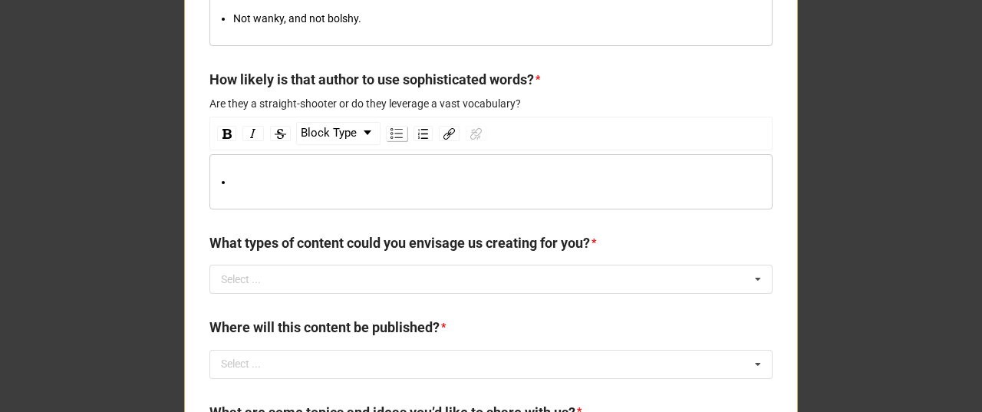
scroll to position [4762, 0]
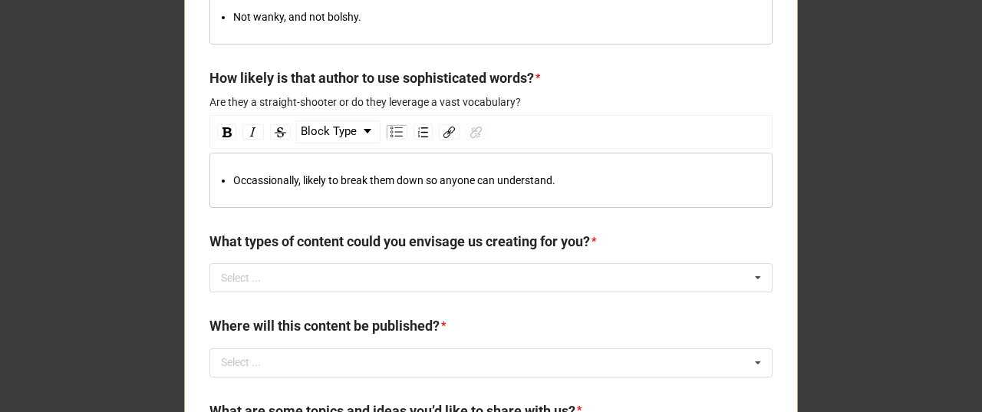
click at [233, 186] on span "Occassionally, likely to break them down so anyone can understand." at bounding box center [394, 180] width 322 height 12
click at [390, 137] on img "rdw-list-control" at bounding box center [396, 132] width 12 height 11
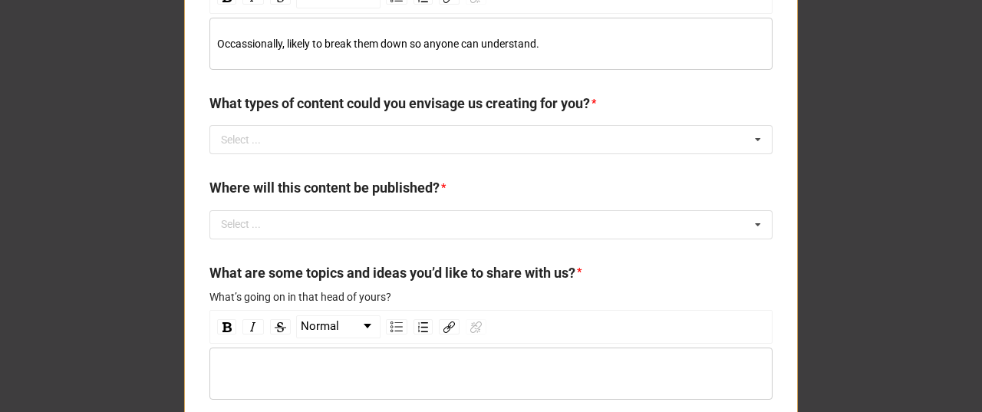
scroll to position [4914, 0]
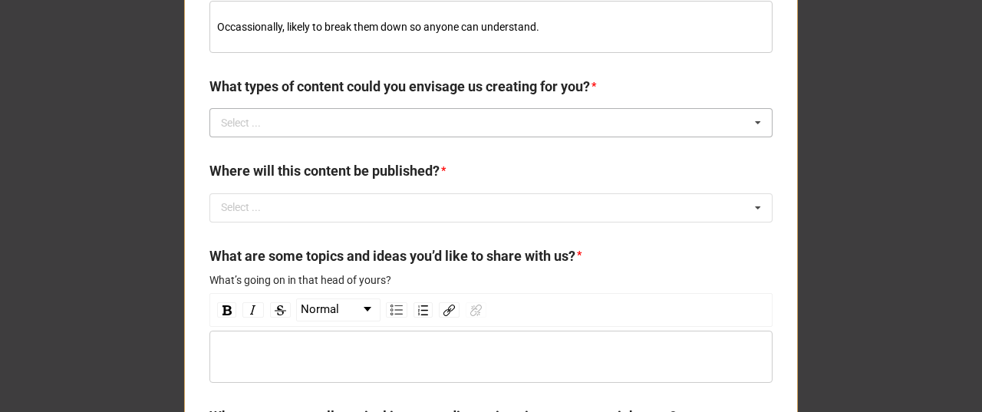
click at [357, 137] on div "Select ... Newsletters Press releases Thought-leadership Blogs White papers eBo…" at bounding box center [490, 122] width 563 height 29
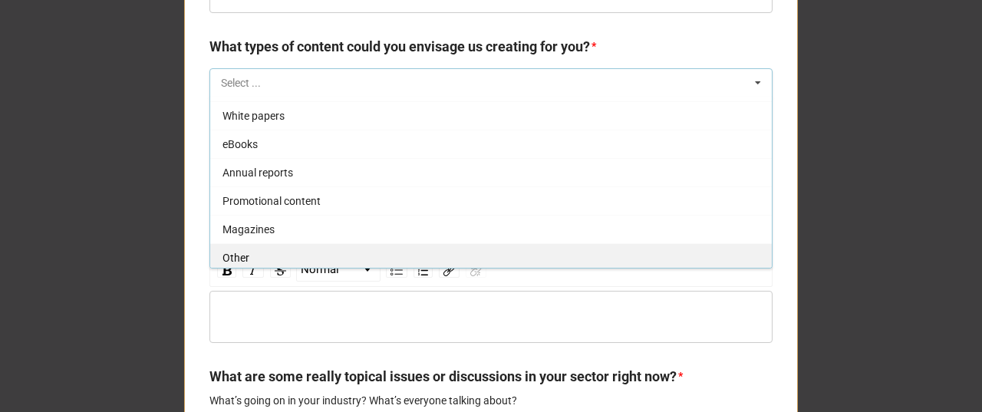
scroll to position [4964, 0]
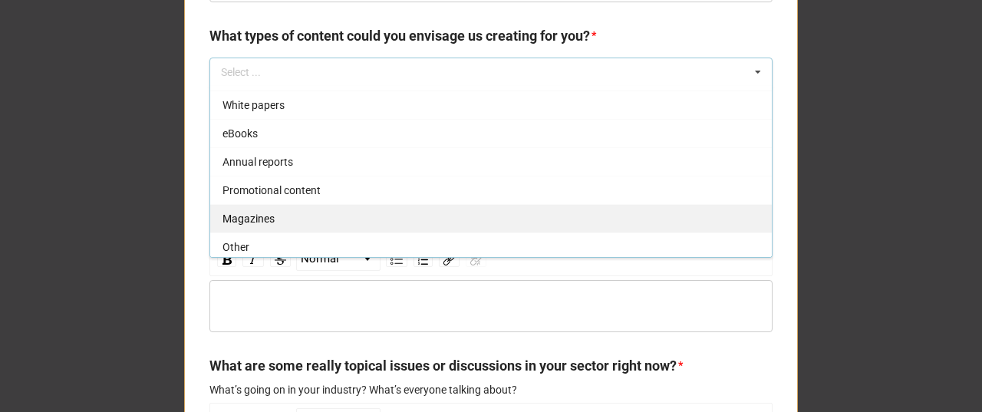
click at [278, 261] on div "Other" at bounding box center [490, 246] width 561 height 28
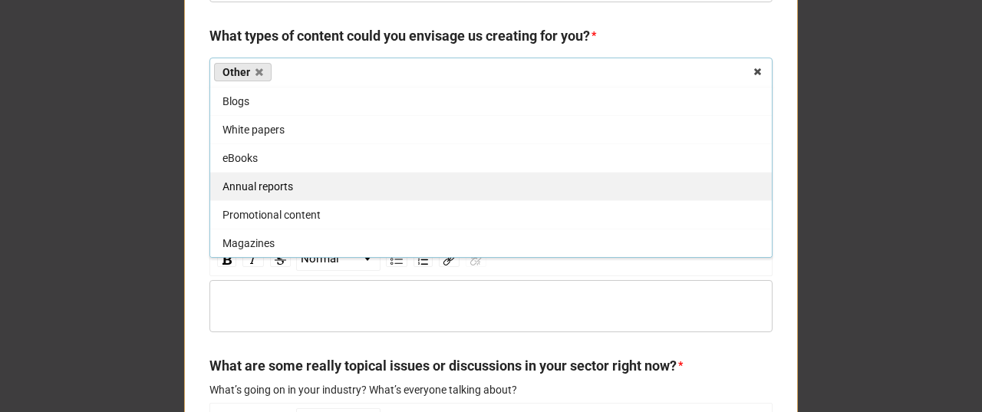
scroll to position [81, 0]
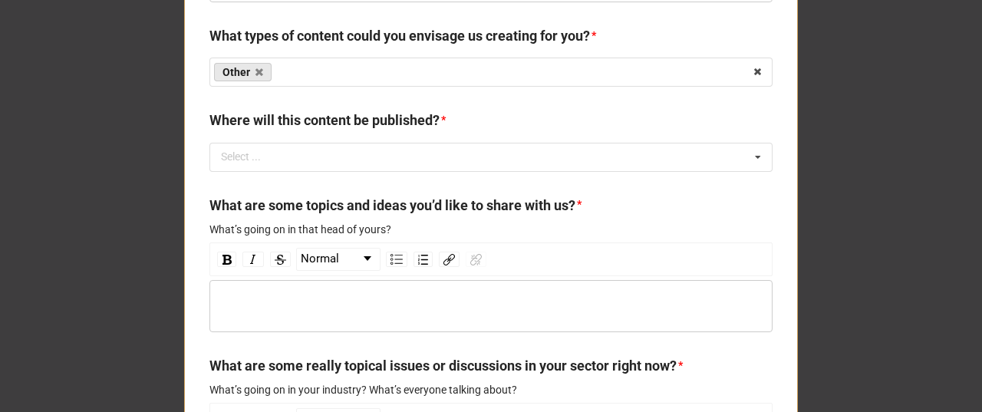
click at [276, 166] on div "Select ..." at bounding box center [250, 157] width 66 height 18
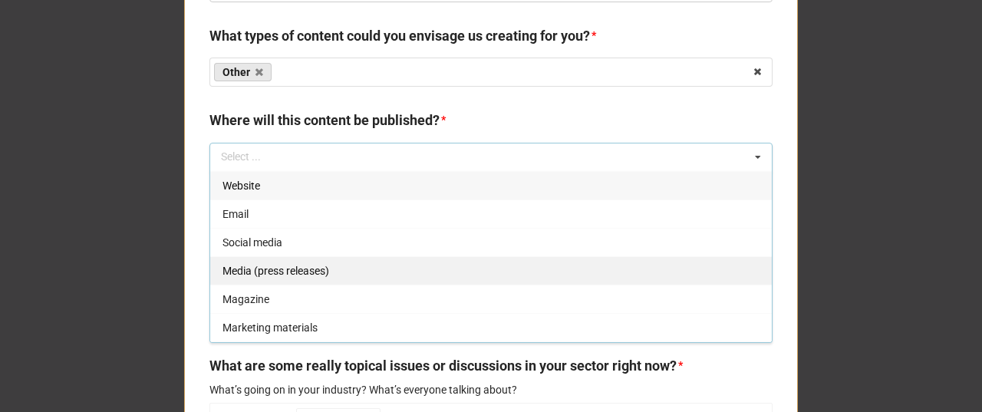
click at [268, 248] on span "Social media" at bounding box center [252, 242] width 60 height 12
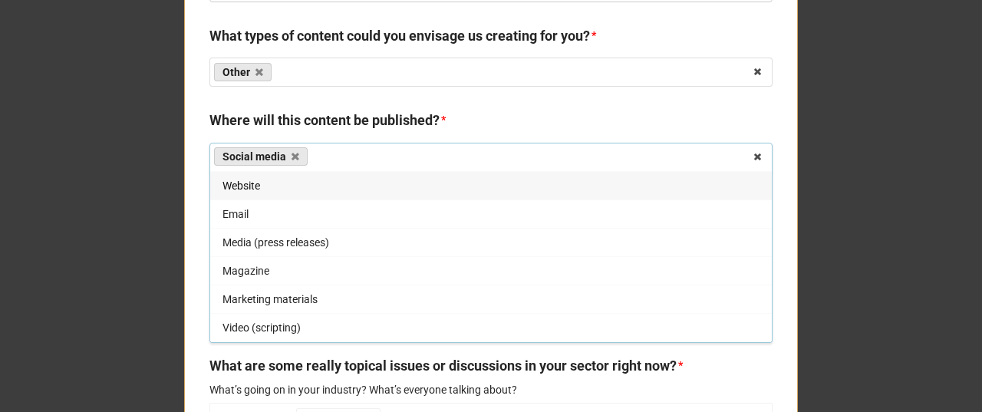
click at [275, 199] on div "Website" at bounding box center [490, 185] width 561 height 28
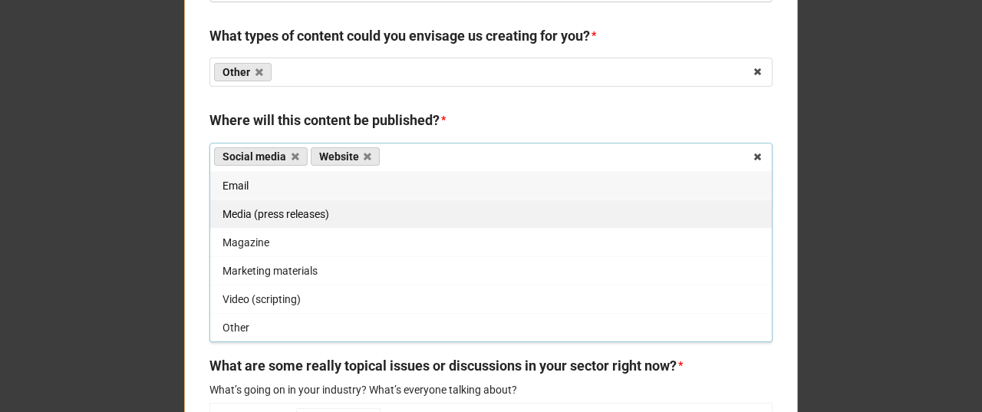
click at [285, 220] on span "Media (press releases)" at bounding box center [275, 214] width 107 height 12
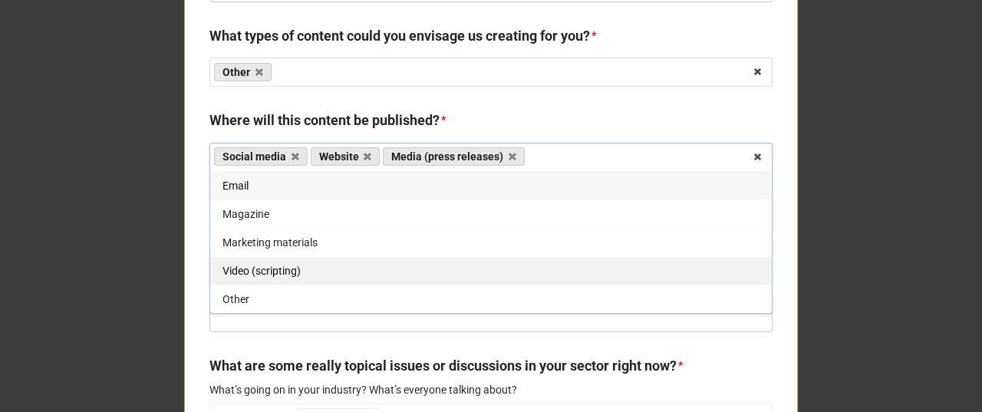
click at [279, 277] on span "Video (scripting)" at bounding box center [261, 271] width 78 height 12
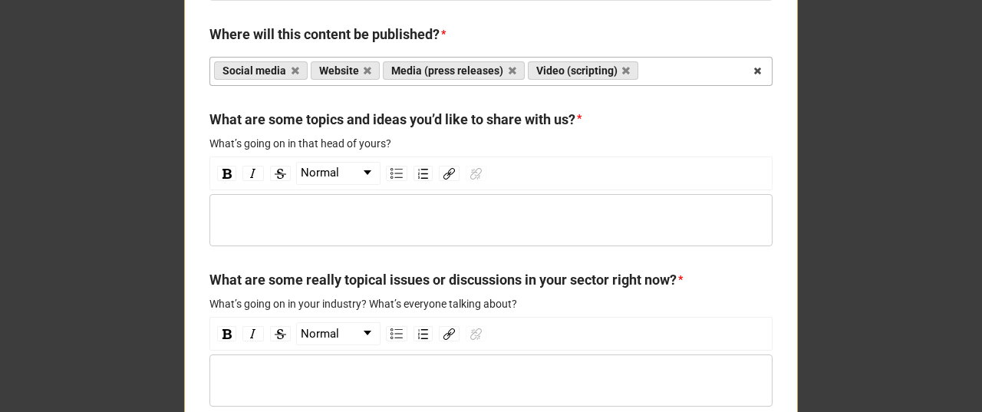
scroll to position [5067, 0]
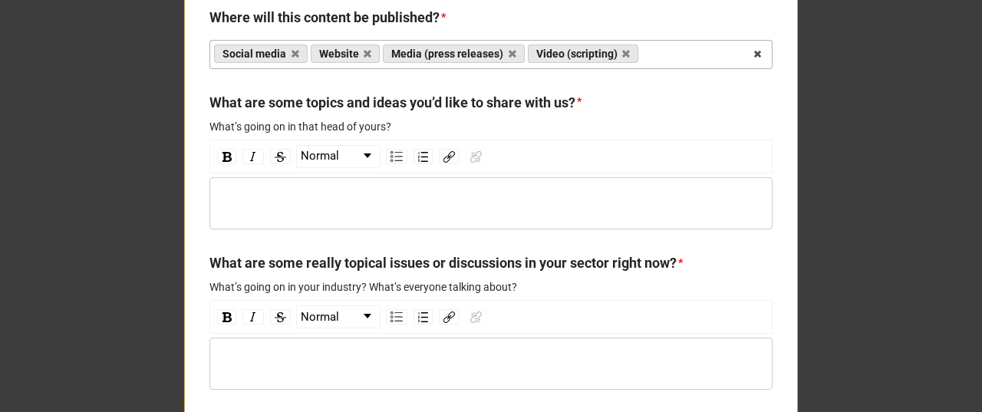
click at [235, 212] on div "rdw-editor" at bounding box center [491, 203] width 548 height 17
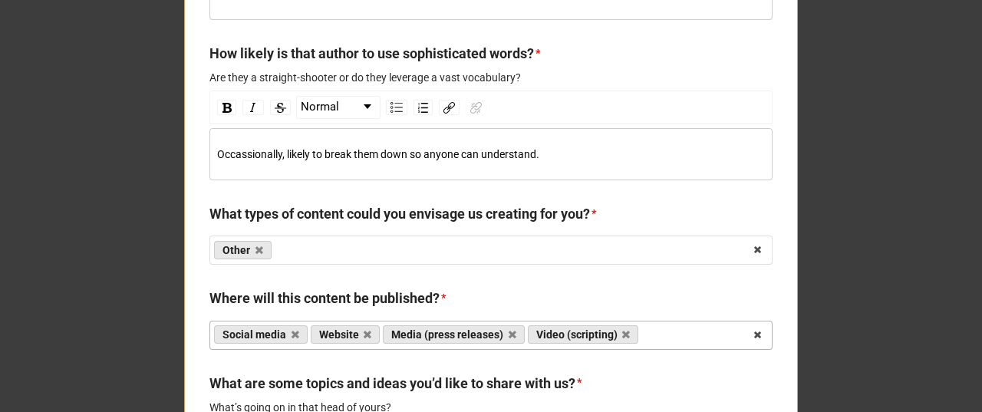
scroll to position [4760, 0]
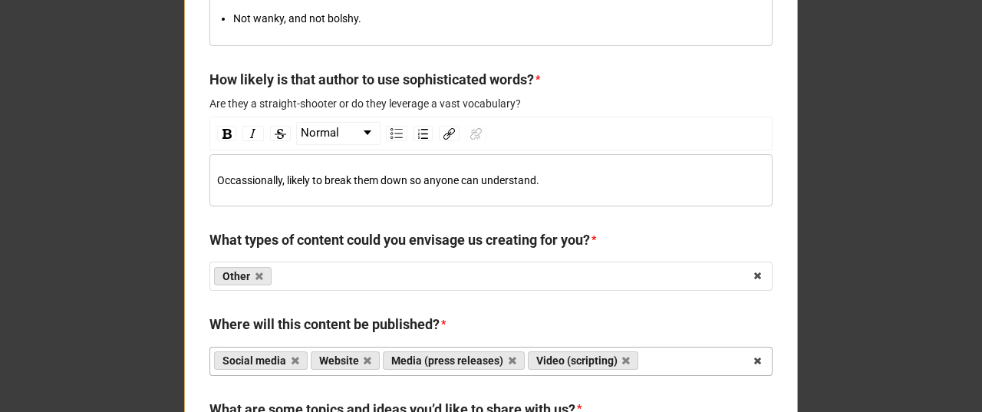
click at [544, 189] on div "Occassionally, likely to break them down so anyone can understand." at bounding box center [491, 180] width 548 height 17
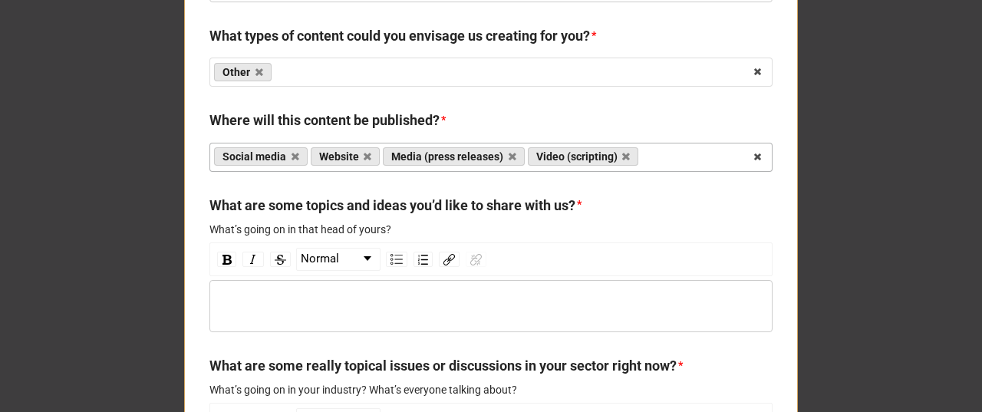
scroll to position [5118, 0]
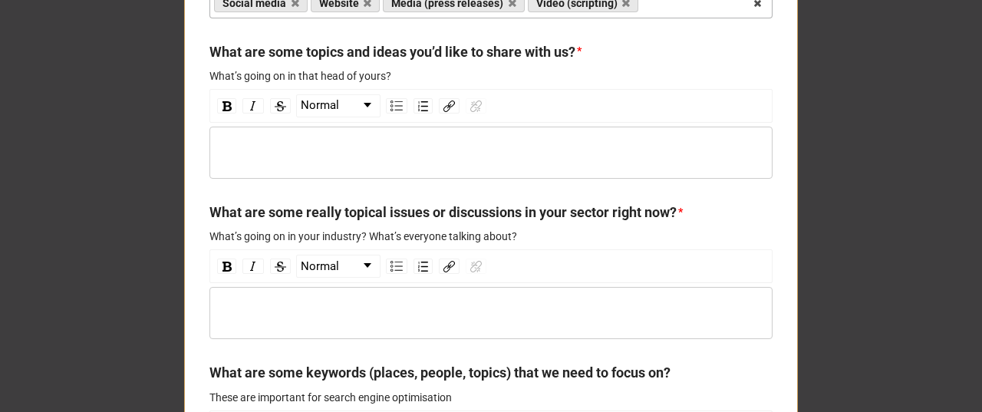
click at [337, 161] on div "rdw-editor" at bounding box center [491, 152] width 548 height 17
click at [395, 111] on img "rdw-list-control" at bounding box center [396, 105] width 12 height 11
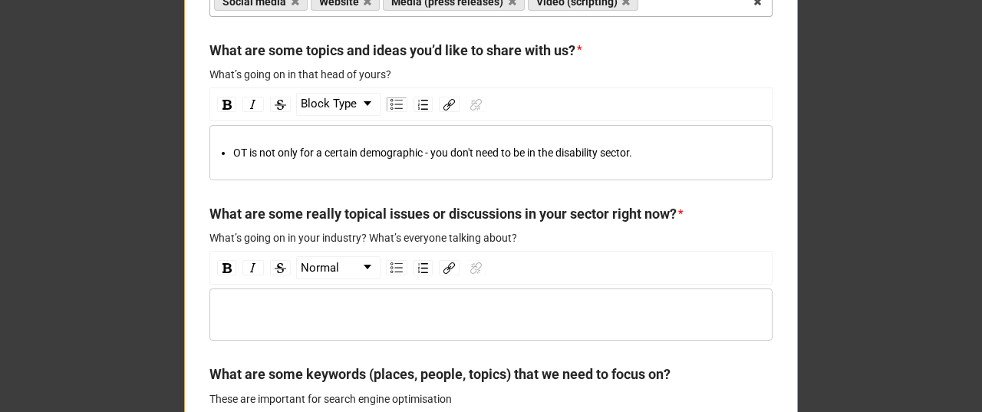
click at [245, 159] on span "OT is not only for a certain demographic - you don't need to be in the disabili…" at bounding box center [432, 152] width 399 height 12
click at [732, 161] on div "OT for WELLBRING. It is not only for a certain demographic - you don't need to …" at bounding box center [499, 152] width 532 height 17
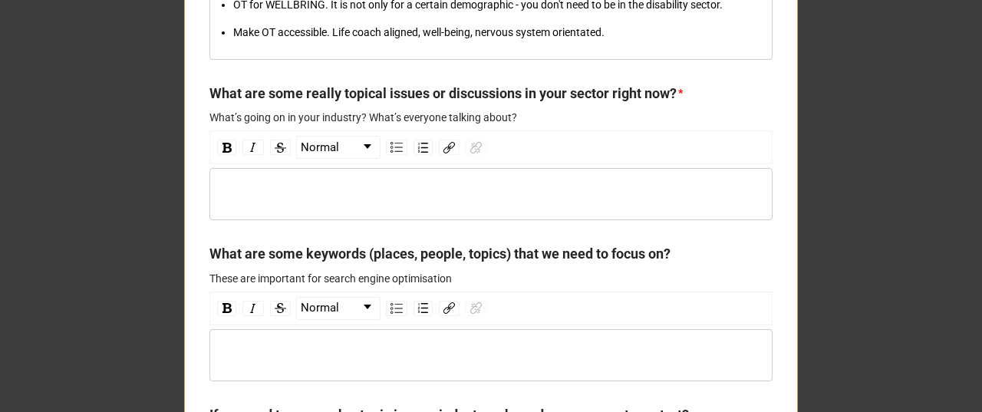
scroll to position [5273, 0]
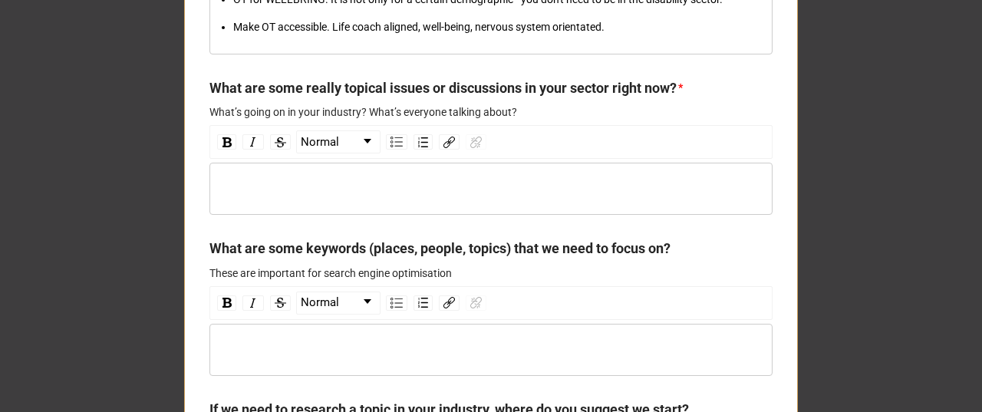
click at [325, 197] on div "rdw-editor" at bounding box center [491, 188] width 548 height 17
click at [393, 147] on img "rdw-list-control" at bounding box center [396, 141] width 12 height 11
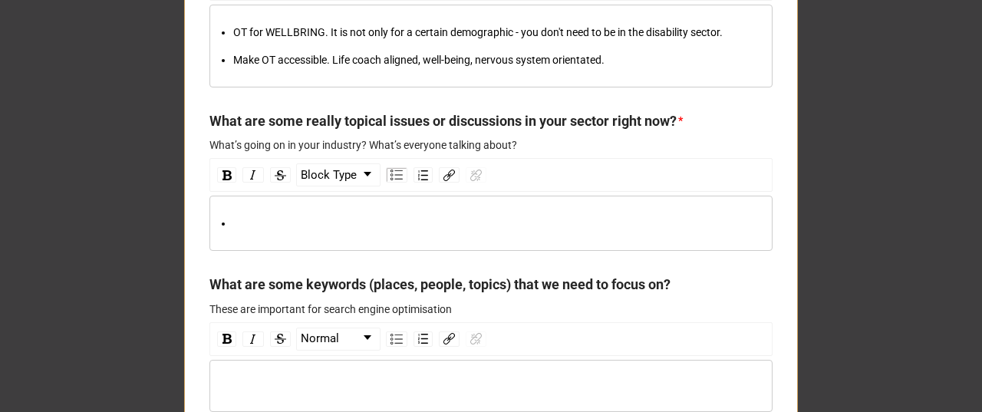
scroll to position [5224, 0]
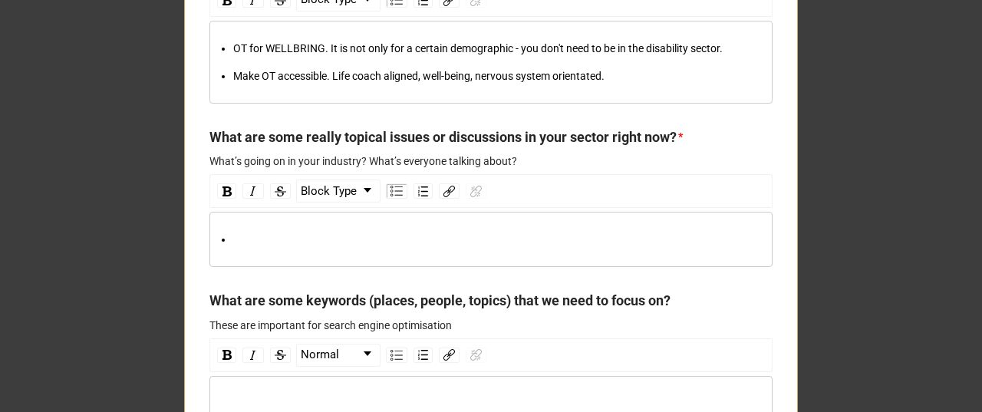
click at [626, 84] on div "Make OT accessible. Life coach aligned, well-being, nervous system orientated." at bounding box center [499, 75] width 532 height 17
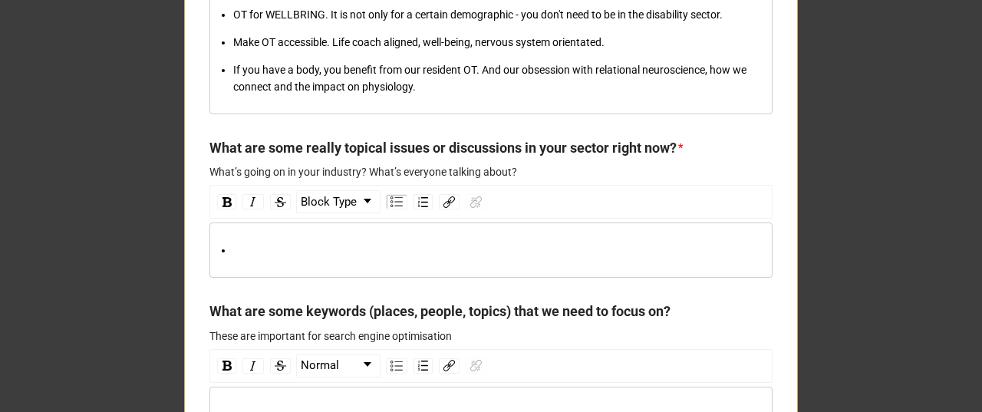
scroll to position [5274, 0]
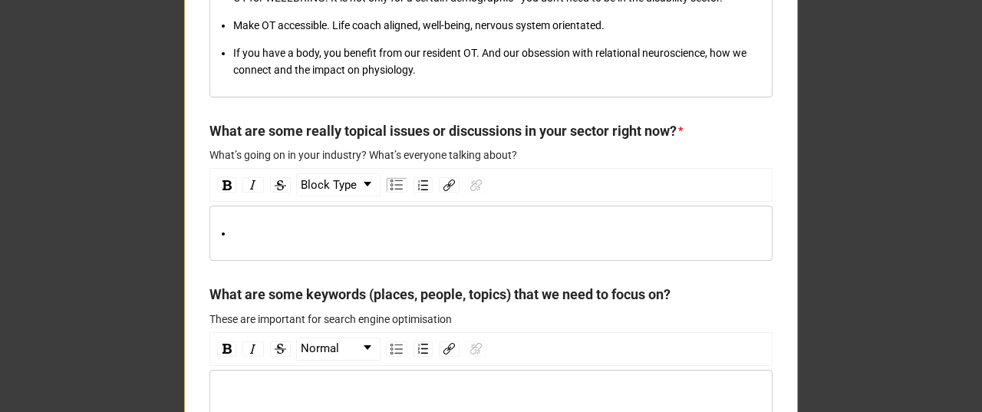
click at [300, 242] on div "rdw-editor" at bounding box center [499, 233] width 532 height 17
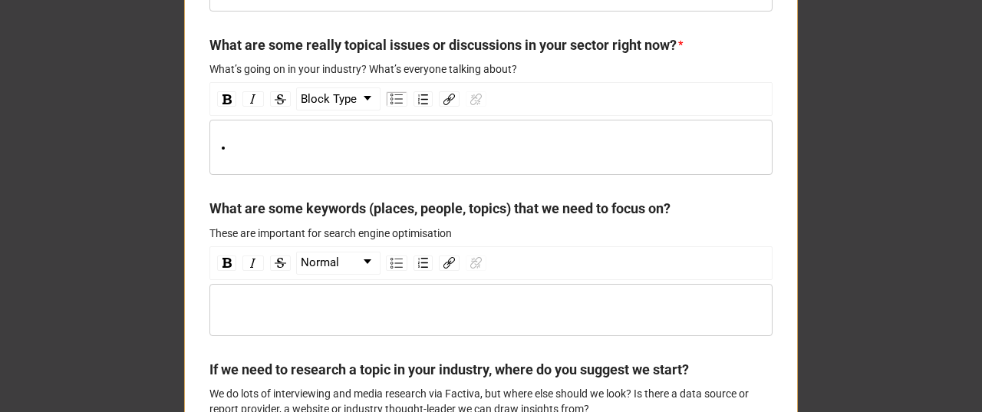
scroll to position [5377, 0]
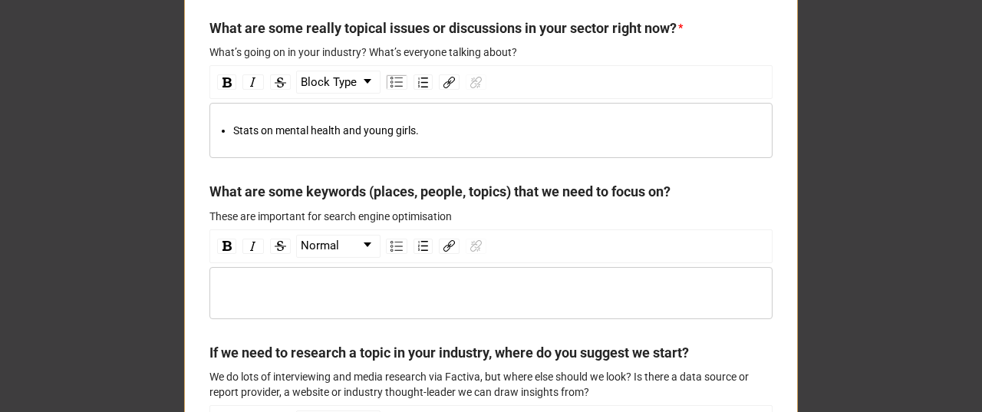
click at [368, 136] on span "Stats on mental health and young girls." at bounding box center [326, 130] width 186 height 12
click at [442, 139] on div "Stats on mental health and teenage girls." at bounding box center [499, 130] width 532 height 17
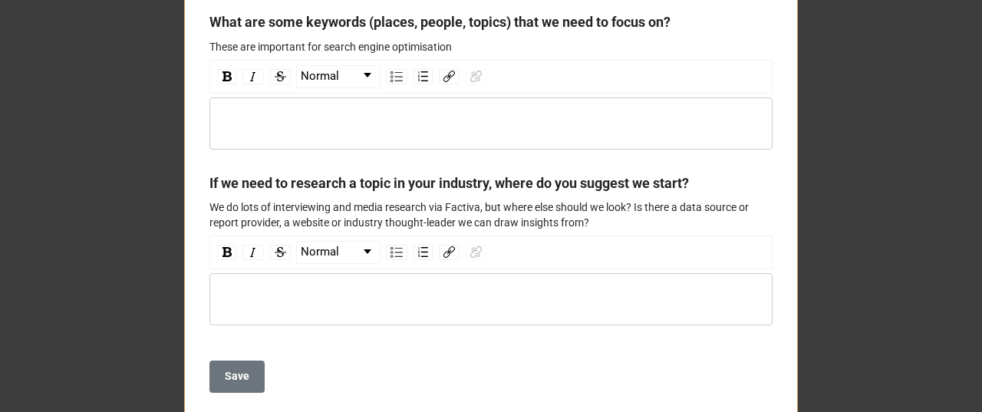
scroll to position [5581, 0]
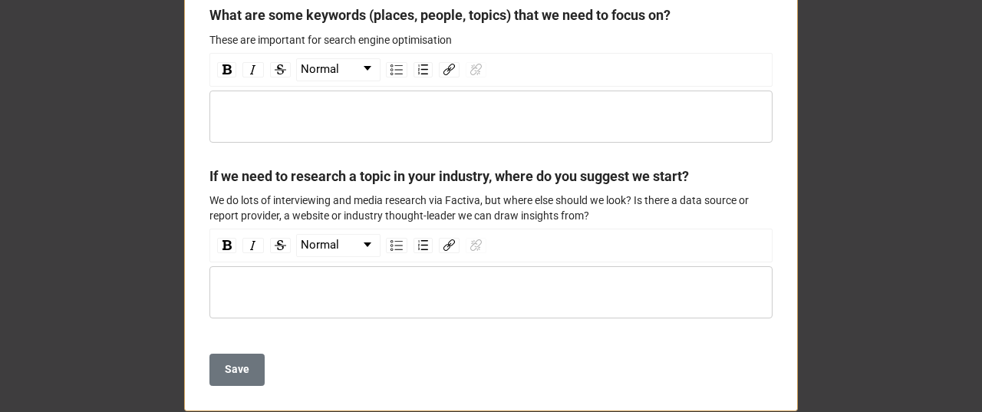
click at [367, 125] on div "rdw-editor" at bounding box center [491, 116] width 548 height 17
click at [390, 75] on img "rdw-list-control" at bounding box center [396, 69] width 12 height 11
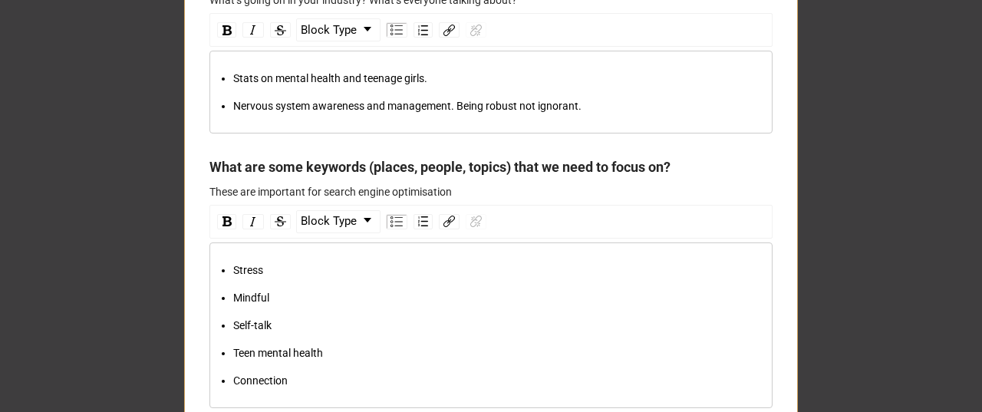
scroll to position [5378, 0]
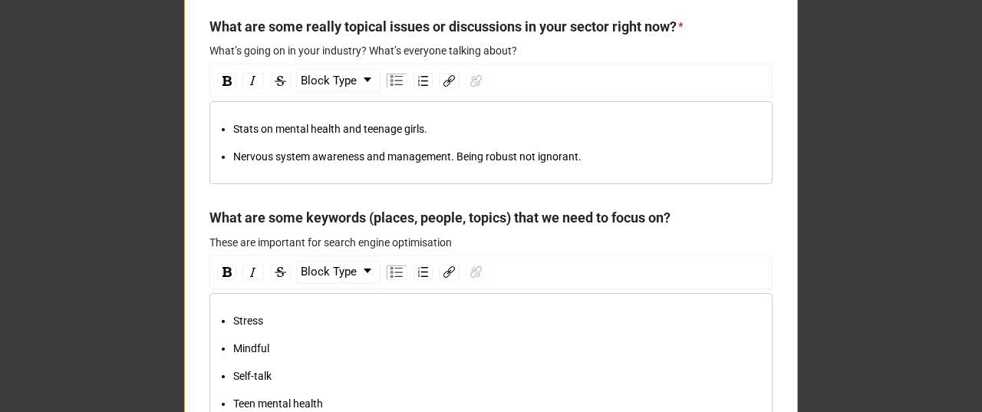
click at [589, 165] on div "Nervous system awareness and management. Being robust not ignorant." at bounding box center [499, 156] width 532 height 17
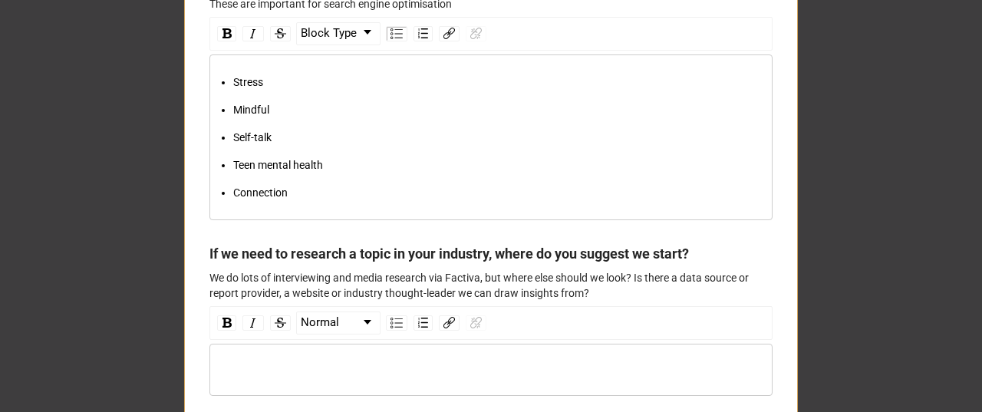
scroll to position [5634, 0]
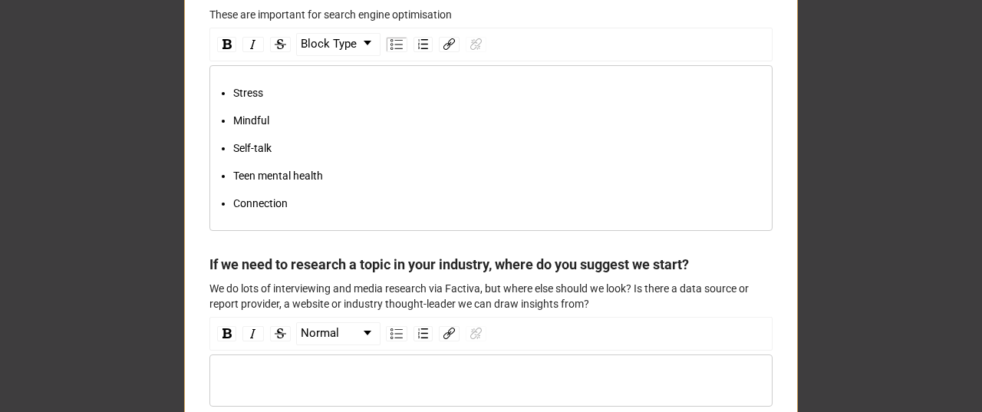
click at [320, 212] on div "Connection" at bounding box center [499, 203] width 532 height 17
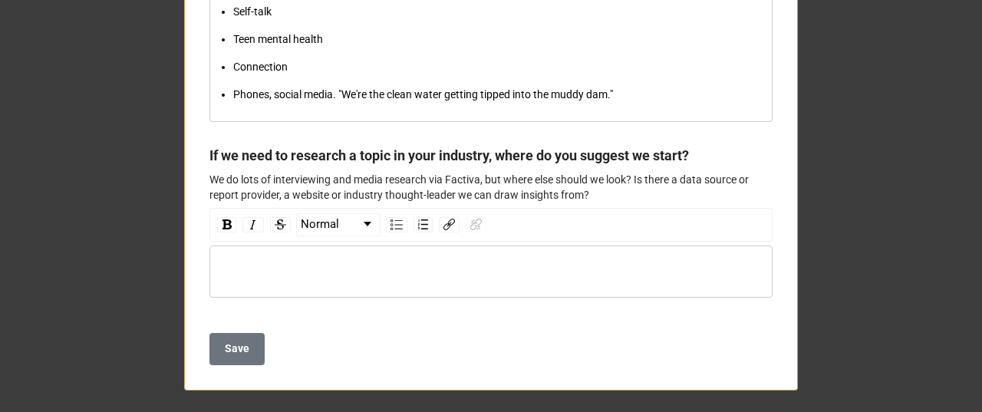
scroll to position [5823, 0]
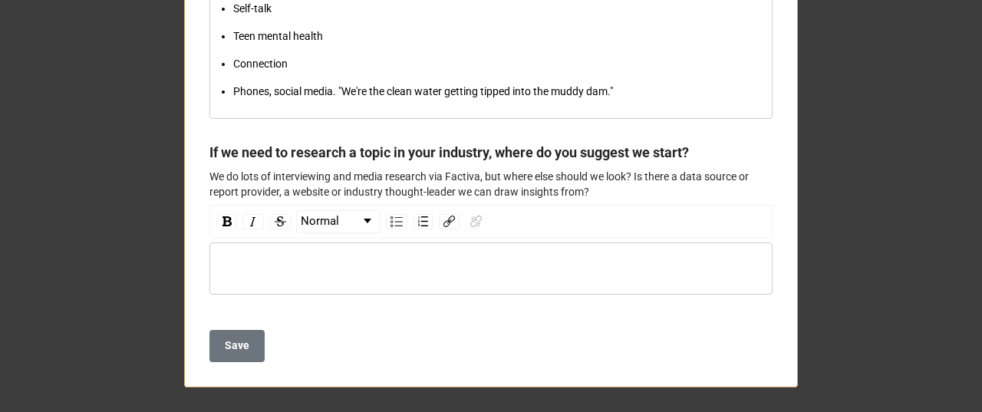
click at [350, 272] on div "rdw-editor" at bounding box center [491, 268] width 548 height 17
click at [395, 222] on img "rdw-list-control" at bounding box center [396, 221] width 12 height 11
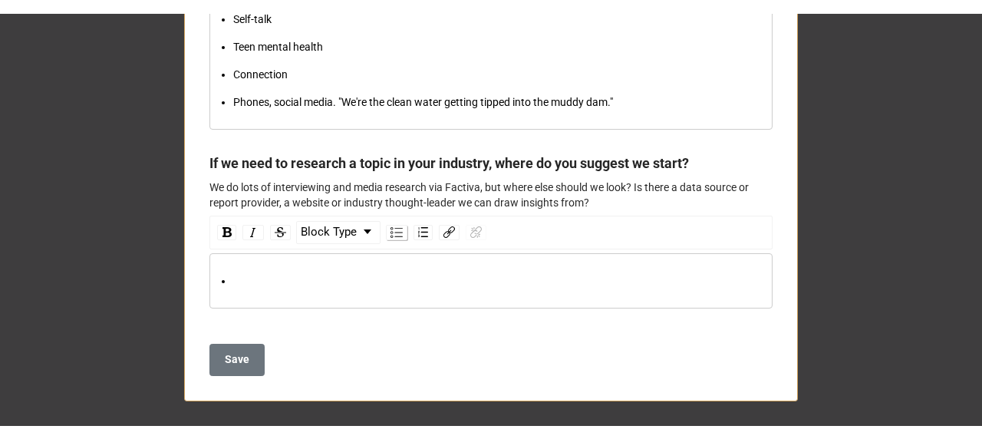
scroll to position [5825, 0]
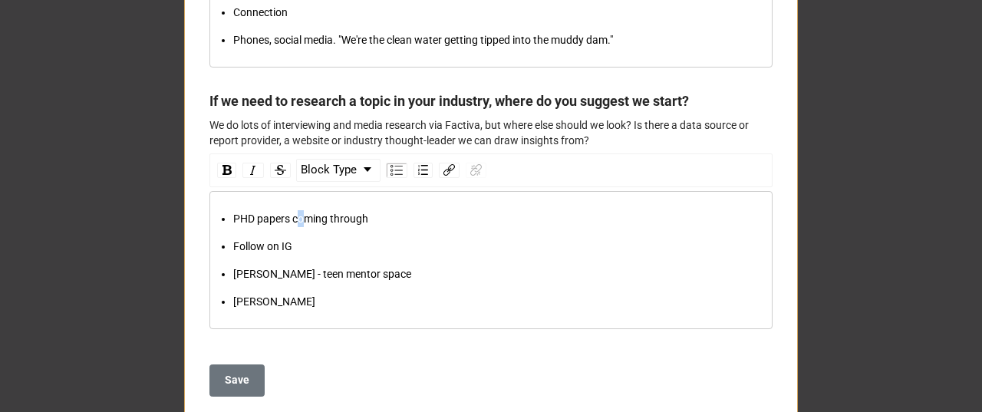
click at [298, 225] on span "PHD papers coming through" at bounding box center [300, 218] width 135 height 12
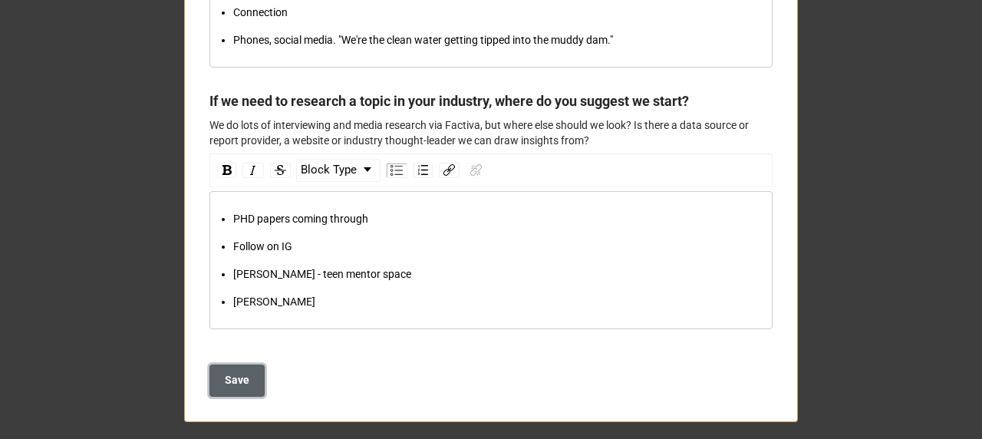
click at [230, 396] on button "Save" at bounding box center [236, 380] width 55 height 32
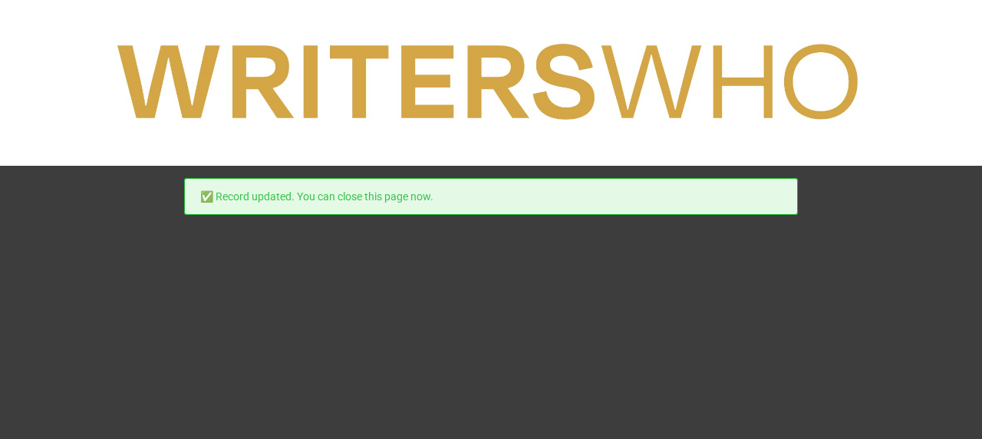
scroll to position [0, 0]
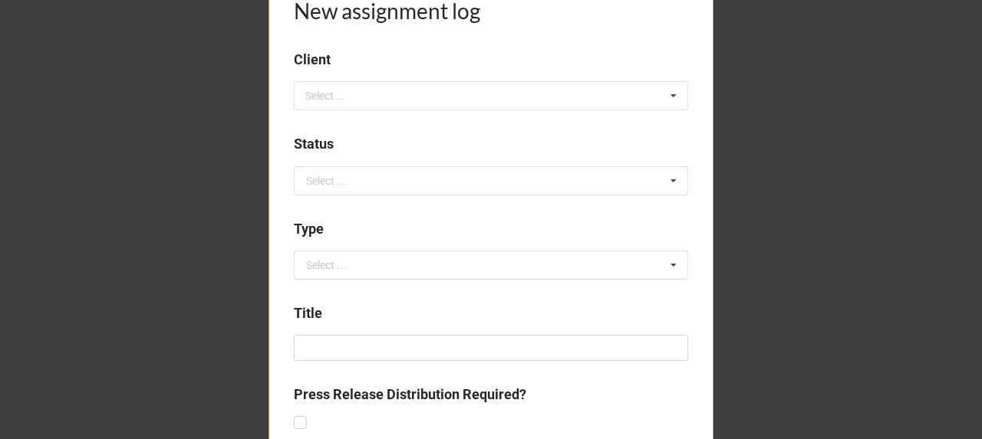
scroll to position [357, 0]
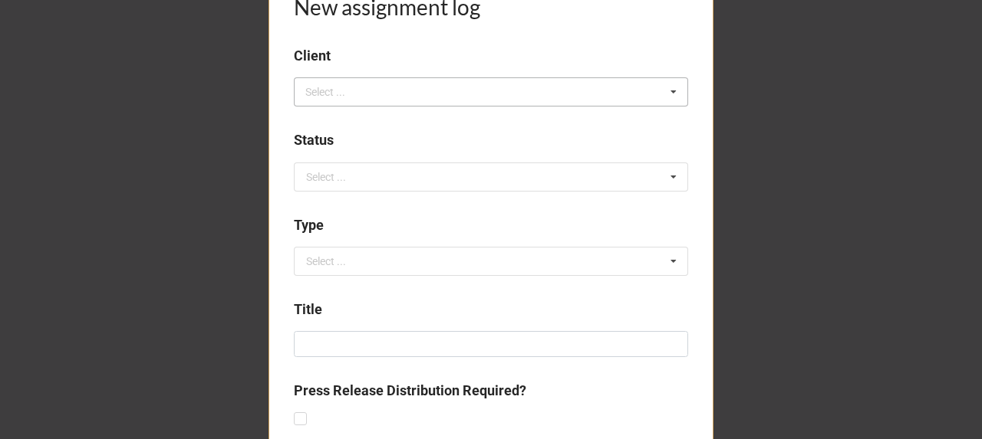
click at [353, 94] on div "Select ..." at bounding box center [334, 93] width 66 height 18
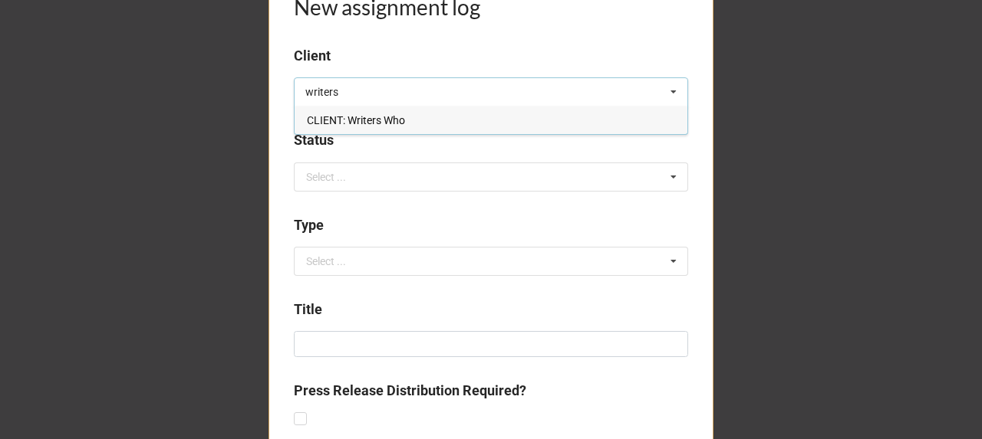
type input "writers"
click at [380, 126] on span "CLIENT: Writers Who" at bounding box center [356, 120] width 98 height 12
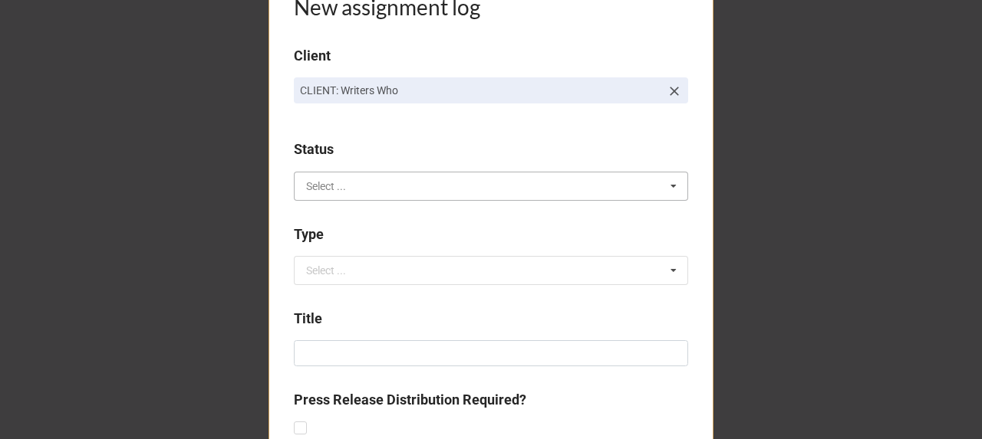
click at [350, 184] on input "text" at bounding box center [491, 187] width 393 height 28
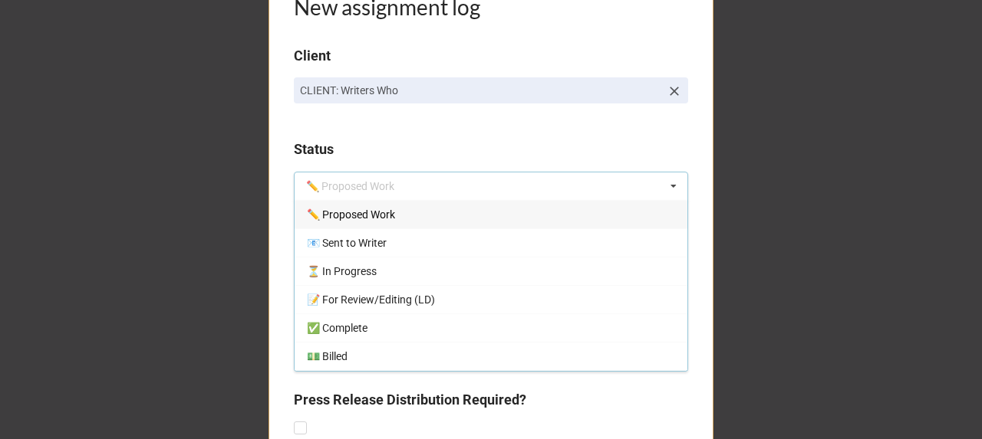
click at [370, 216] on span "✏️ Proposed Work" at bounding box center [351, 215] width 88 height 12
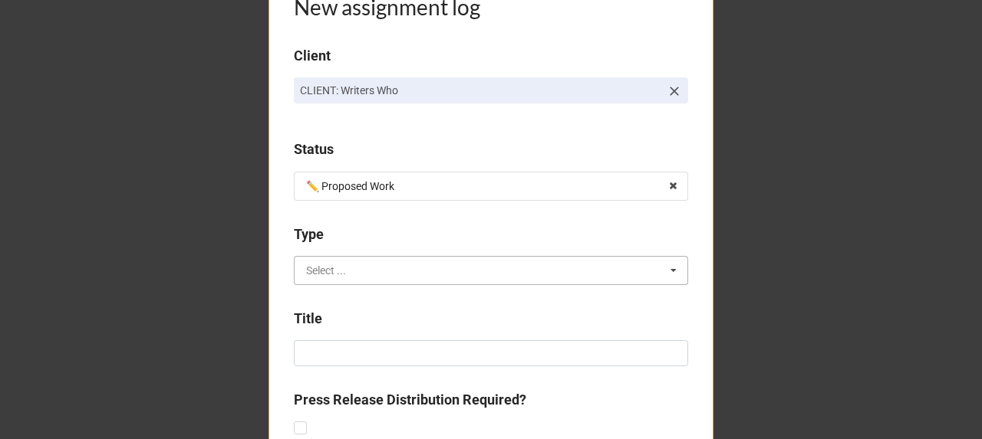
click at [344, 268] on input "text" at bounding box center [491, 271] width 393 height 28
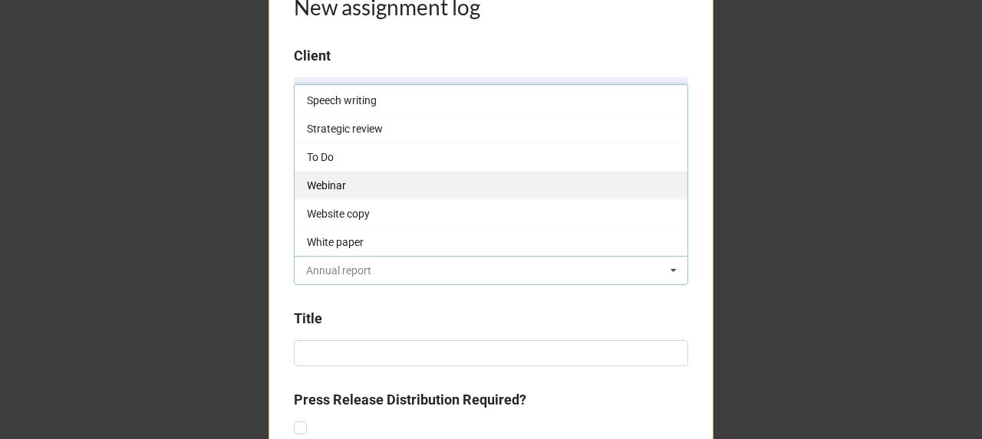
scroll to position [767, 0]
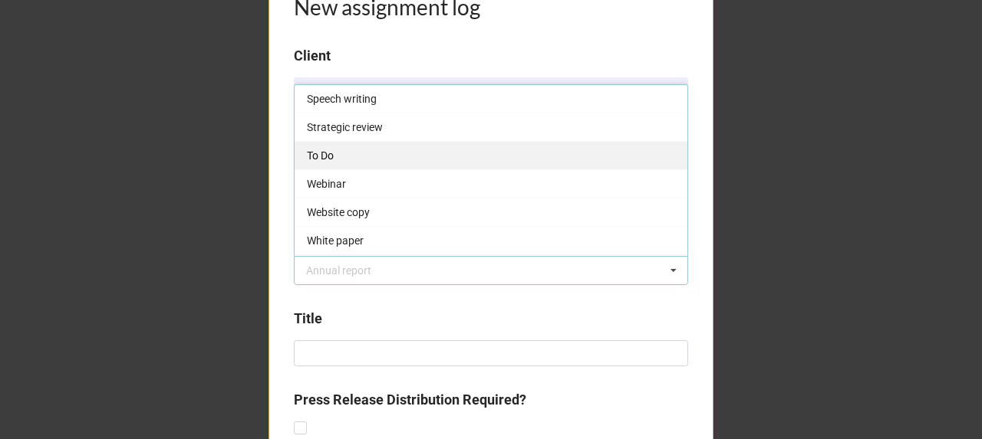
click at [362, 151] on div "To Do" at bounding box center [490, 155] width 393 height 28
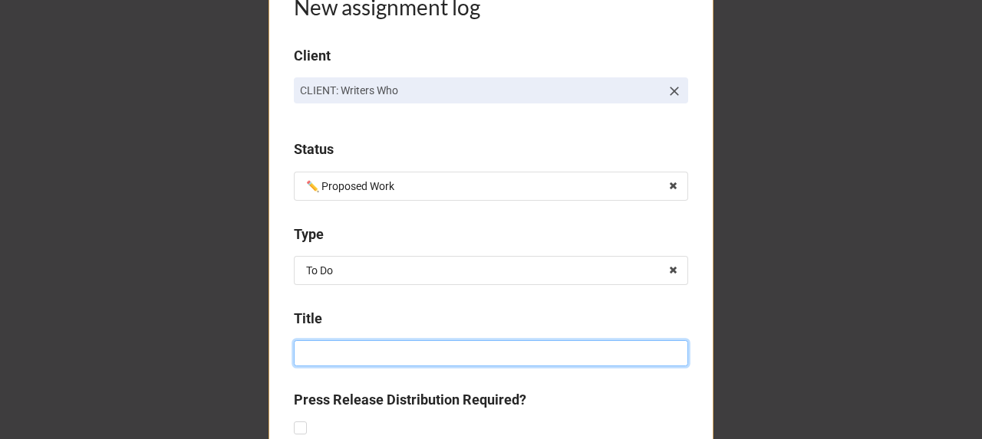
click at [360, 344] on input at bounding box center [491, 353] width 394 height 26
type input "c"
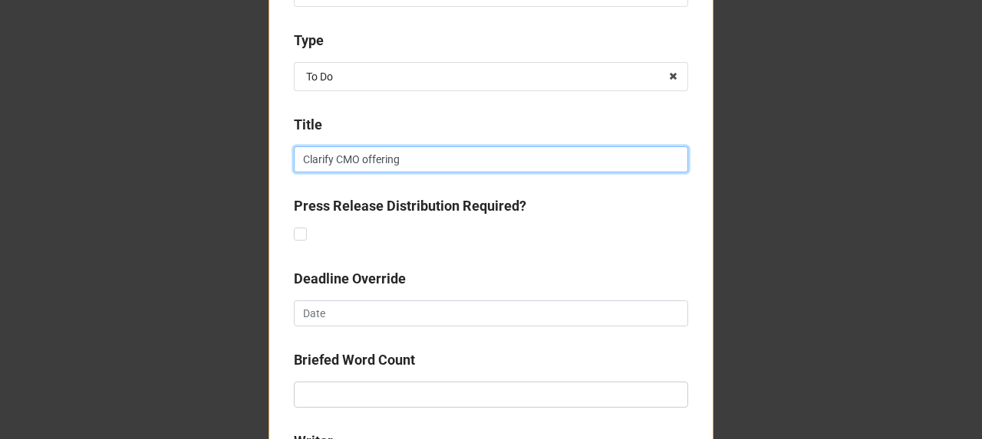
scroll to position [562, 0]
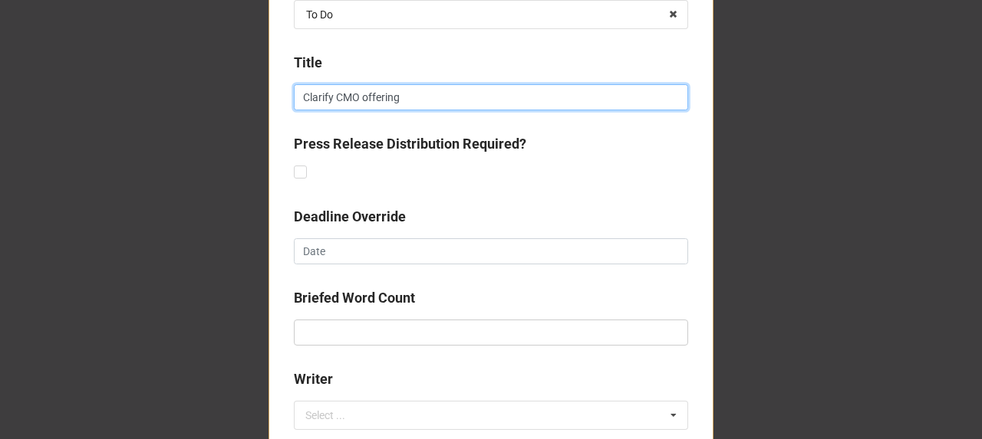
type input "Clarify CMO offering"
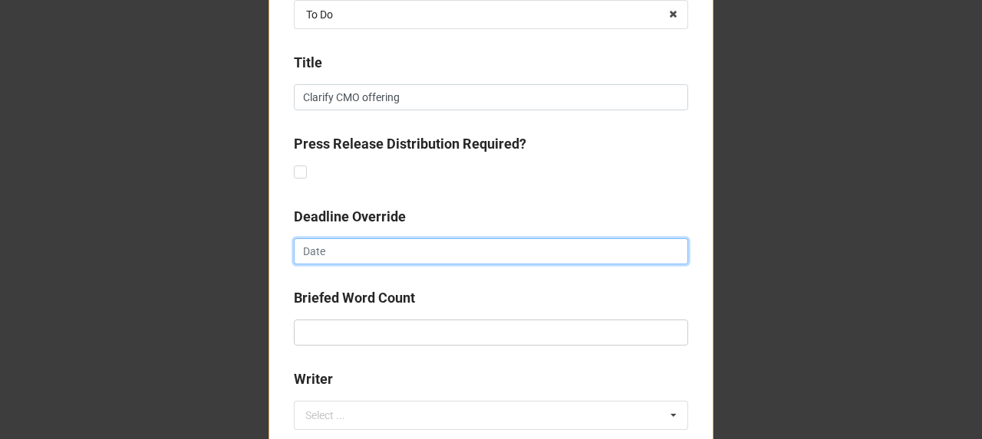
click at [334, 250] on input "text" at bounding box center [491, 251] width 394 height 26
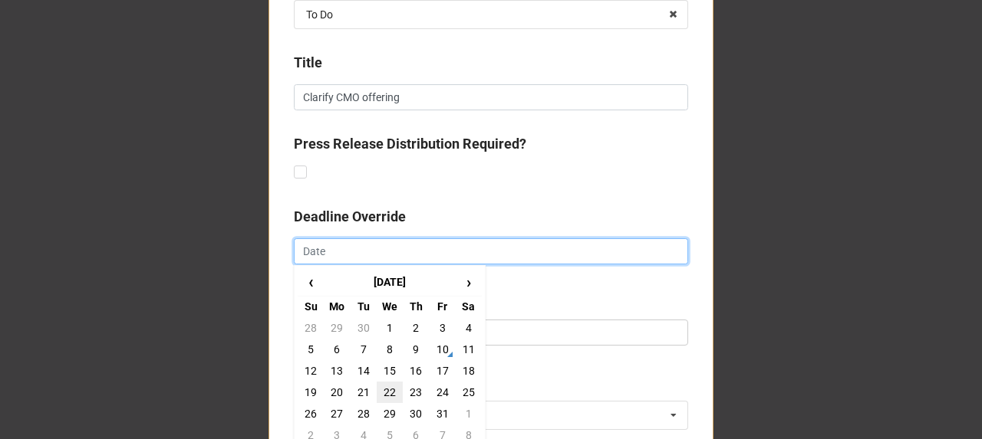
scroll to position [715, 0]
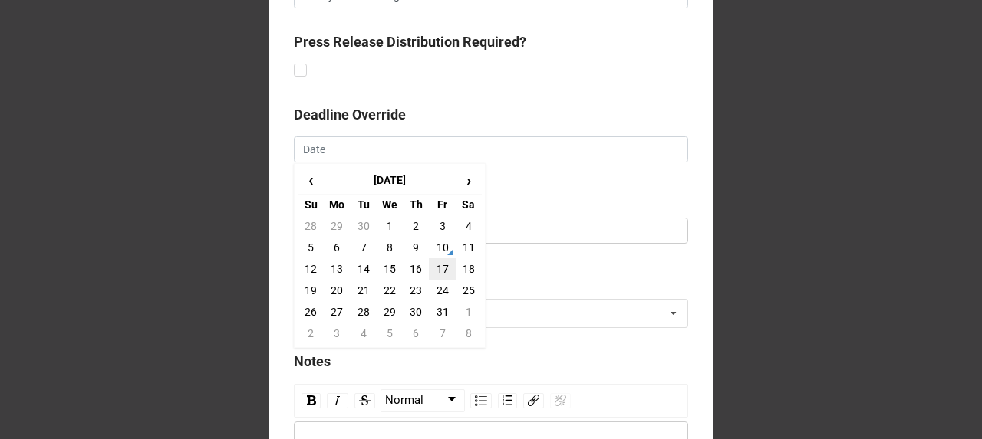
click at [442, 264] on td "17" at bounding box center [442, 268] width 26 height 21
type input "17/10/2025"
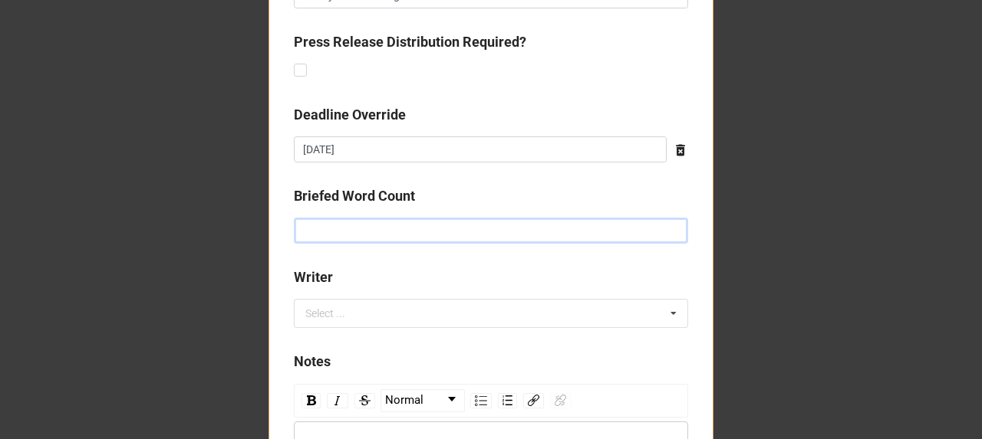
click at [345, 232] on input "text" at bounding box center [491, 231] width 394 height 26
click at [316, 308] on div "Select ..." at bounding box center [334, 314] width 66 height 18
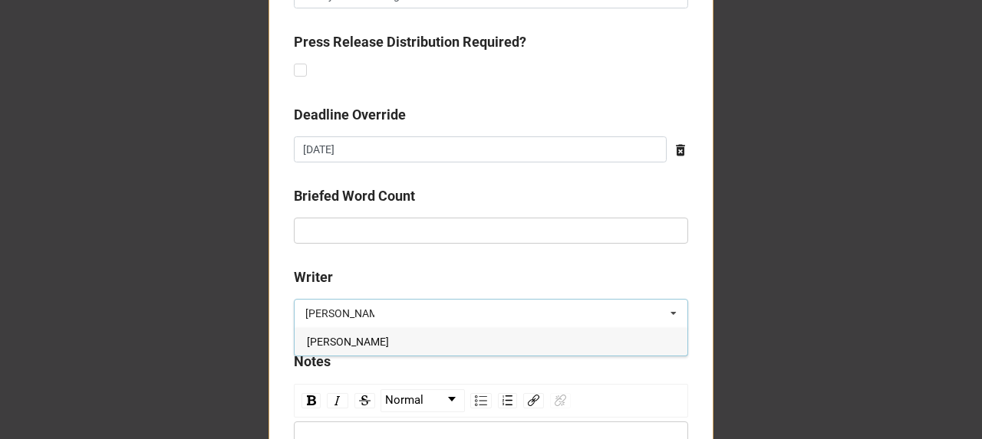
type input "lyndsey"
click at [365, 341] on span "Lyndsey Douglas" at bounding box center [348, 342] width 82 height 12
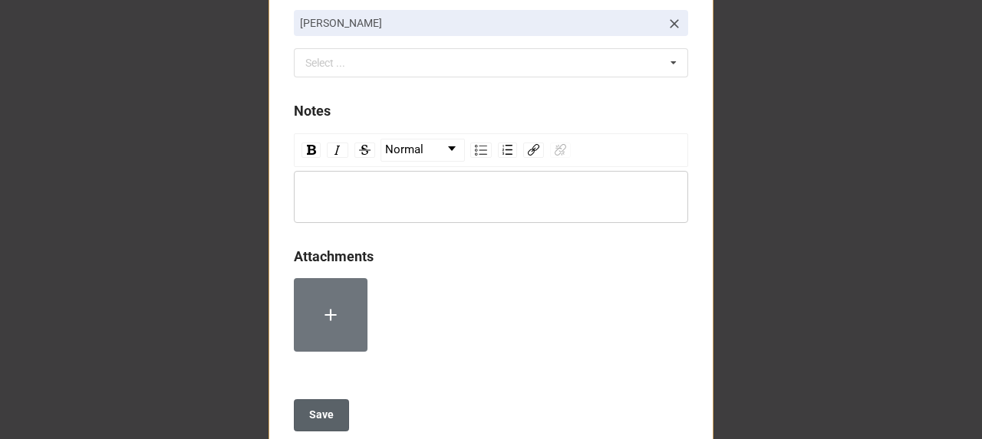
scroll to position [1044, 0]
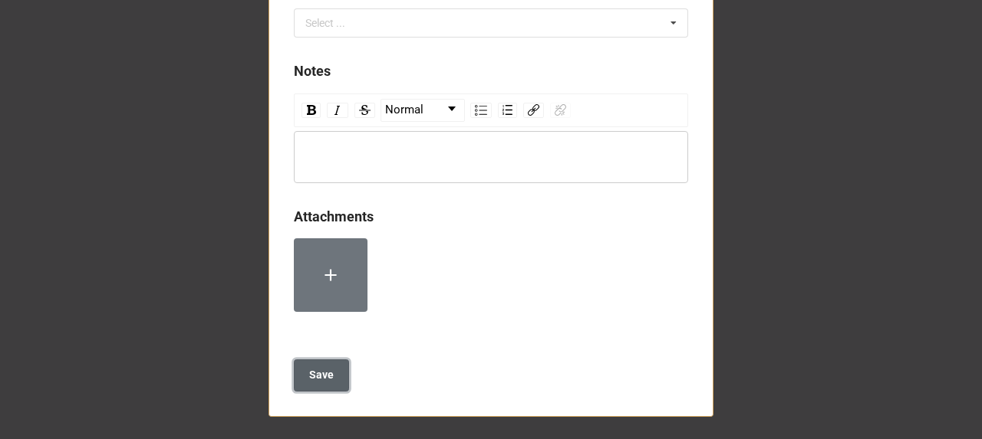
drag, startPoint x: 320, startPoint y: 372, endPoint x: 300, endPoint y: 322, distance: 53.7
click at [321, 372] on b "Save" at bounding box center [321, 375] width 25 height 16
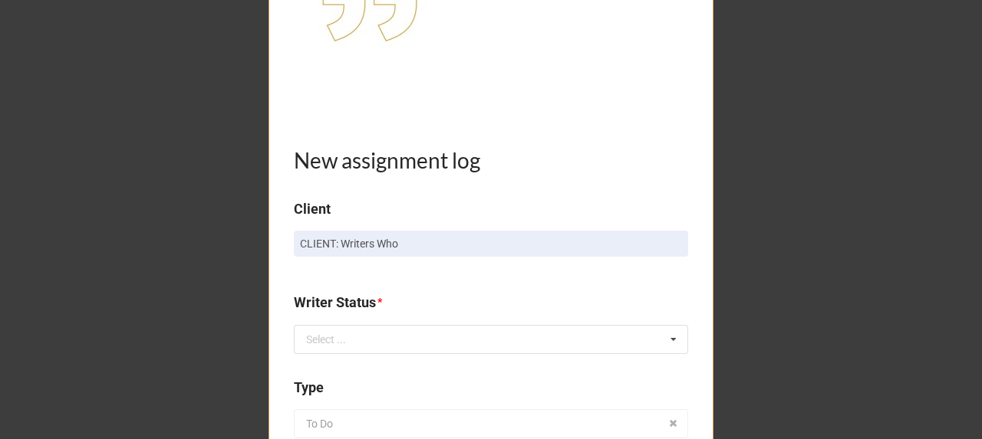
scroll to position [357, 0]
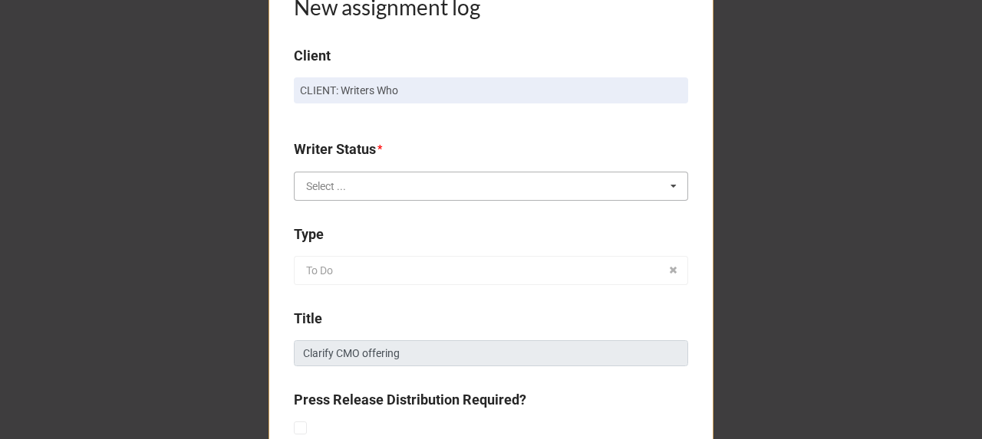
click at [357, 180] on input "text" at bounding box center [491, 187] width 393 height 28
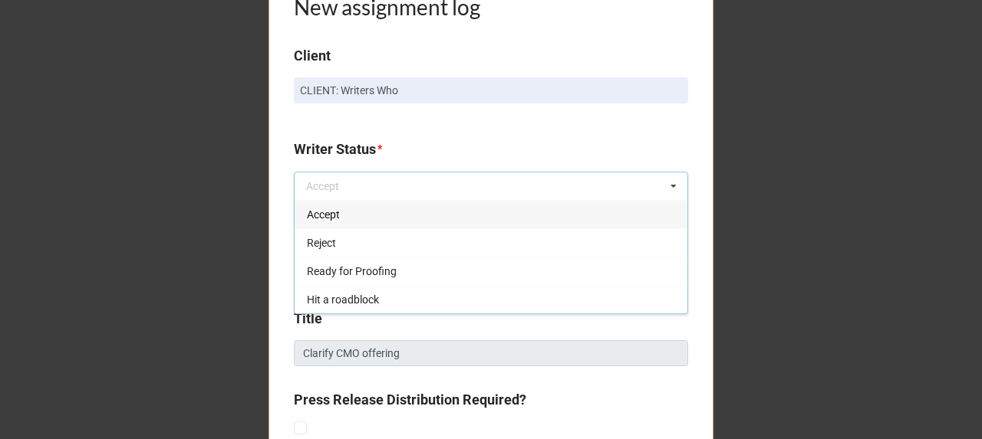
click at [356, 223] on div "Accept" at bounding box center [490, 214] width 393 height 28
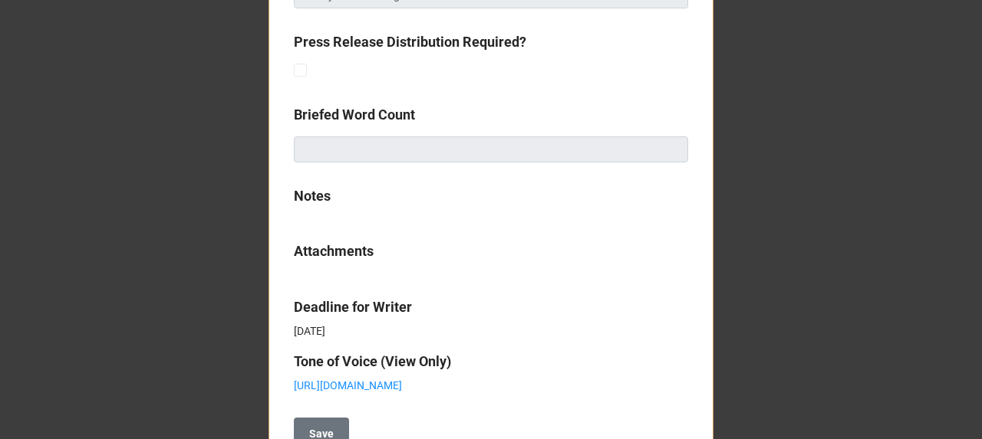
scroll to position [775, 0]
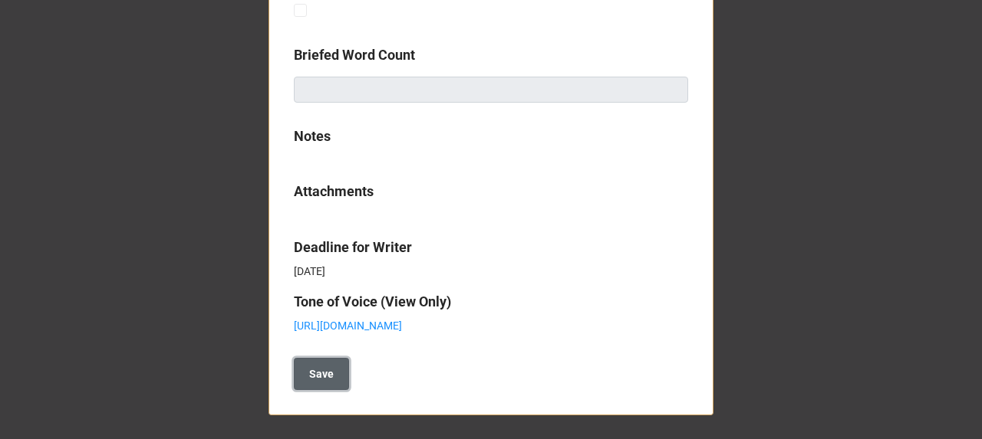
click at [333, 368] on button "Save" at bounding box center [321, 374] width 55 height 32
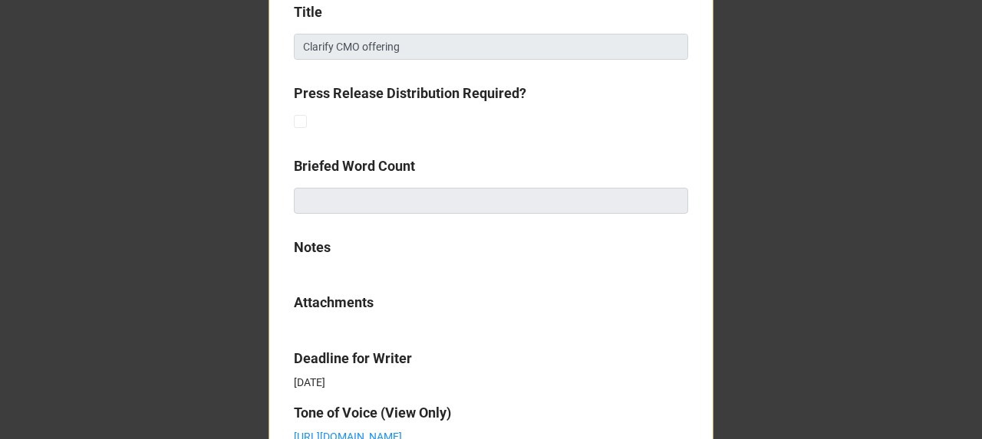
scroll to position [845, 0]
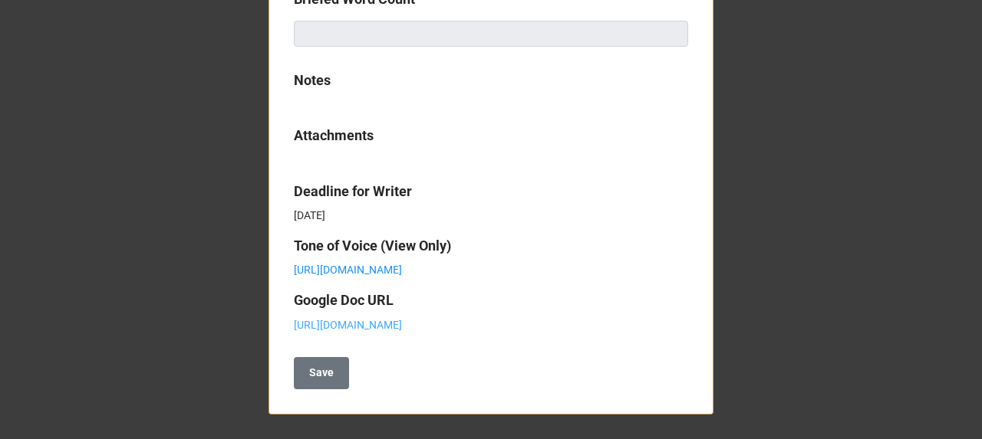
click at [379, 319] on link "https://docs.google.com/document/d/1RsUuRw-x5FL5TeshTFnlDHFuTty-gAjYmnJbXI8Pw-g…" at bounding box center [348, 325] width 108 height 12
